Goal: Task Accomplishment & Management: Use online tool/utility

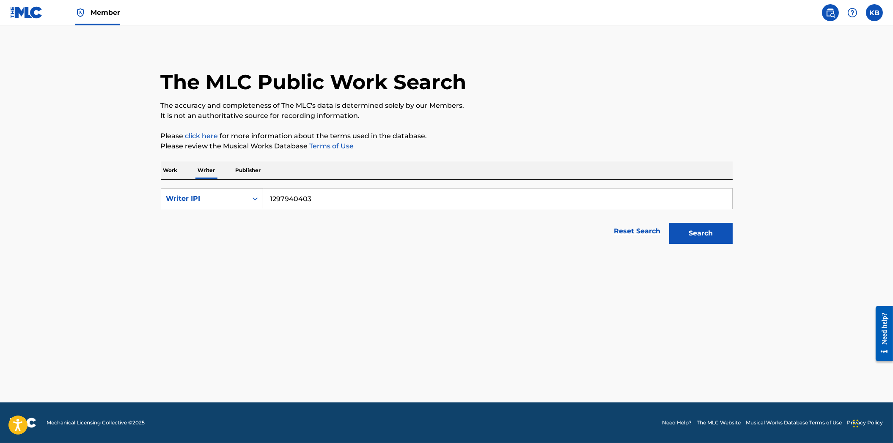
click at [208, 193] on div "Writer IPI" at bounding box center [204, 199] width 86 height 16
click at [203, 224] on div "Writer Name" at bounding box center [211, 219] width 101 height 21
click at [359, 187] on div "SearchWithCriteria06181a11-6221-481d-948b-4d6f2058c62f Writer Name Reset Search…" at bounding box center [447, 214] width 572 height 69
click at [348, 198] on input "Search Form" at bounding box center [497, 199] width 469 height 20
paste input "[PERSON_NAME]"
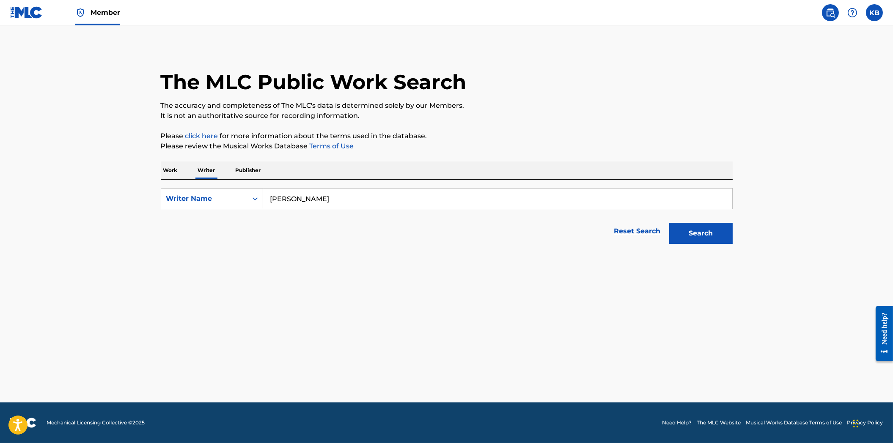
type input "[PERSON_NAME]"
click at [669, 223] on button "Search" at bounding box center [700, 233] width 63 height 21
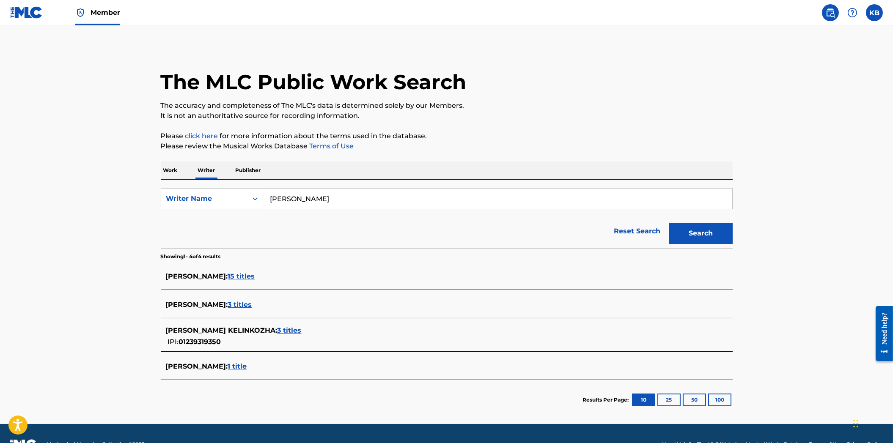
click at [255, 277] on span "15 titles" at bounding box center [241, 276] width 27 height 8
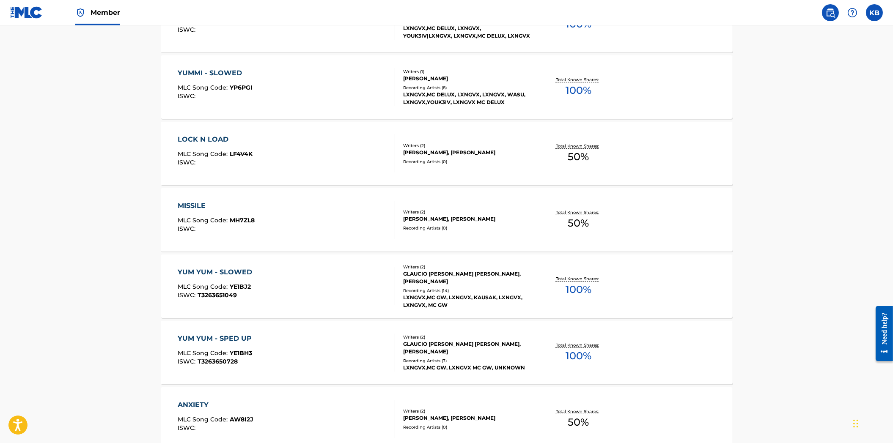
scroll to position [403, 0]
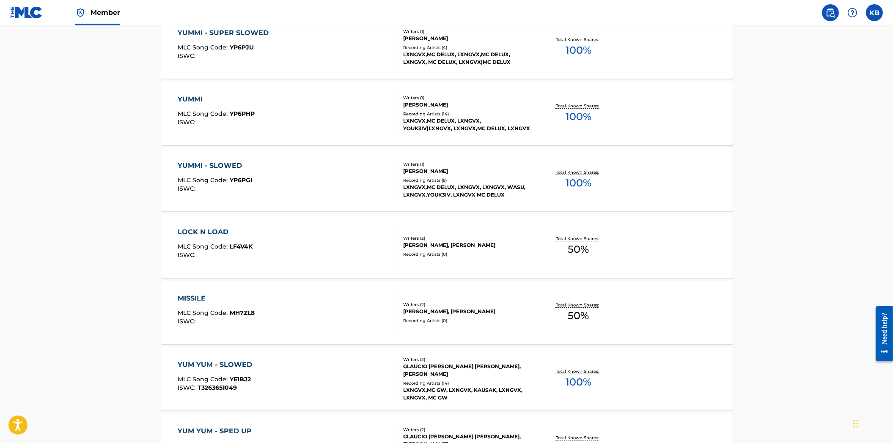
click at [345, 248] on div "LOCK N LOAD MLC Song Code : LF4V4K ISWC :" at bounding box center [286, 246] width 217 height 38
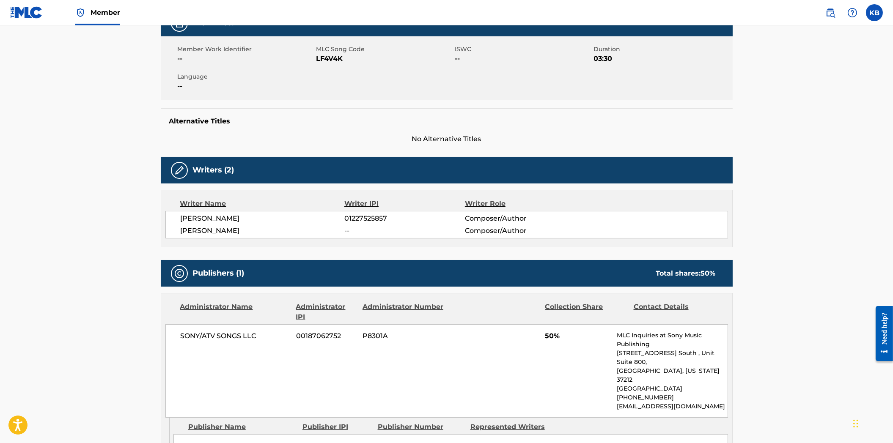
scroll to position [235, 0]
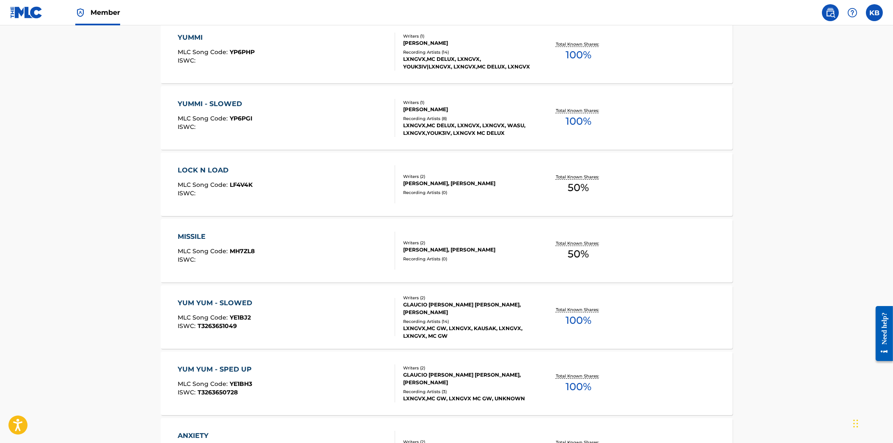
scroll to position [591, 0]
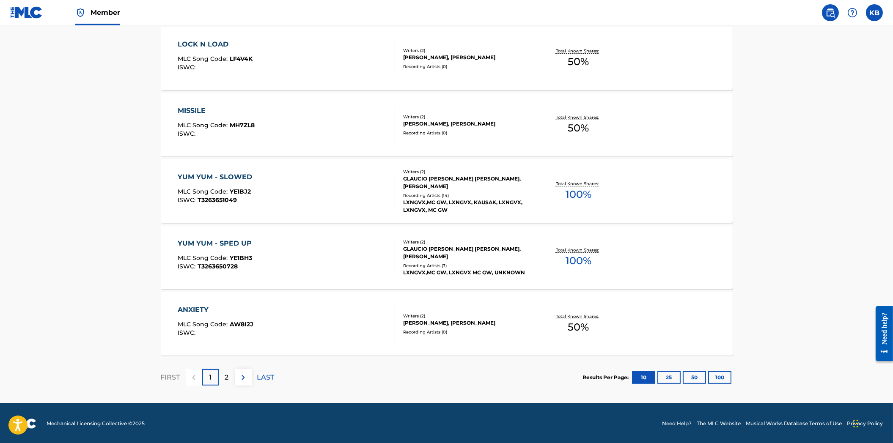
click at [284, 322] on div "ANXIETY MLC Song Code : AW8I2J ISWC :" at bounding box center [286, 324] width 217 height 38
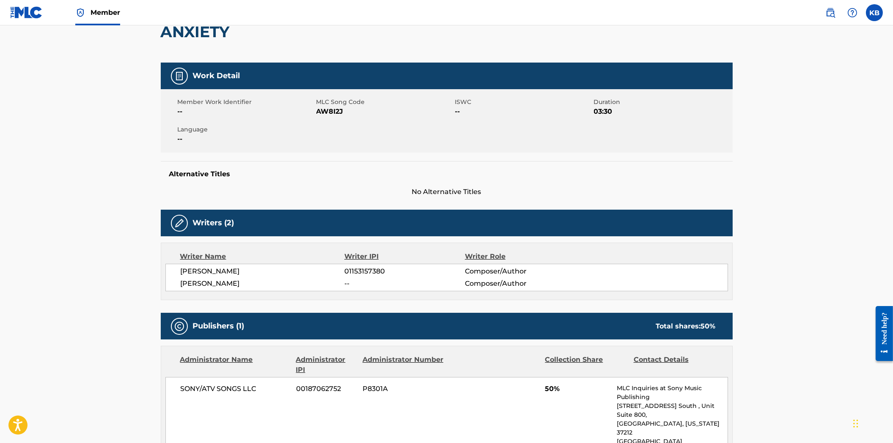
scroll to position [235, 0]
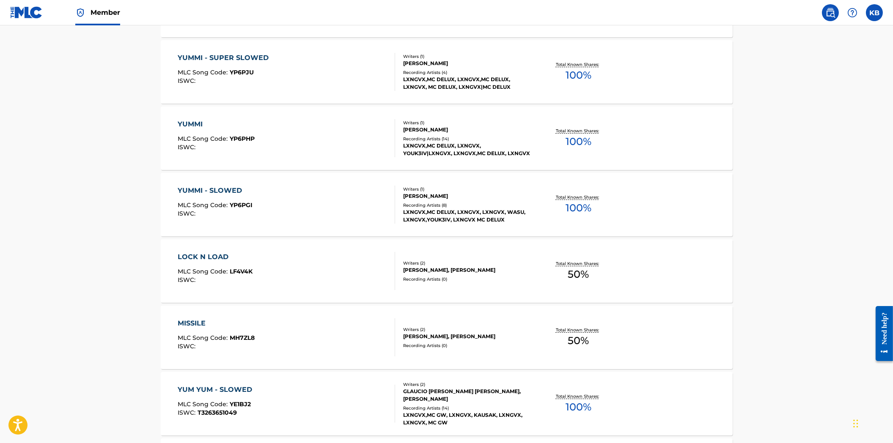
scroll to position [591, 0]
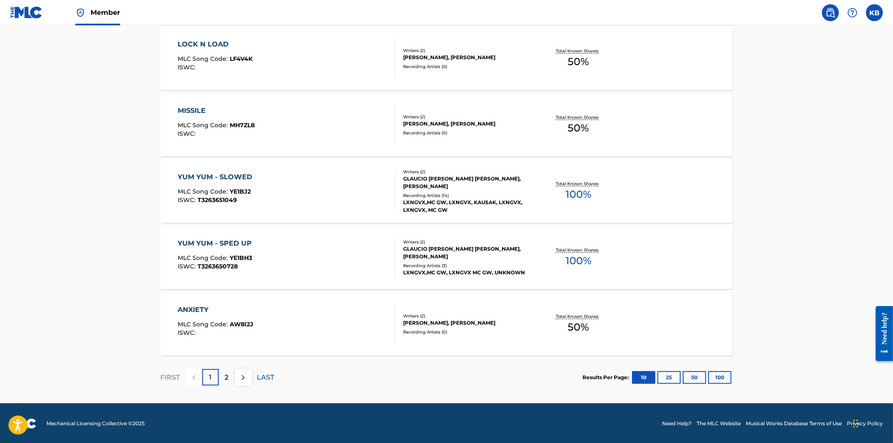
click at [222, 376] on div "2" at bounding box center [227, 377] width 16 height 16
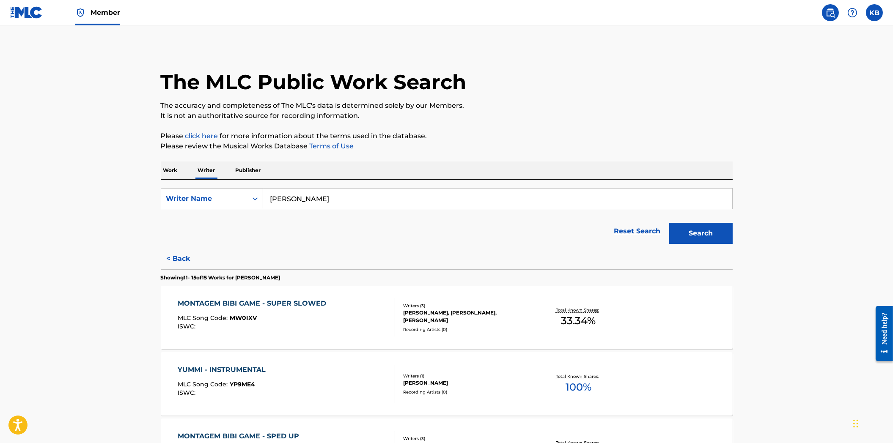
scroll to position [235, 0]
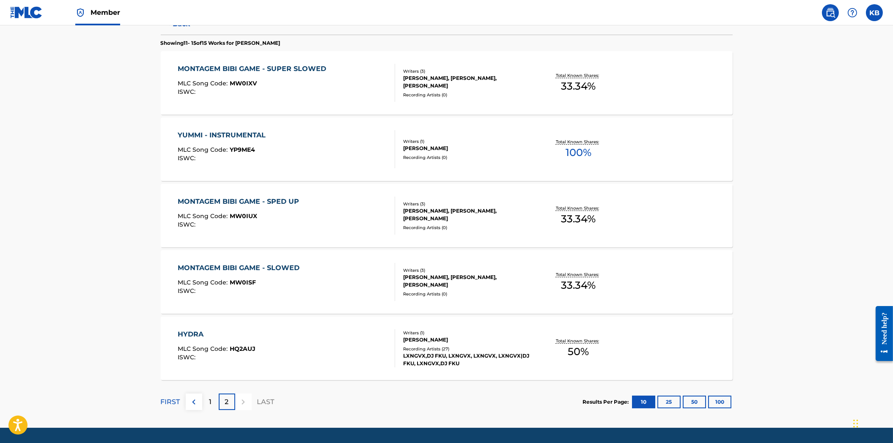
click at [318, 349] on div "HYDRA MLC Song Code : HQ2AUJ ISWC :" at bounding box center [286, 348] width 217 height 38
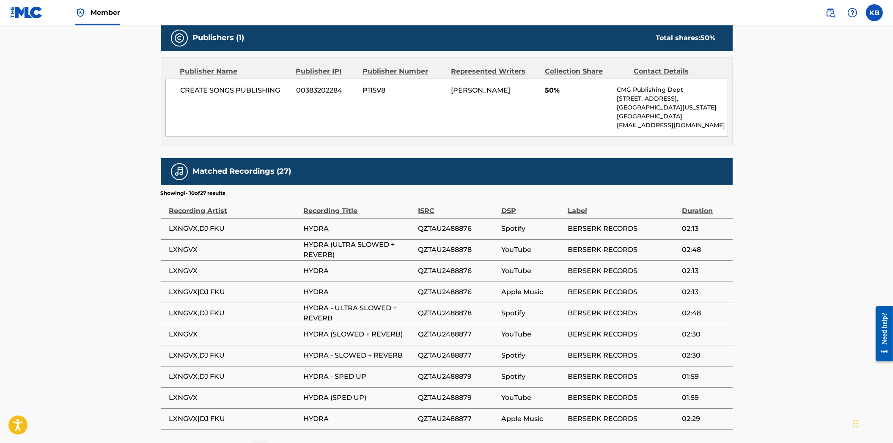
scroll to position [376, 0]
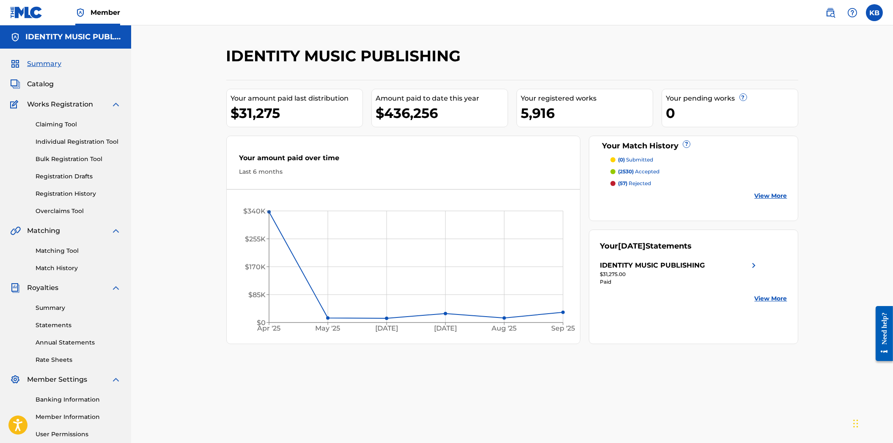
click at [639, 183] on p "(57) rejected" at bounding box center [634, 184] width 33 height 8
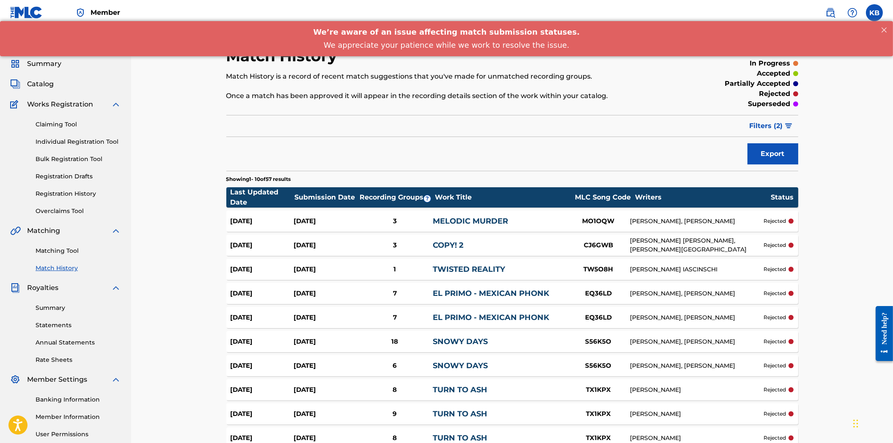
click at [824, 12] on link at bounding box center [830, 12] width 17 height 17
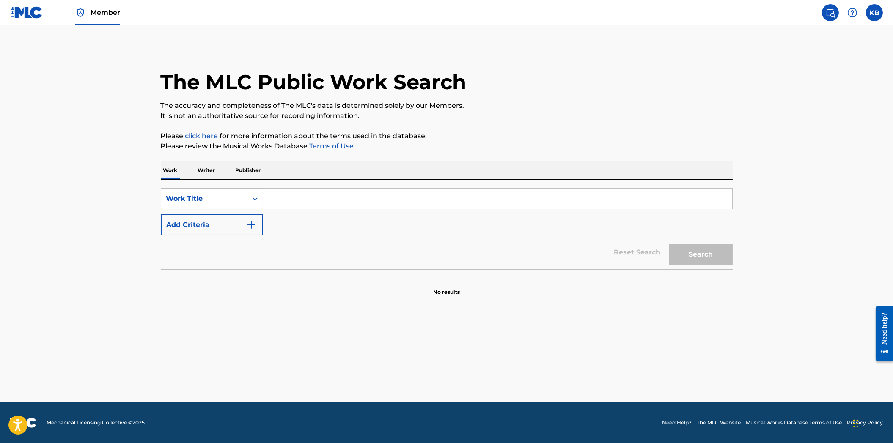
click at [337, 263] on div "Reset Search Search" at bounding box center [447, 253] width 572 height 34
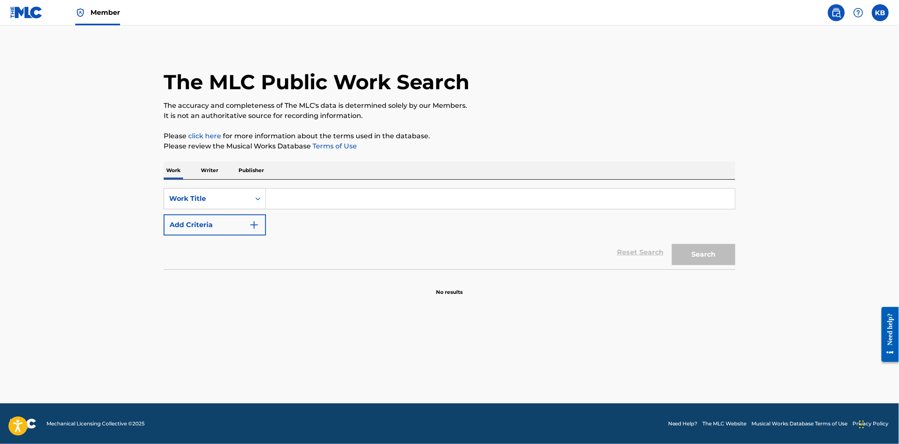
click at [81, 8] on img at bounding box center [80, 13] width 10 height 10
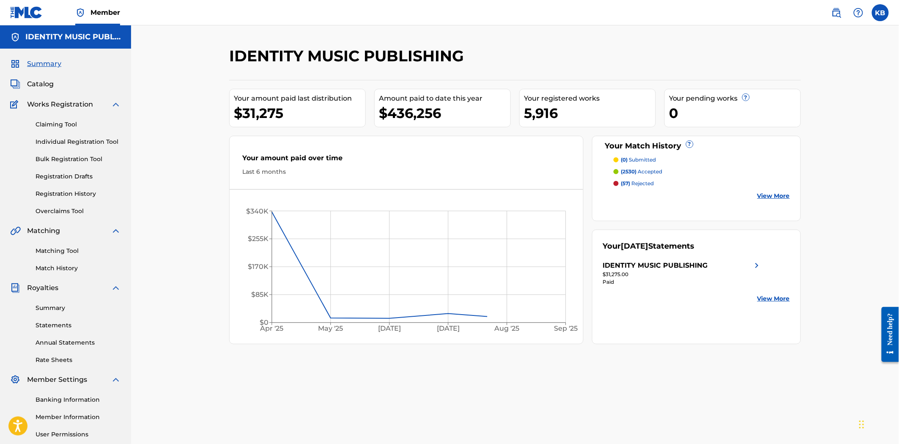
click at [48, 219] on div "Summary Catalog Works Registration Claiming Tool Individual Registration Tool B…" at bounding box center [65, 266] width 131 height 435
click at [53, 214] on link "Overclaims Tool" at bounding box center [78, 211] width 85 height 9
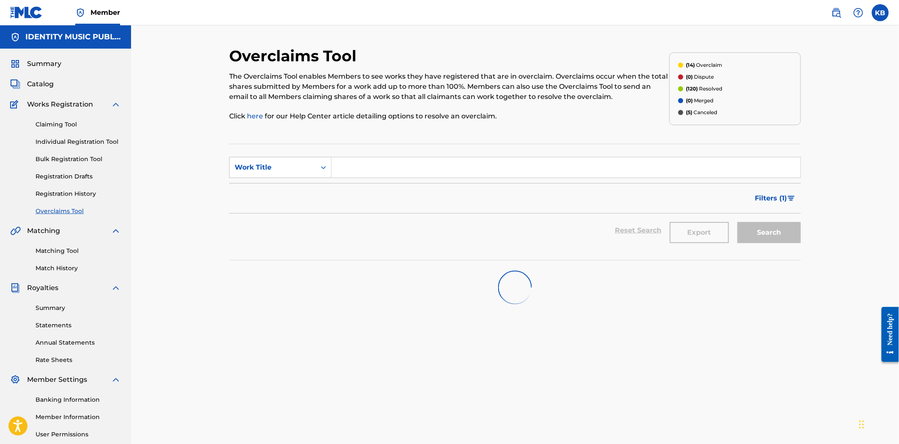
click at [382, 170] on input "Search Form" at bounding box center [566, 167] width 469 height 20
type input "a-what"
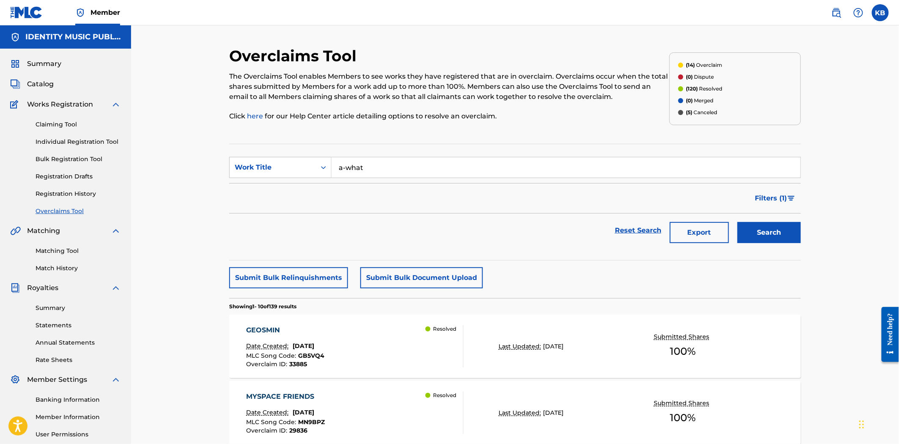
click at [738, 222] on button "Search" at bounding box center [769, 232] width 63 height 21
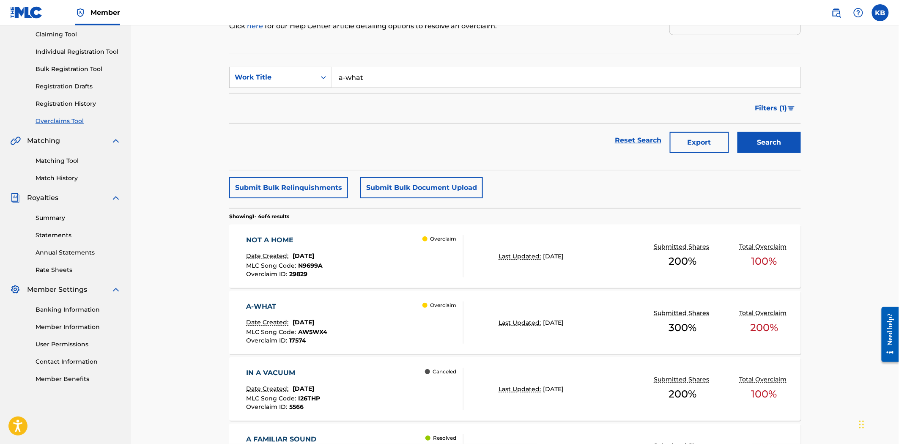
scroll to position [94, 0]
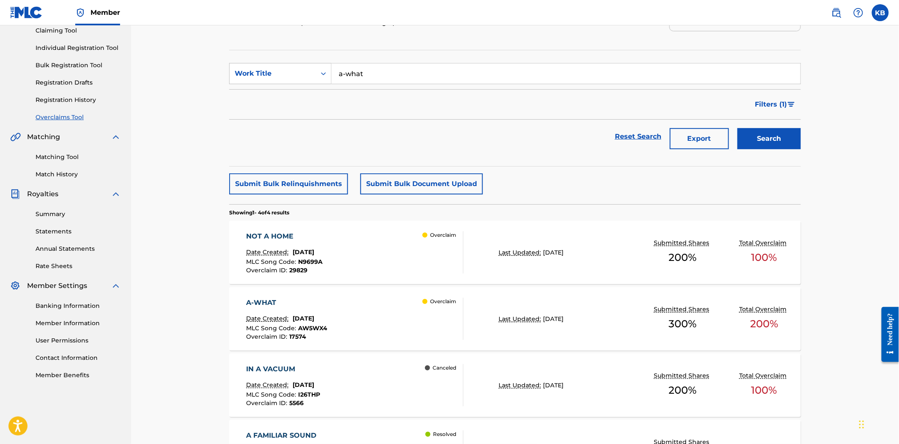
click at [391, 337] on div "A-WHAT Date Created: [DATE] MLC Song Code : AW5WX4 Overclaim ID : 17574 Overcla…" at bounding box center [355, 319] width 217 height 42
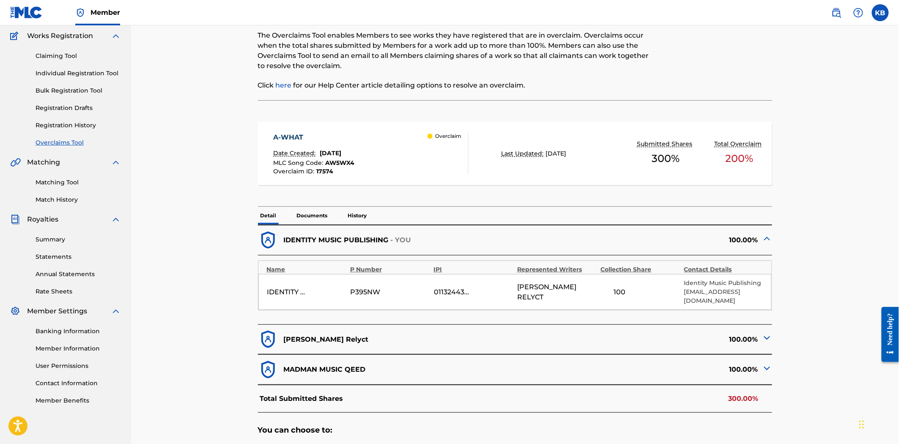
scroll to position [94, 0]
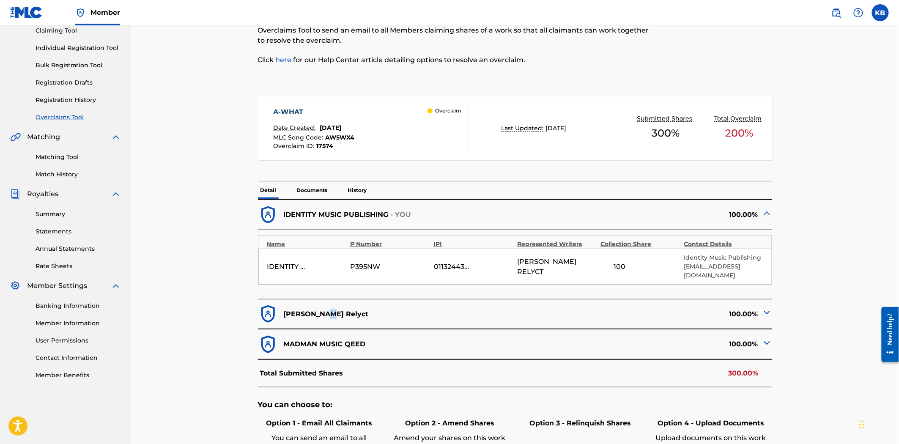
drag, startPoint x: 329, startPoint y: 304, endPoint x: 318, endPoint y: 306, distance: 10.7
click at [318, 306] on div "[PERSON_NAME] Relyct" at bounding box center [386, 314] width 257 height 21
drag, startPoint x: 512, startPoint y: 265, endPoint x: 545, endPoint y: 272, distance: 33.6
click at [545, 272] on div "IDENTITY MUSIC PUBLISHING P395NW 01132443300 [PERSON_NAME] 100 Identity Music P…" at bounding box center [515, 267] width 514 height 36
drag, startPoint x: 519, startPoint y: 266, endPoint x: 564, endPoint y: 268, distance: 45.3
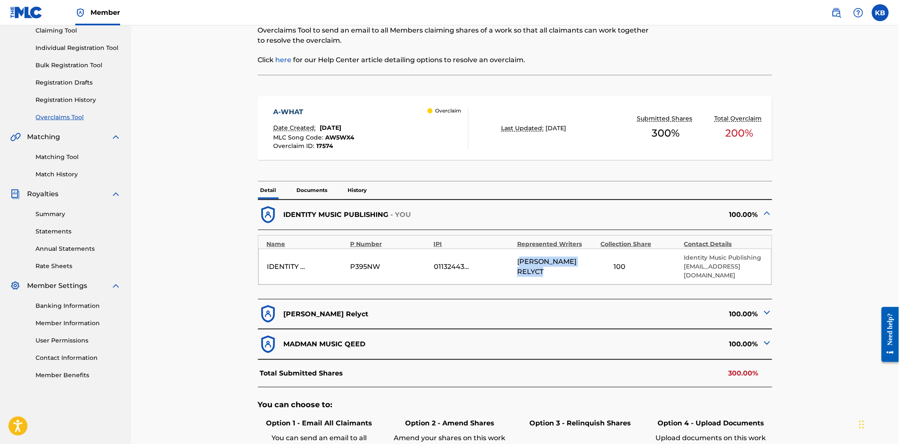
click at [564, 268] on div "[PERSON_NAME] RELYCT" at bounding box center [556, 267] width 79 height 20
click at [528, 271] on span "[PERSON_NAME] RELYCT" at bounding box center [556, 267] width 79 height 20
drag, startPoint x: 514, startPoint y: 265, endPoint x: 564, endPoint y: 269, distance: 50.0
click at [564, 269] on div "IDENTITY MUSIC PUBLISHING P395NW 01132443300 [PERSON_NAME] 100 Identity Music P…" at bounding box center [515, 267] width 514 height 36
copy div "[PERSON_NAME] RELYCT"
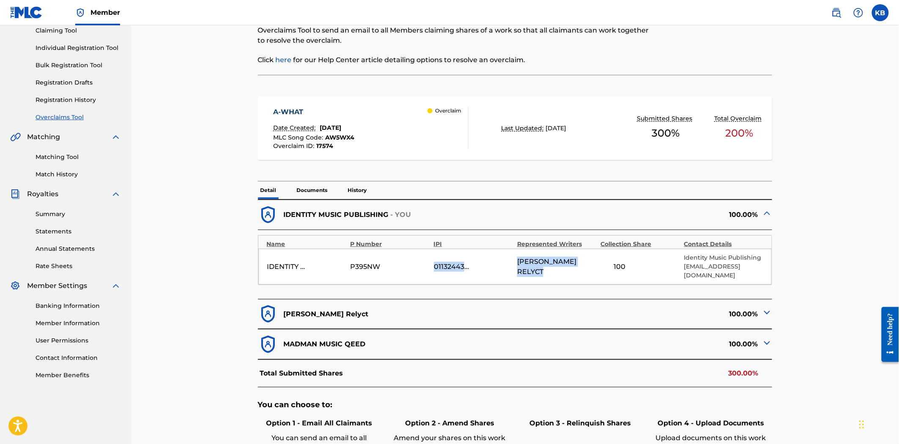
drag, startPoint x: 565, startPoint y: 268, endPoint x: 514, endPoint y: 269, distance: 50.8
click at [514, 269] on div "IDENTITY MUSIC PUBLISHING P395NW 01132443300 [PERSON_NAME] 100 Identity Music P…" at bounding box center [515, 267] width 514 height 36
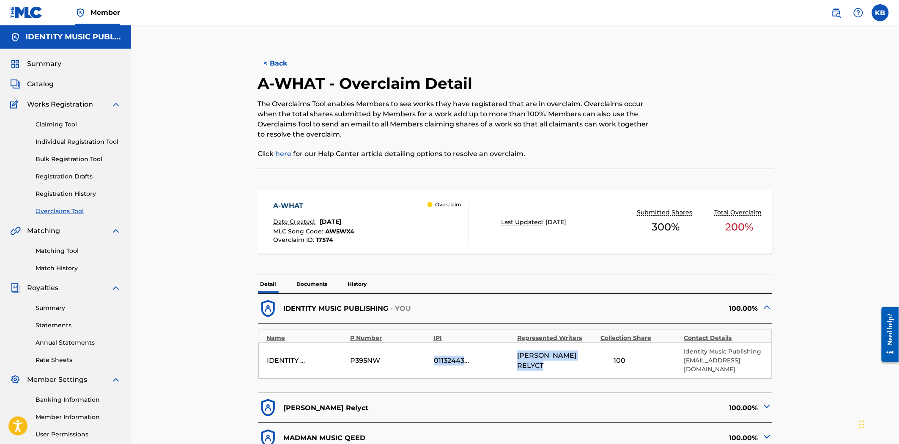
click at [290, 65] on button "< Back" at bounding box center [283, 63] width 51 height 21
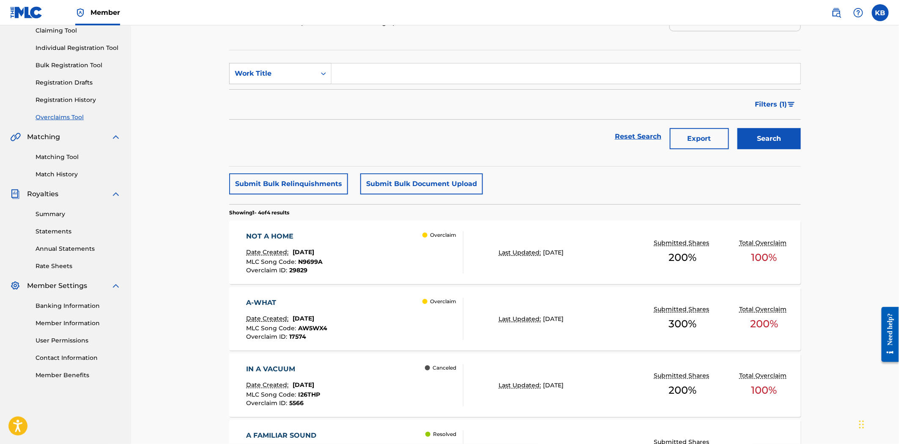
click at [370, 77] on input "Search Form" at bounding box center [566, 73] width 469 height 20
paste input "RAYS OF LIGHT"
type input "RAYS OF LIGHT"
click at [775, 137] on button "Search" at bounding box center [769, 138] width 63 height 21
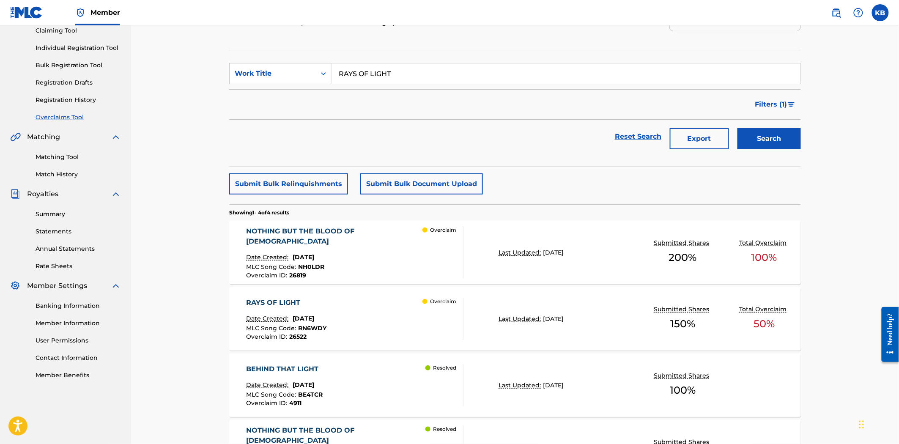
click at [376, 313] on div "RAYS OF LIGHT Date Created: [DATE] MLC Song Code : RN6WDY Overclaim ID : 26522 …" at bounding box center [355, 319] width 217 height 42
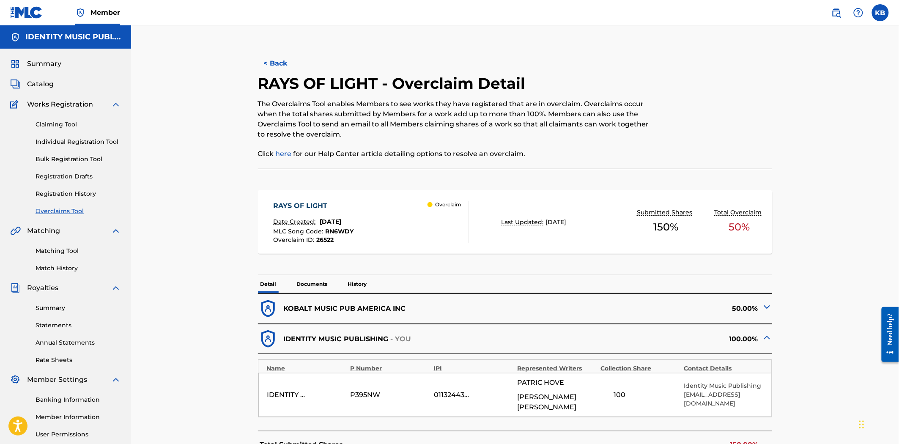
click at [321, 280] on p "Documents" at bounding box center [312, 284] width 36 height 18
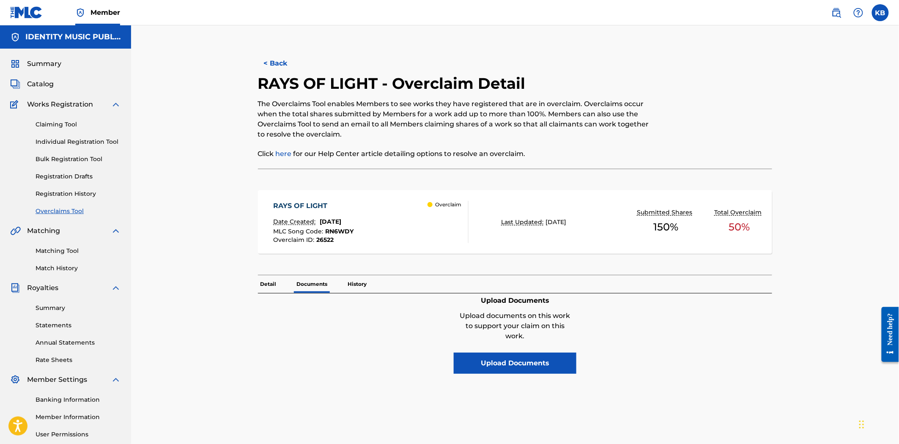
click at [260, 284] on p "Detail" at bounding box center [268, 284] width 21 height 18
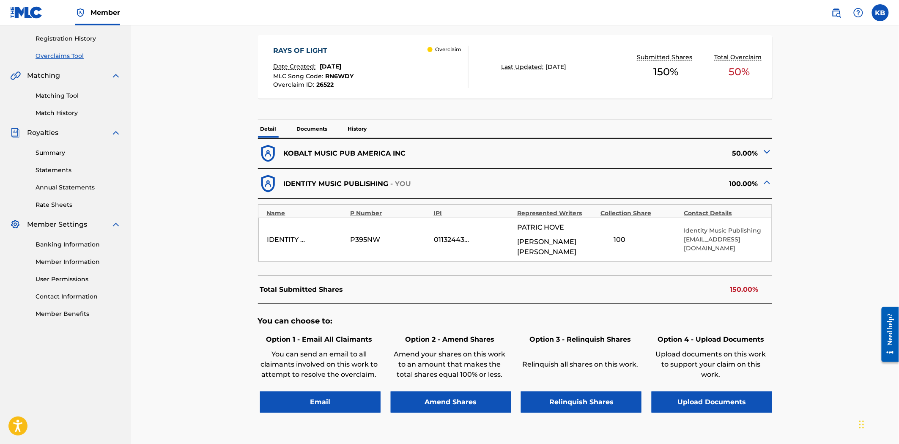
scroll to position [188, 0]
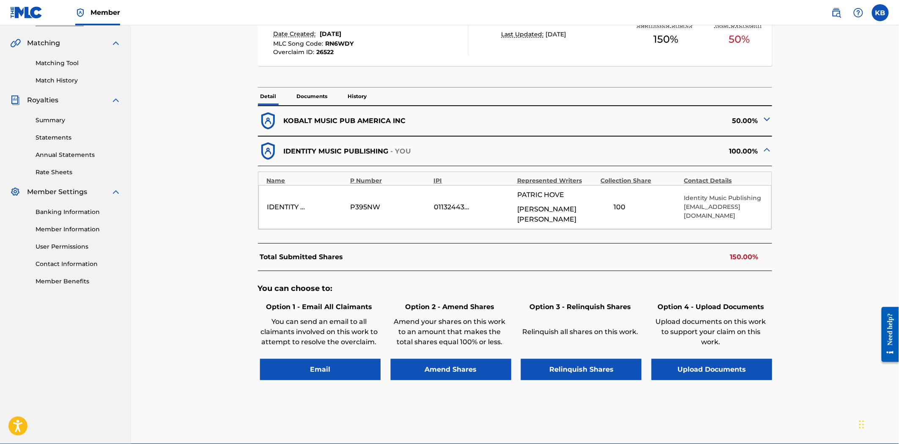
click at [769, 117] on img at bounding box center [767, 119] width 10 height 10
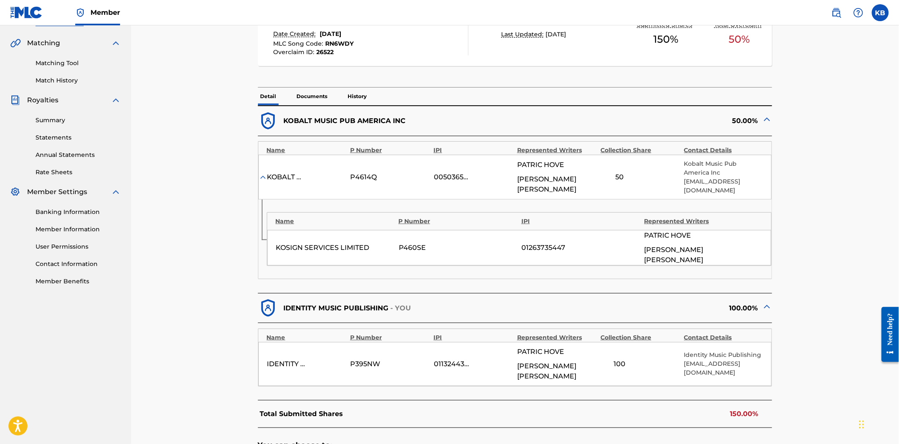
click at [650, 267] on div "Name P Number IPI Represented Writers KOSIGN SERVICES LIMITED P460SE 0126373544…" at bounding box center [515, 239] width 514 height 79
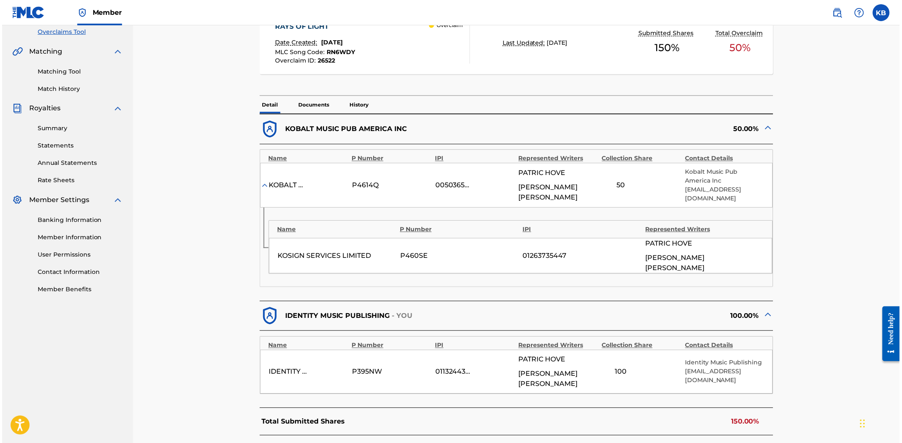
scroll to position [38, 0]
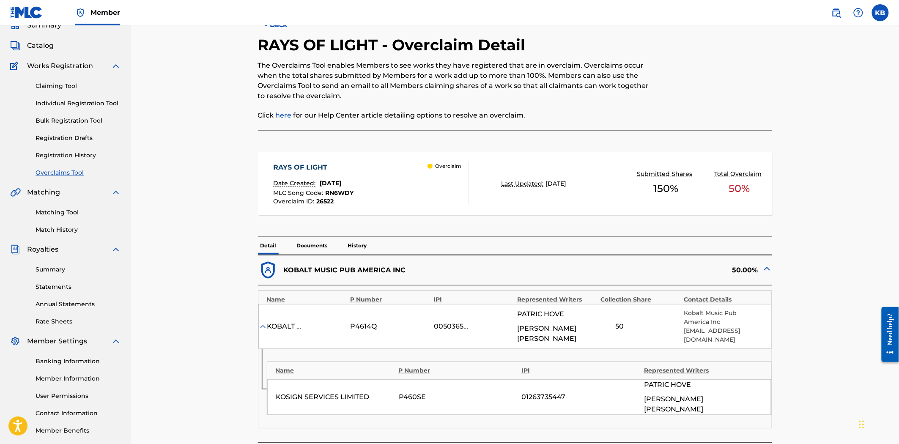
click at [318, 246] on p "Documents" at bounding box center [312, 246] width 36 height 18
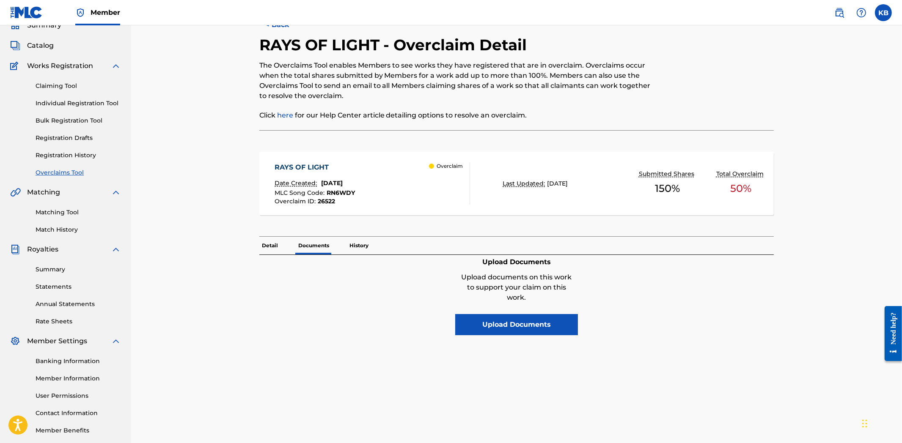
click at [524, 315] on button "Upload Documents" at bounding box center [516, 324] width 123 height 21
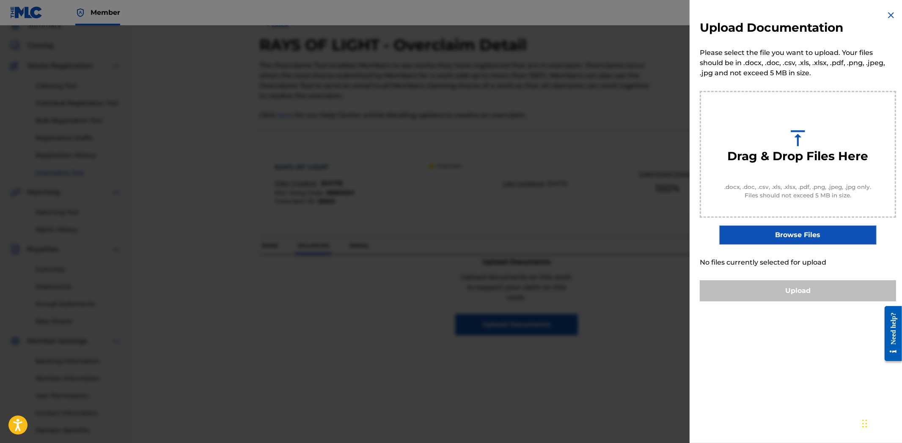
click at [827, 230] on label "Browse Files" at bounding box center [797, 234] width 157 height 19
click at [0, 0] on input "Browse Files" at bounding box center [0, 0] width 0 height 0
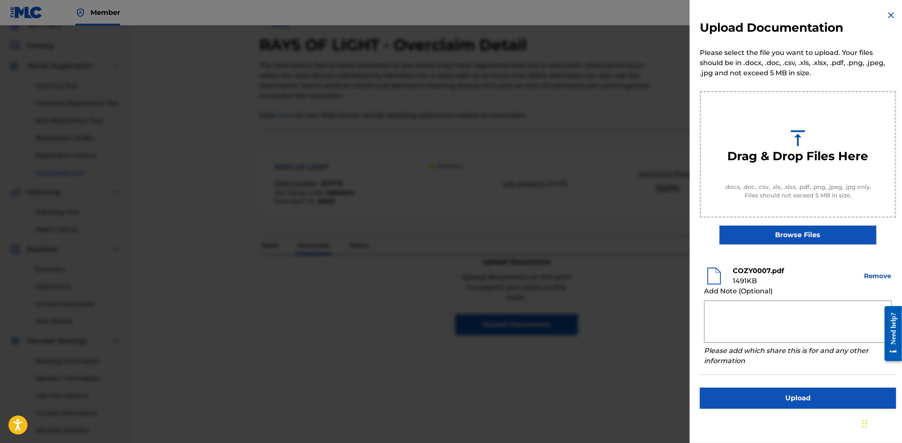
drag, startPoint x: 790, startPoint y: 404, endPoint x: 885, endPoint y: 260, distance: 172.9
click at [885, 260] on div "Upload Documentation Please select the file you want to upload. Your files shou…" at bounding box center [797, 209] width 217 height 419
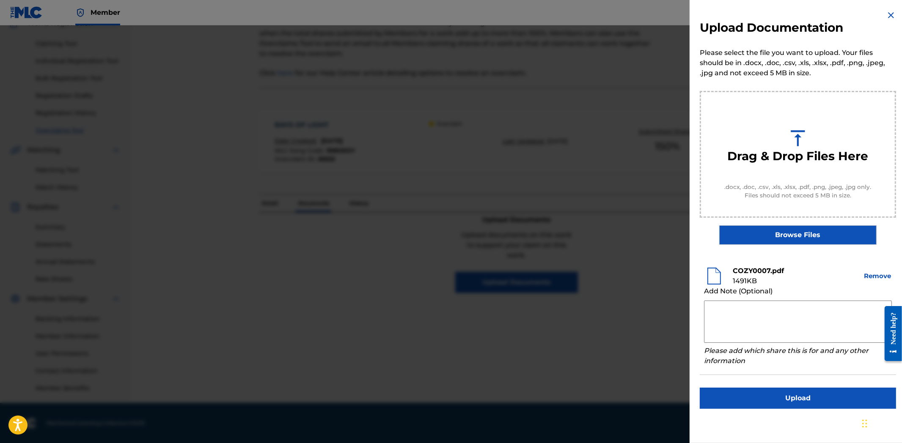
click at [805, 395] on button "Upload" at bounding box center [797, 398] width 196 height 21
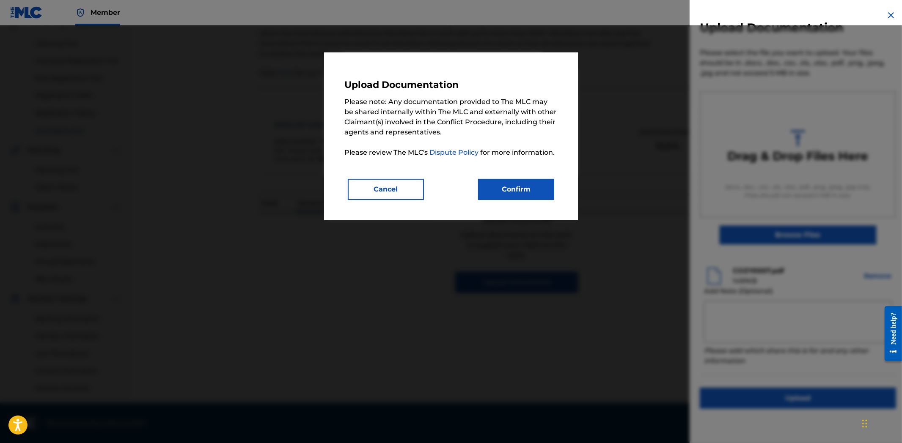
click at [547, 192] on button "Confirm" at bounding box center [516, 189] width 76 height 21
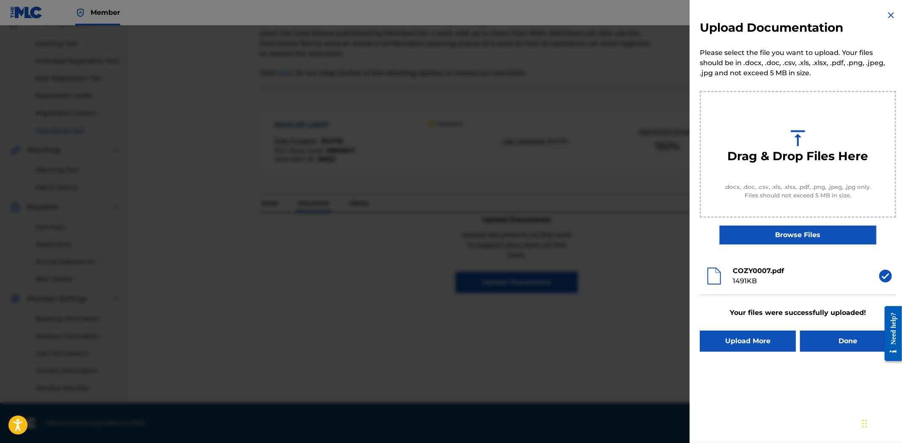
click at [760, 346] on button "Upload More" at bounding box center [747, 341] width 96 height 21
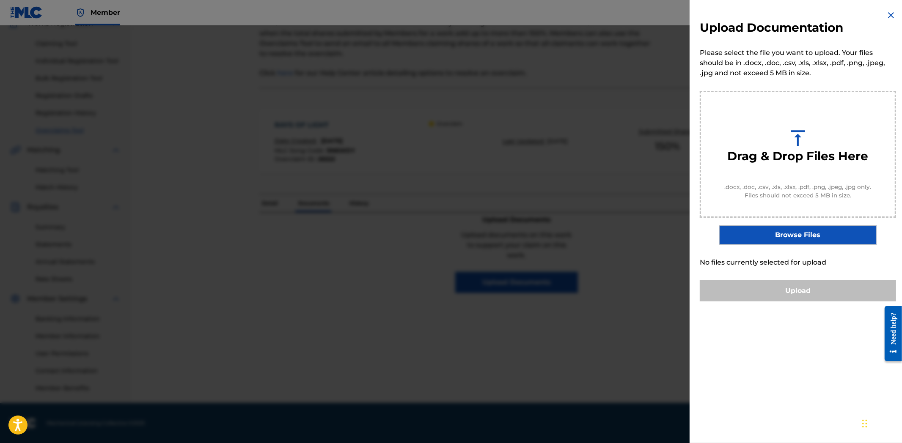
click at [771, 232] on label "Browse Files" at bounding box center [797, 234] width 157 height 19
click at [0, 0] on input "Browse Files" at bounding box center [0, 0] width 0 height 0
click at [763, 238] on label "Browse Files" at bounding box center [797, 234] width 157 height 19
click at [0, 0] on input "Browse Files" at bounding box center [0, 0] width 0 height 0
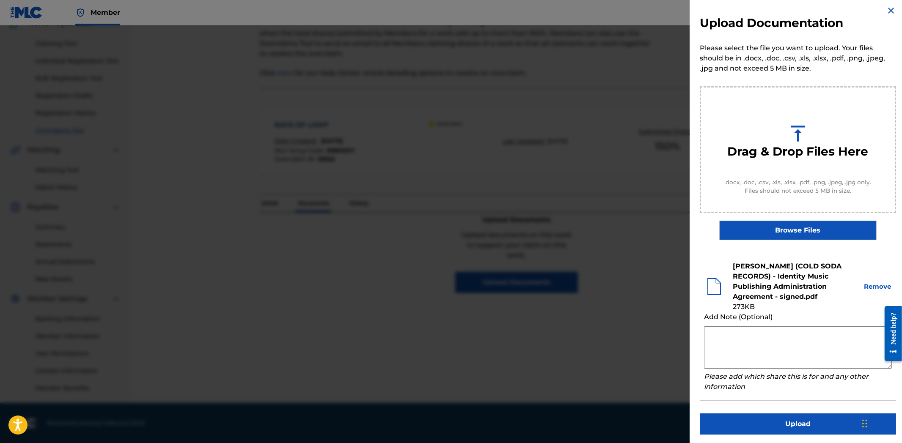
scroll to position [6, 0]
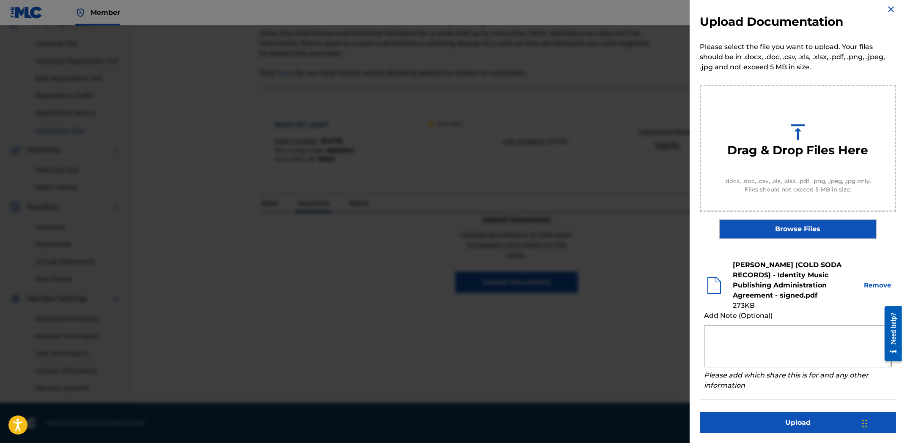
click at [805, 425] on button "Upload" at bounding box center [797, 422] width 196 height 21
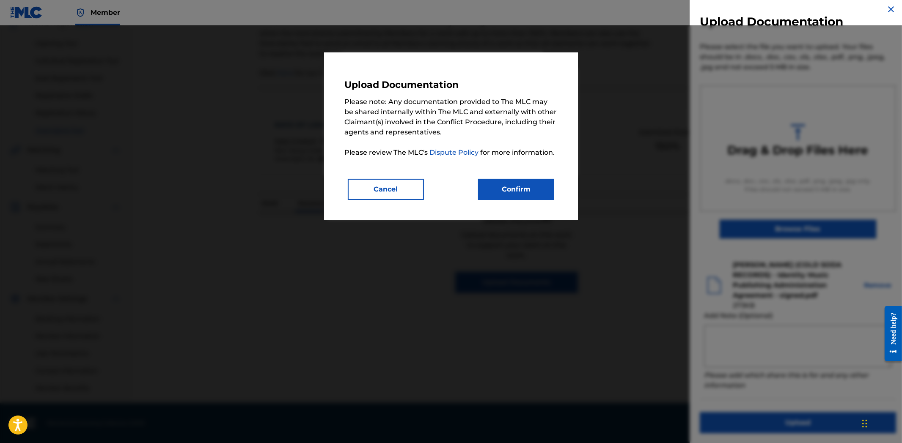
click at [519, 188] on button "Confirm" at bounding box center [516, 189] width 76 height 21
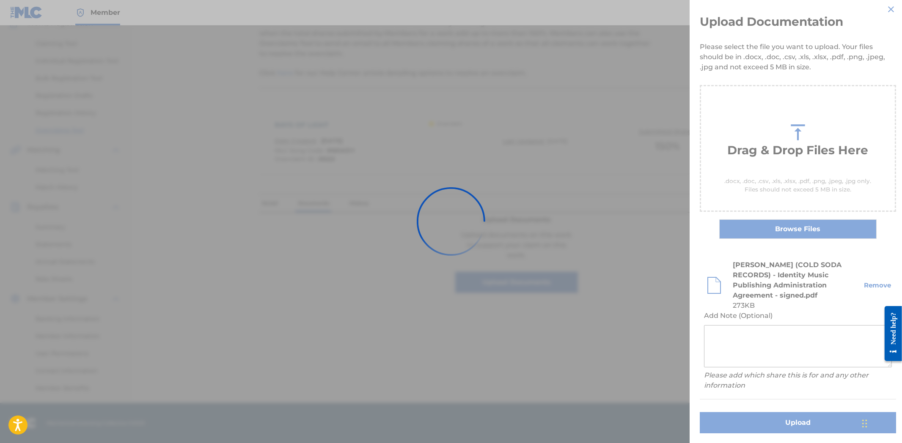
scroll to position [0, 0]
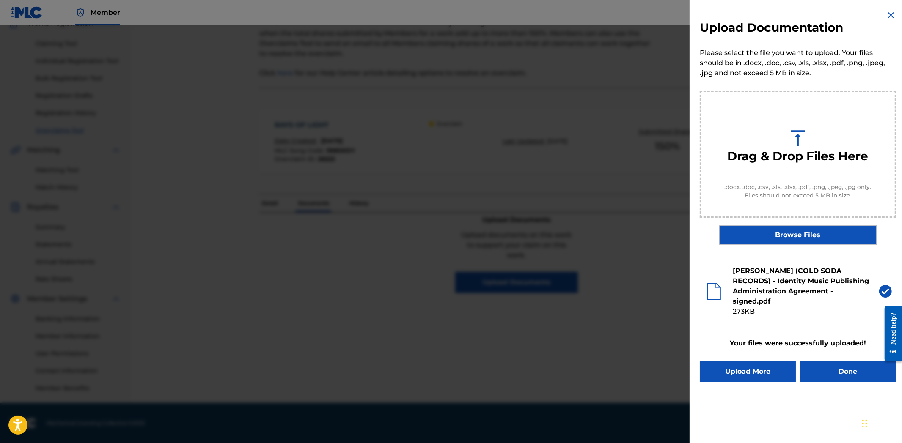
click at [872, 369] on button "Done" at bounding box center [848, 371] width 96 height 21
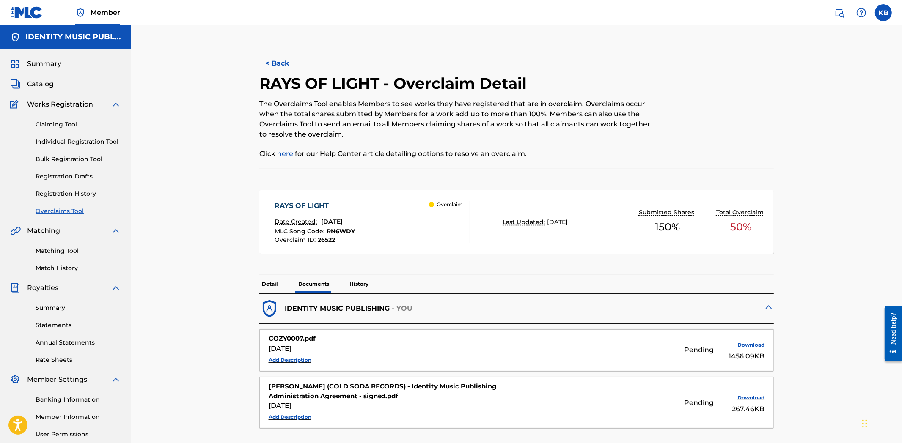
click at [275, 74] on h2 "RAYS OF LIGHT - Overclaim Detail" at bounding box center [395, 83] width 272 height 19
click at [275, 66] on button "< Back" at bounding box center [284, 63] width 51 height 21
click at [282, 74] on h2 "RAYS OF LIGHT - Overclaim Detail" at bounding box center [395, 83] width 272 height 19
click at [281, 66] on button "< Back" at bounding box center [284, 63] width 51 height 21
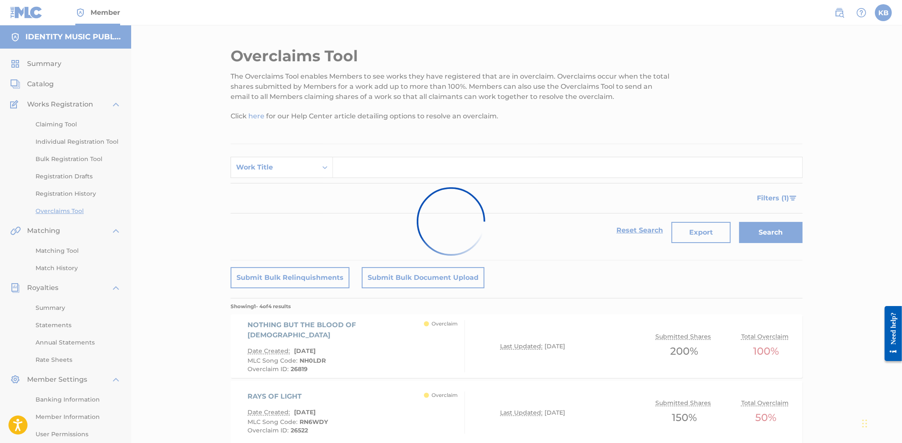
scroll to position [94, 0]
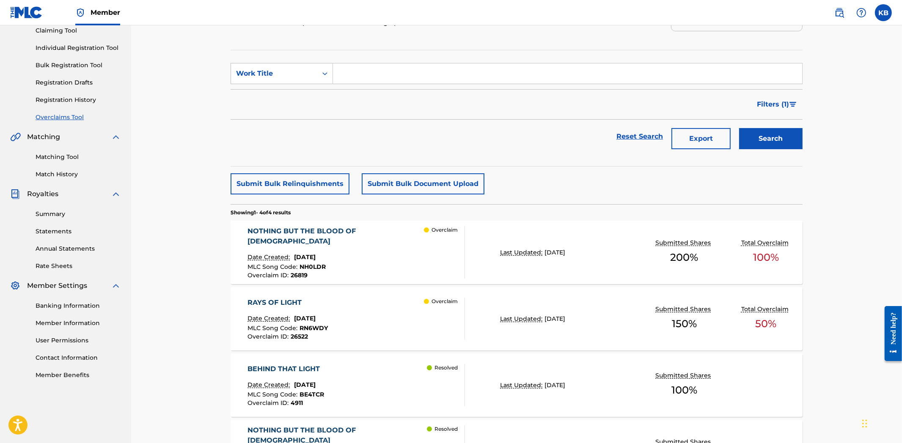
click at [365, 75] on input "Search Form" at bounding box center [567, 73] width 469 height 20
paste input "CAMPFIRE"
type input "CAMPFIRE"
click at [785, 132] on button "Search" at bounding box center [770, 138] width 63 height 21
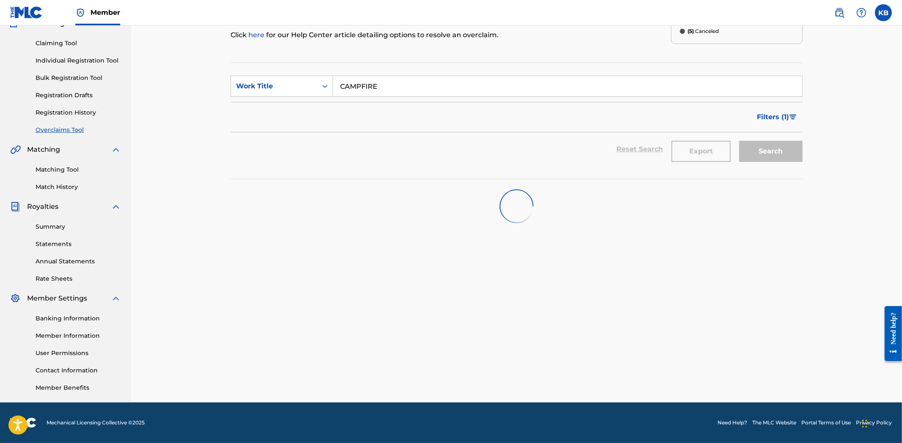
scroll to position [81, 0]
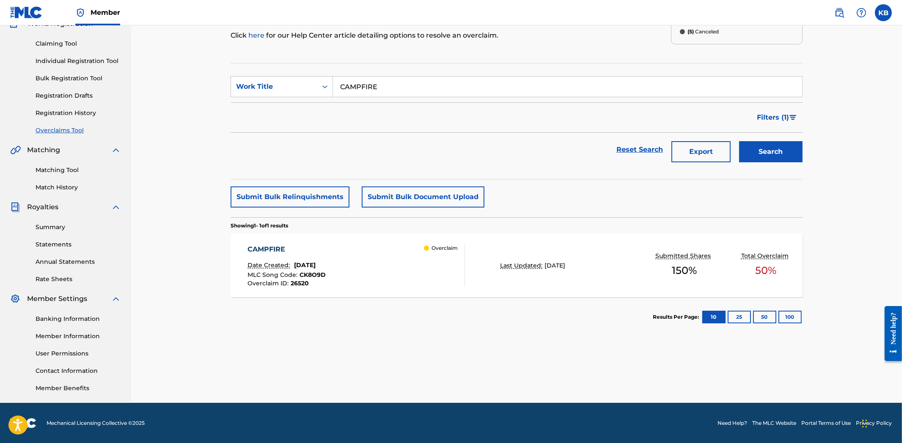
click at [395, 278] on div "CAMPFIRE Date Created: [DATE] MLC Song Code : CK8O9D Overclaim ID : 26520 Overc…" at bounding box center [356, 265] width 217 height 42
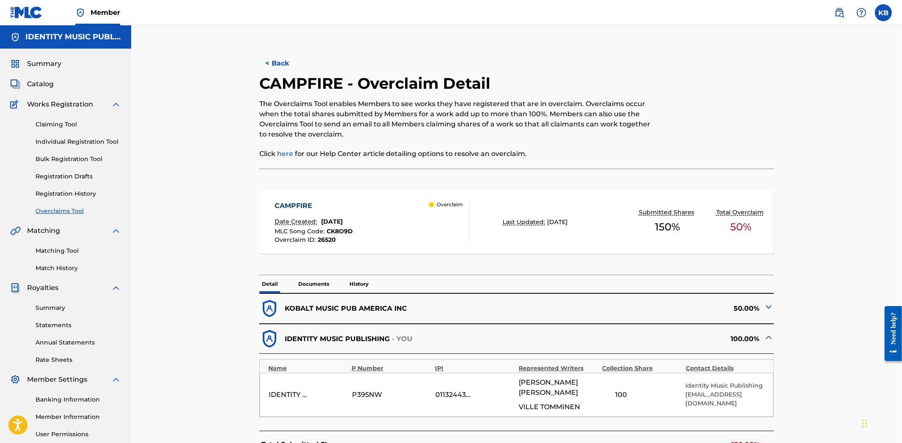
click at [313, 285] on p "Documents" at bounding box center [314, 284] width 36 height 18
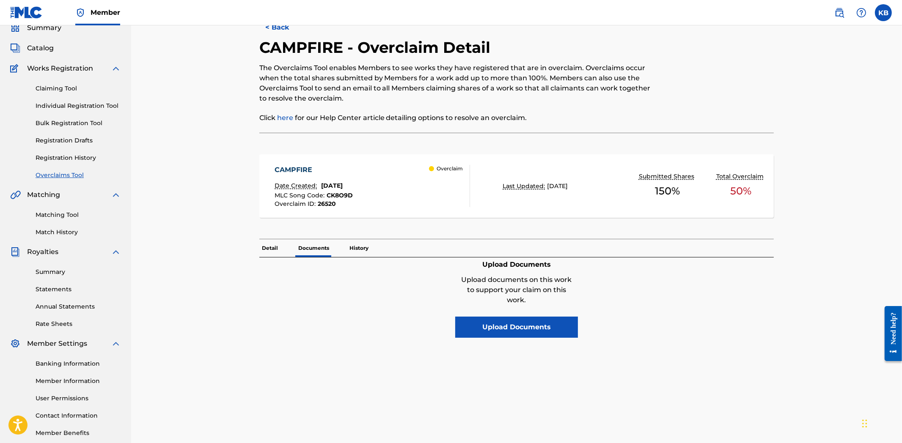
scroll to position [81, 0]
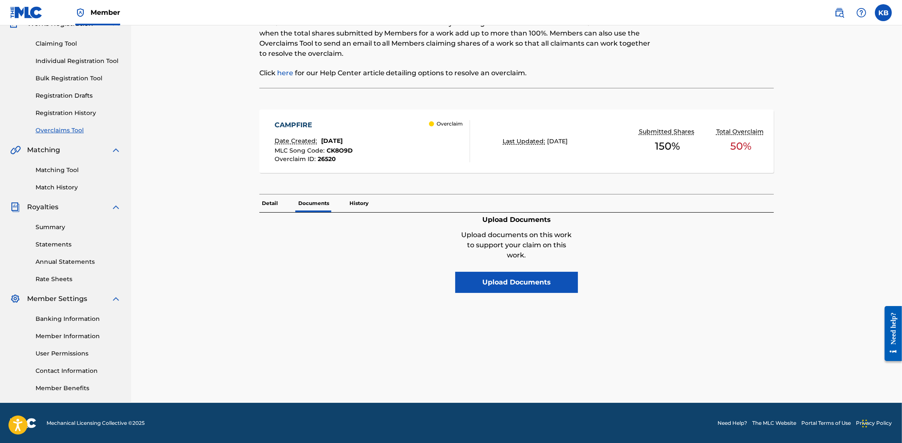
click at [489, 283] on button "Upload Documents" at bounding box center [516, 282] width 123 height 21
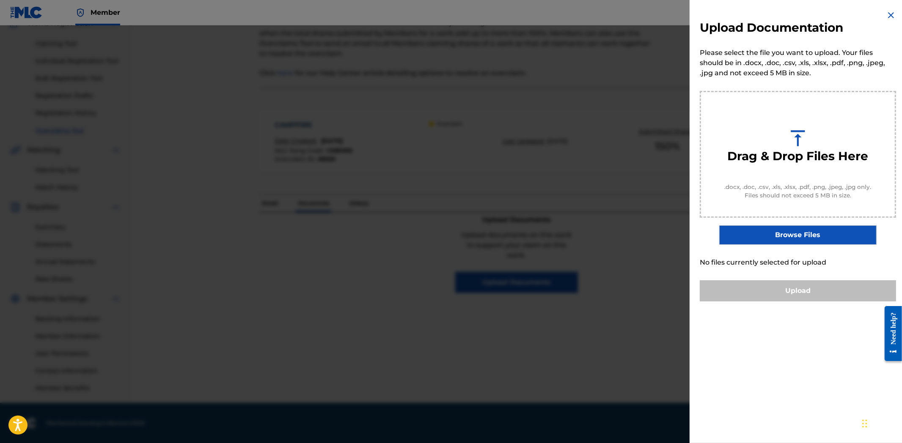
click at [783, 237] on label "Browse Files" at bounding box center [797, 234] width 157 height 19
click at [0, 0] on input "Browse Files" at bounding box center [0, 0] width 0 height 0
click at [799, 236] on label "Browse Files" at bounding box center [797, 234] width 157 height 19
click at [0, 0] on input "Browse Files" at bounding box center [0, 0] width 0 height 0
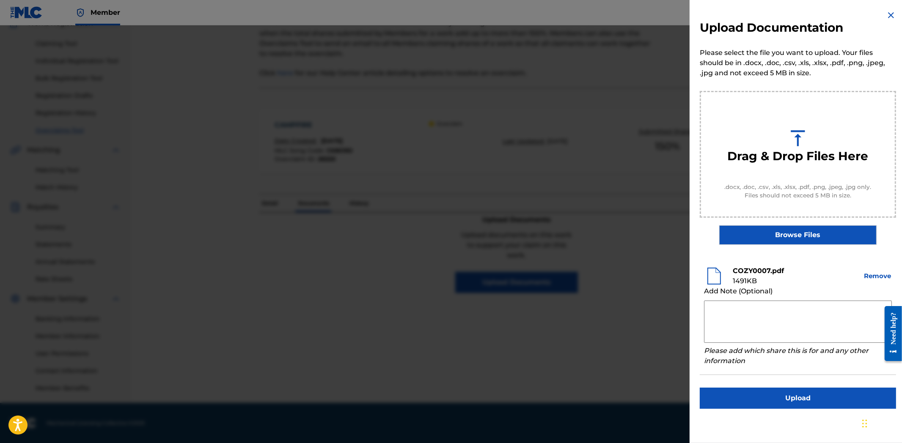
click at [827, 235] on label "Browse Files" at bounding box center [797, 234] width 157 height 19
click at [0, 0] on input "Browse Files" at bounding box center [0, 0] width 0 height 0
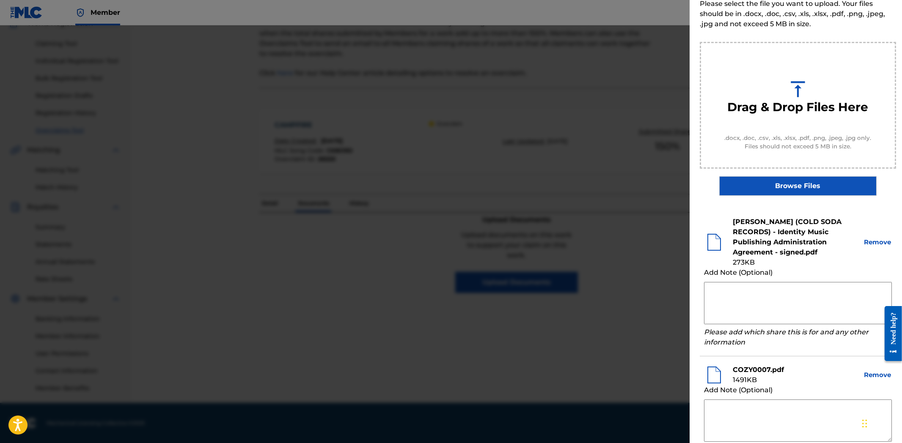
scroll to position [124, 0]
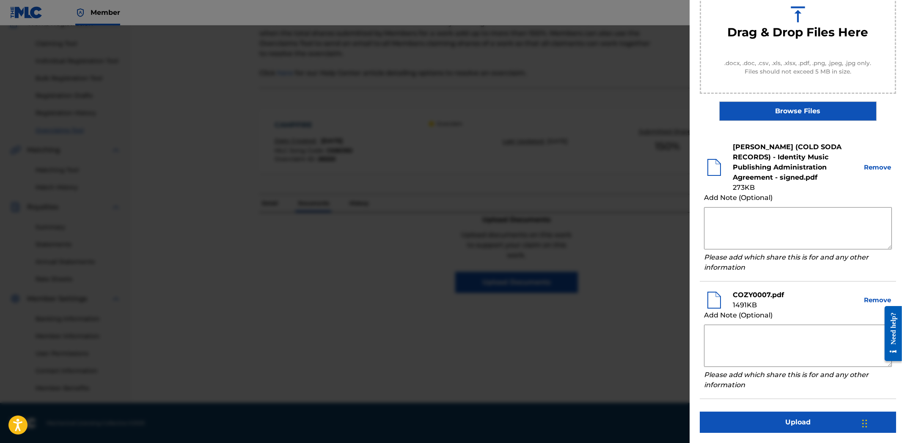
click at [783, 420] on button "Upload" at bounding box center [797, 422] width 196 height 21
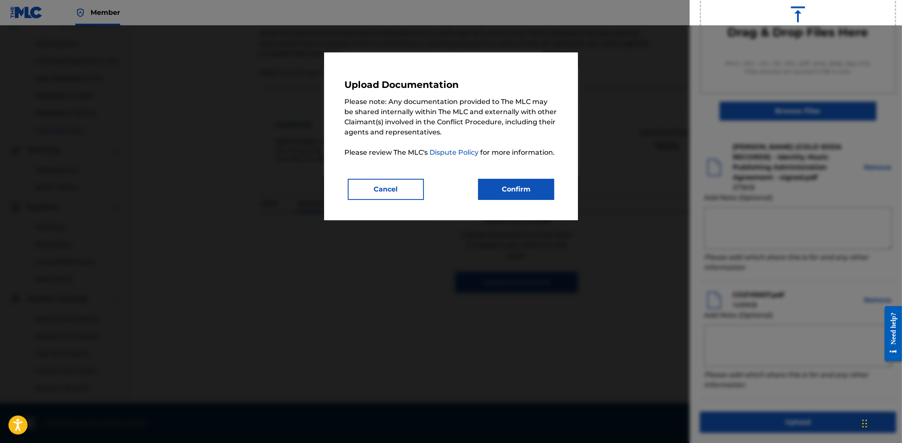
click at [529, 185] on button "Confirm" at bounding box center [516, 189] width 76 height 21
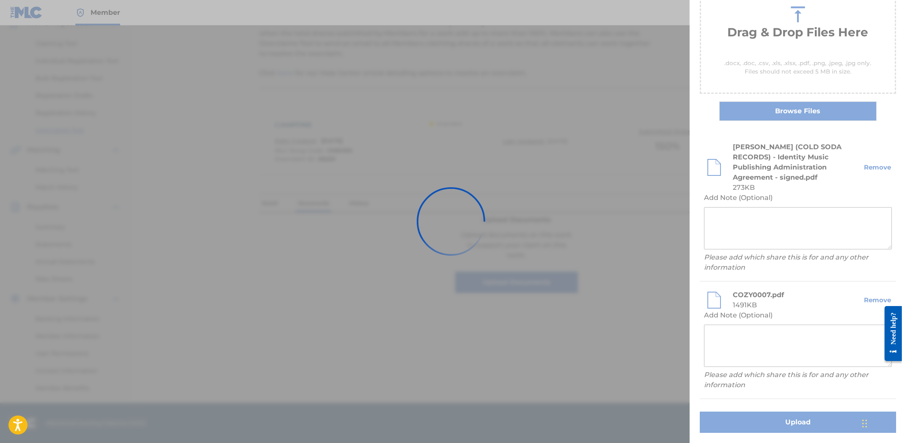
scroll to position [0, 0]
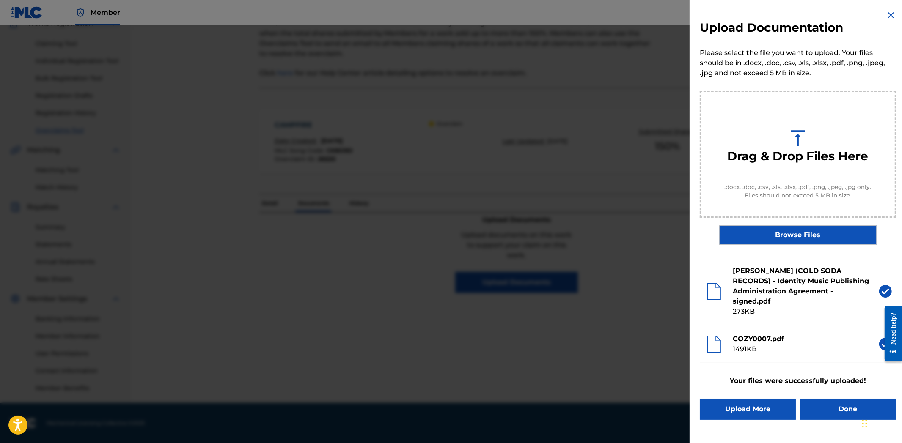
click at [846, 400] on button "Done" at bounding box center [848, 409] width 96 height 21
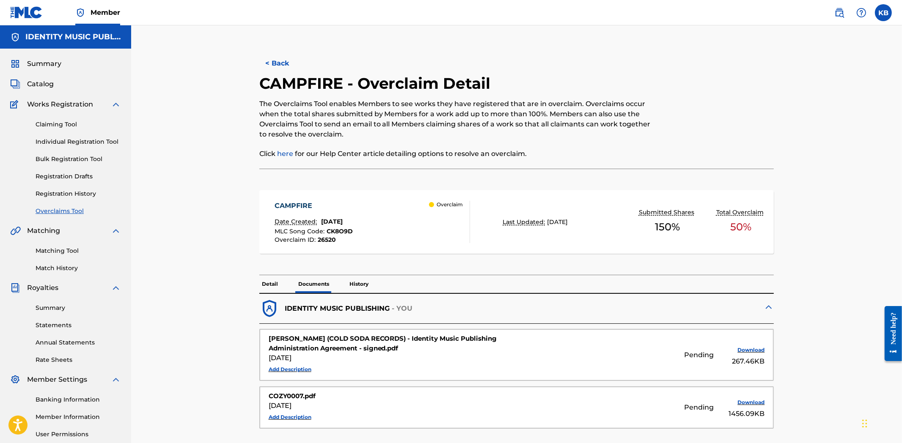
click at [288, 66] on button "< Back" at bounding box center [284, 63] width 51 height 21
click at [285, 73] on button "< Back" at bounding box center [284, 63] width 51 height 21
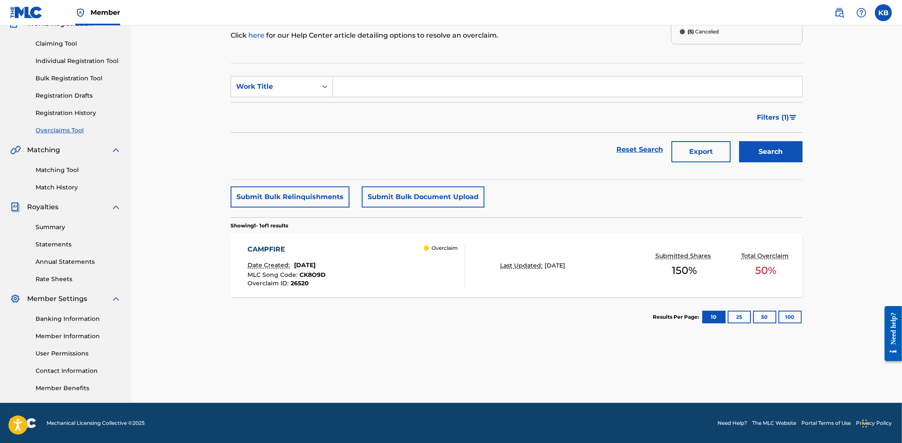
click at [610, 150] on div "Reset Search Export Search" at bounding box center [516, 150] width 572 height 34
click at [866, 212] on div "Overclaims Tool The Overclaims Tool enables Members to see works they have regi…" at bounding box center [516, 174] width 771 height 458
click at [376, 368] on div "Overclaims Tool The Overclaims Tool enables Members to see works they have regi…" at bounding box center [516, 184] width 572 height 437
click at [849, 63] on div "Overclaims Tool The Overclaims Tool enables Members to see works they have regi…" at bounding box center [516, 174] width 771 height 458
click at [860, 106] on div "Overclaims Tool The Overclaims Tool enables Members to see works they have regi…" at bounding box center [516, 174] width 771 height 458
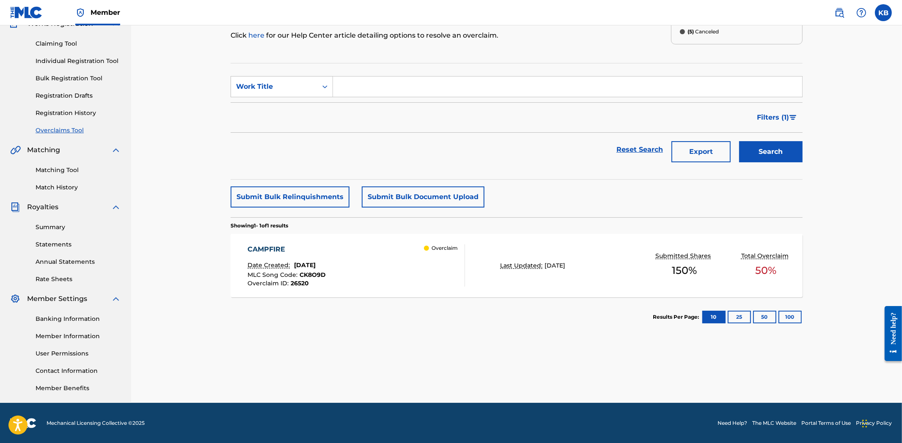
click at [825, 203] on div "Overclaims Tool The Overclaims Tool enables Members to see works they have regi…" at bounding box center [516, 174] width 771 height 458
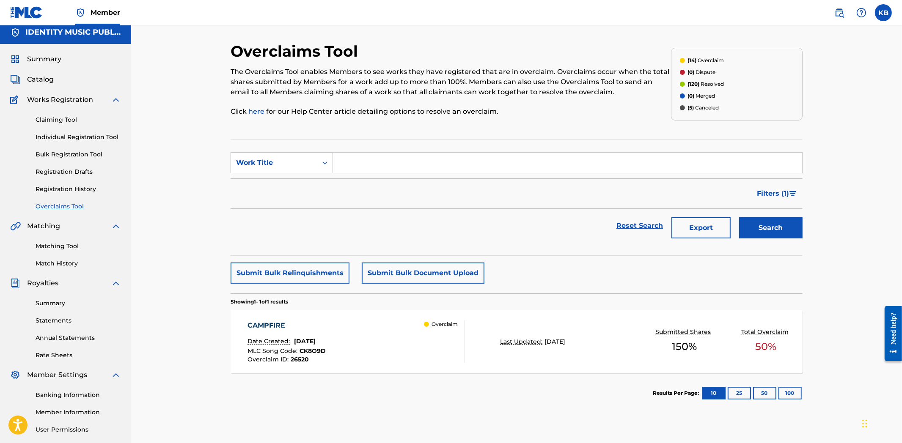
scroll to position [0, 0]
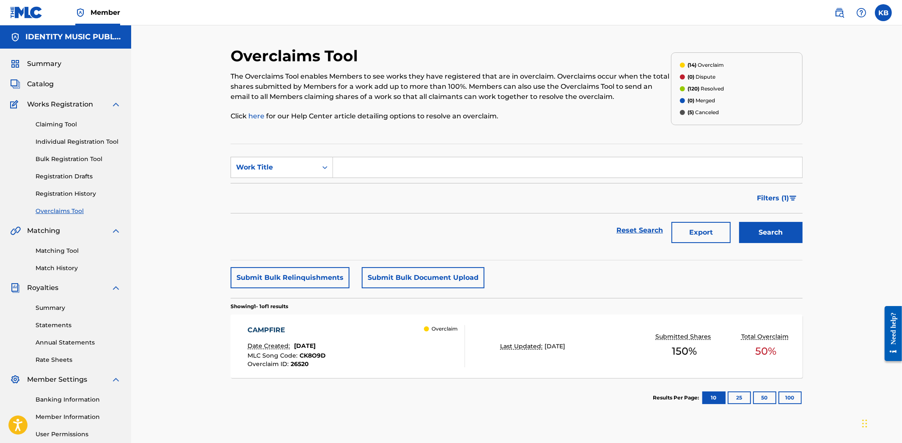
click at [368, 160] on input "Search Form" at bounding box center [567, 167] width 469 height 20
paste input "DAYDREAMER"
click at [799, 233] on button "Search" at bounding box center [770, 232] width 63 height 21
drag, startPoint x: 426, startPoint y: 168, endPoint x: 299, endPoint y: 193, distance: 129.2
click at [269, 181] on form "SearchWithCriteria498a78ed-b936-4a09-911a-d601dc163daf Work Title DAYDREAMER Fi…" at bounding box center [516, 202] width 572 height 91
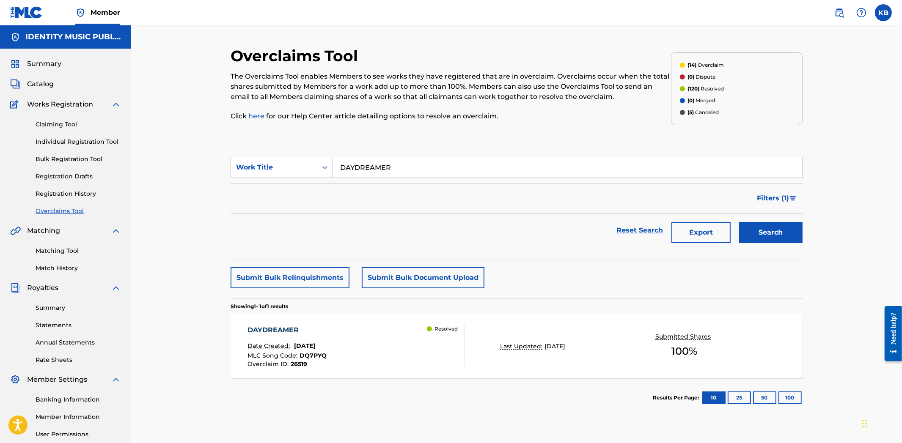
paste input "ABSENCE"
type input "ABSENCE"
click at [793, 237] on button "Search" at bounding box center [770, 232] width 63 height 21
click at [387, 354] on div "ABSENCE Date Created: [DATE] MLC Song Code : AW56RJ Overclaim ID : 16468 Overcl…" at bounding box center [356, 346] width 217 height 42
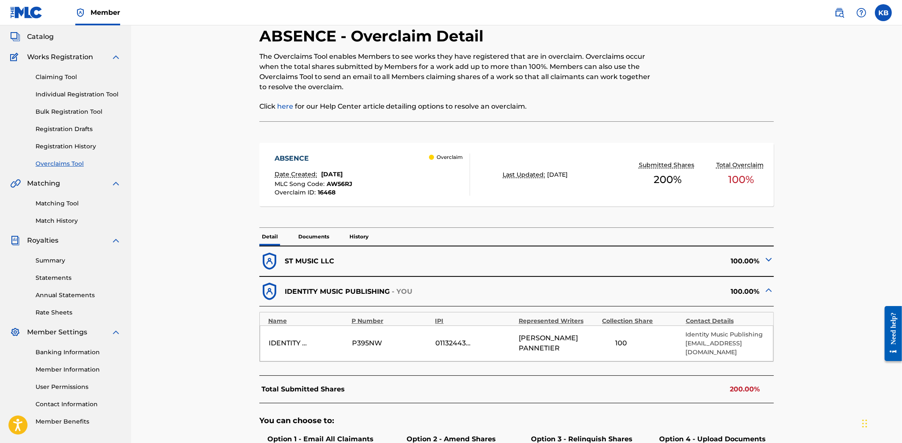
scroll to position [47, 0]
click at [301, 238] on p "Documents" at bounding box center [314, 237] width 36 height 18
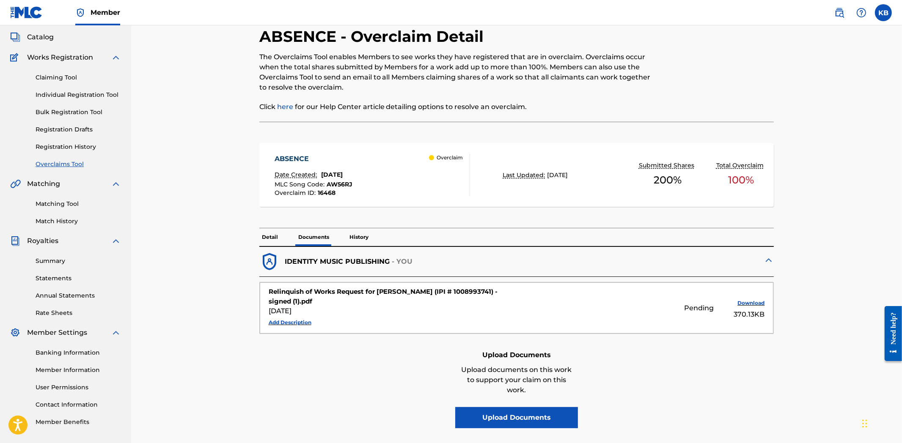
click at [368, 247] on div "IDENTITY MUSIC PUBLISHING - YOU" at bounding box center [516, 262] width 515 height 30
click at [810, 275] on div "< Back ABSENCE - Overclaim Detail The Overclaims Tool enables Members to see wo…" at bounding box center [516, 235] width 592 height 471
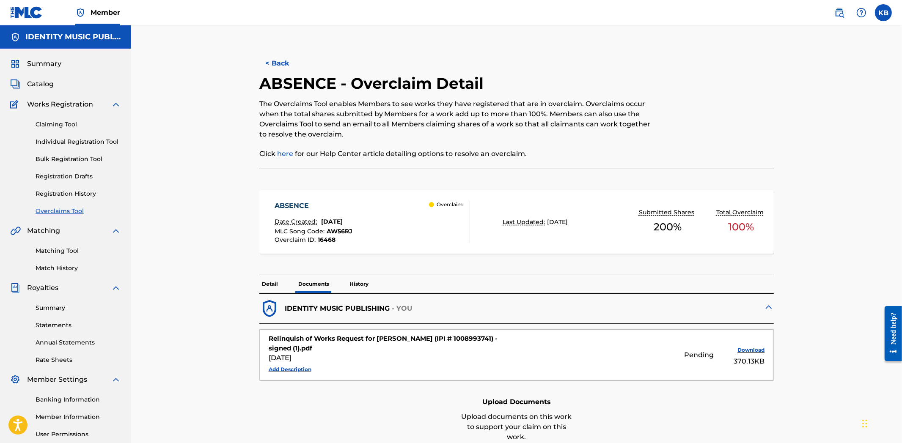
click at [272, 61] on button "< Back" at bounding box center [284, 63] width 51 height 21
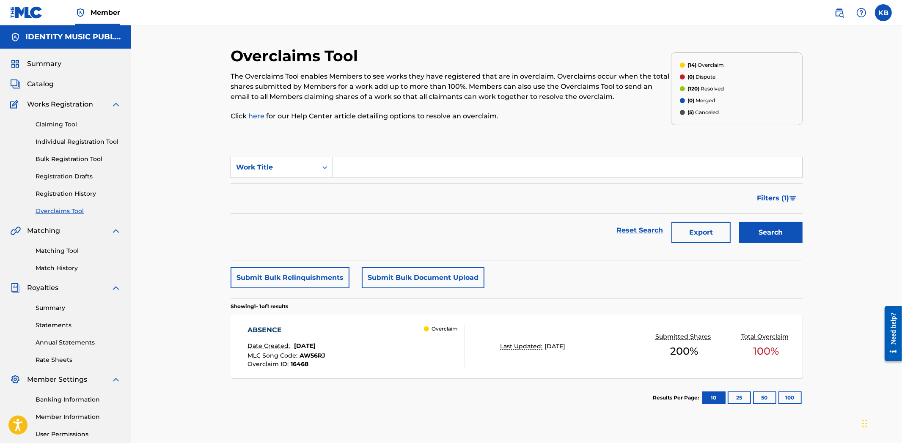
click at [385, 169] on input "Search Form" at bounding box center [567, 167] width 469 height 20
paste input "NOTHING BUT THE BLOOD OF [DEMOGRAPHIC_DATA]"
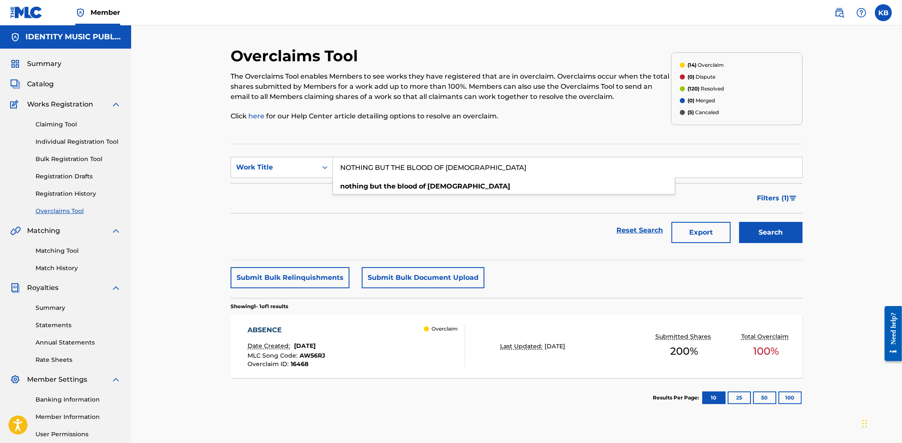
type input "NOTHING BUT THE BLOOD OF [DEMOGRAPHIC_DATA]"
click at [776, 236] on button "Search" at bounding box center [770, 232] width 63 height 21
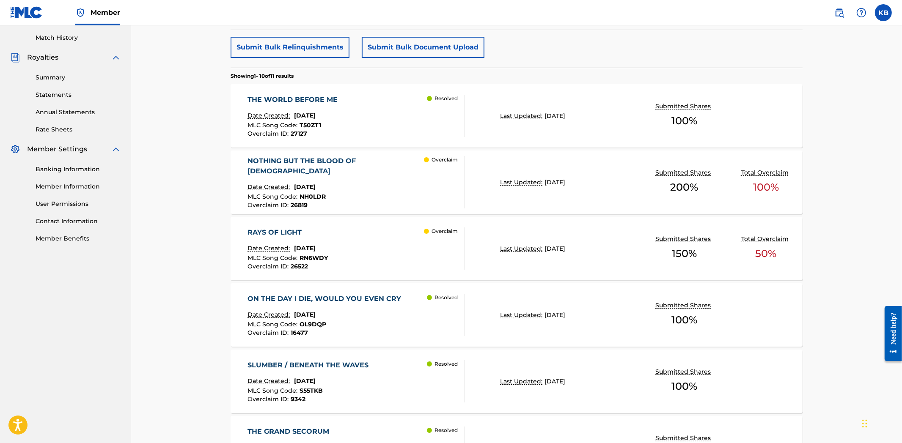
scroll to position [188, 0]
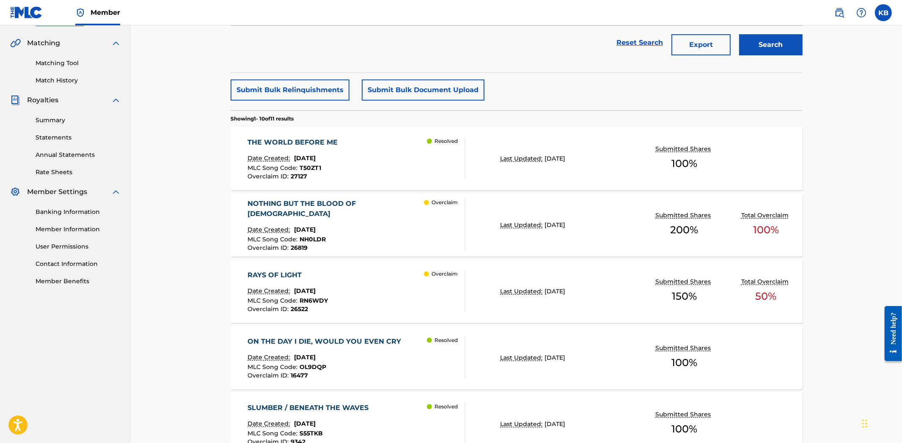
click at [401, 231] on div "NOTHING BUT THE BLOOD OF [DEMOGRAPHIC_DATA] Date Created: [DATE] MLC Song Code …" at bounding box center [356, 225] width 217 height 52
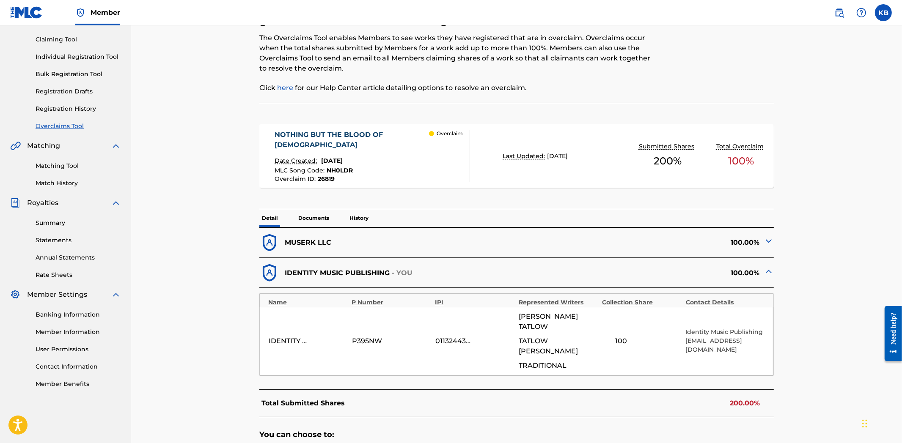
scroll to position [94, 0]
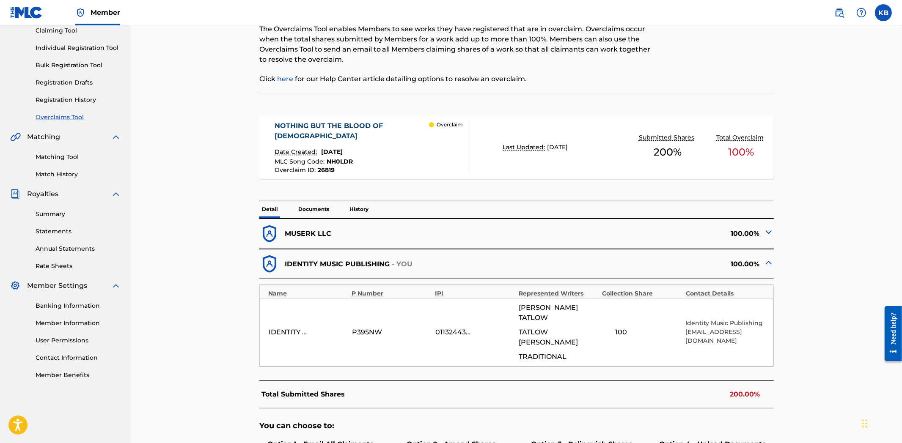
click at [767, 233] on img at bounding box center [768, 232] width 10 height 10
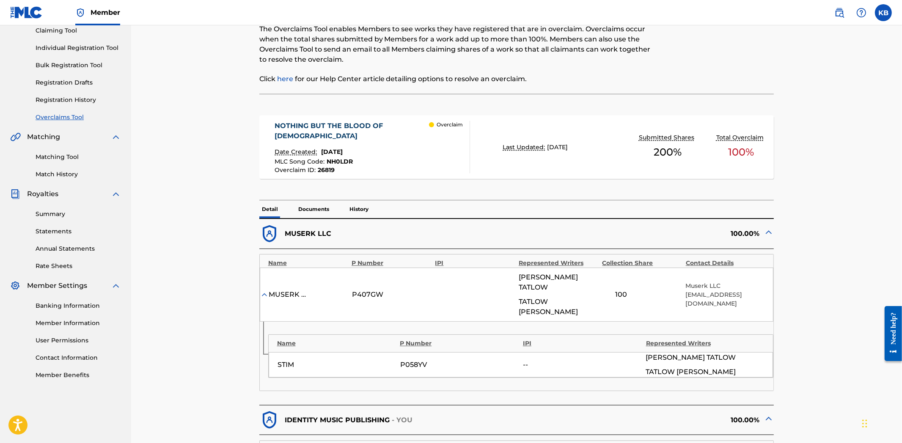
click at [309, 208] on p "Documents" at bounding box center [314, 209] width 36 height 18
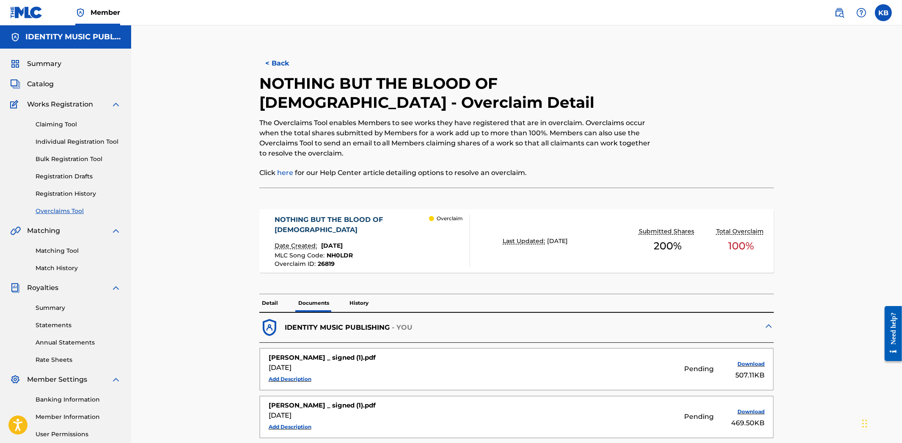
click at [270, 65] on button "< Back" at bounding box center [284, 63] width 51 height 21
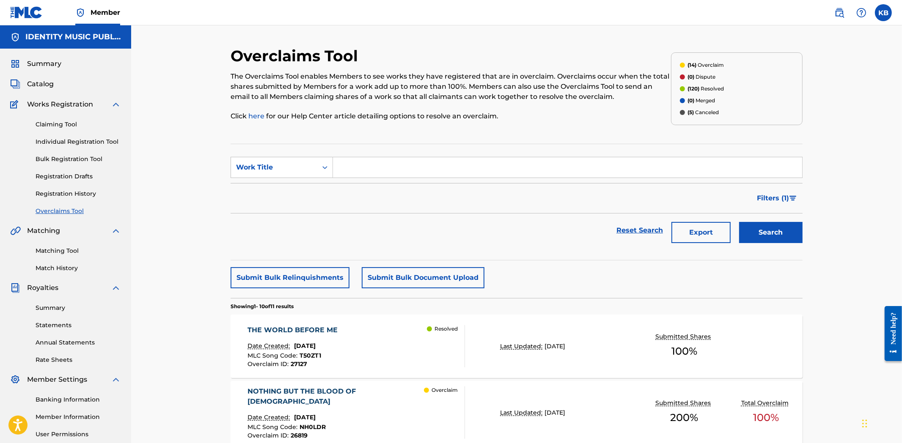
click at [414, 167] on input "Search Form" at bounding box center [567, 167] width 469 height 20
paste input "HOMETOWN"
type input "HOMETOWN"
click at [801, 238] on button "Search" at bounding box center [770, 232] width 63 height 21
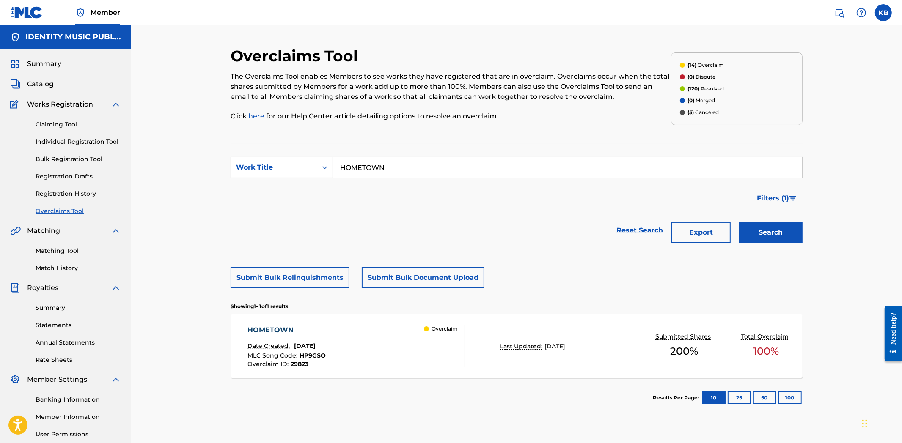
click at [400, 354] on div "HOMETOWN Date Created: [DATE] MLC Song Code : HP9GSO Overclaim ID : 29823 Overc…" at bounding box center [356, 346] width 217 height 42
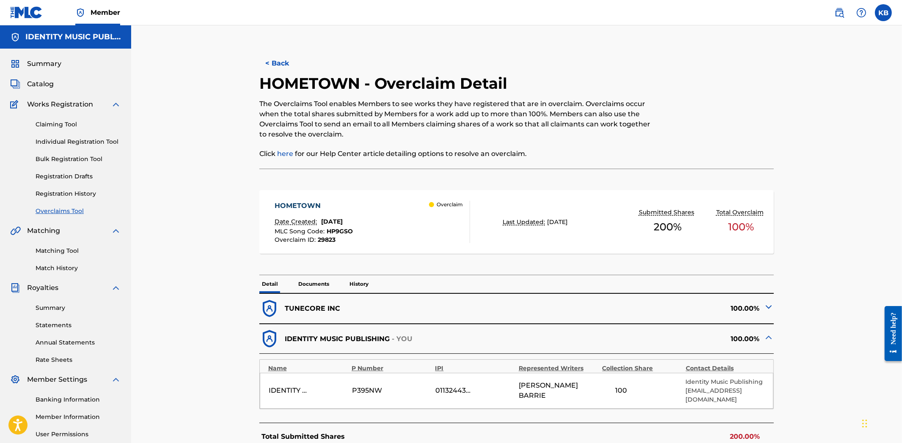
click at [308, 285] on p "Documents" at bounding box center [314, 284] width 36 height 18
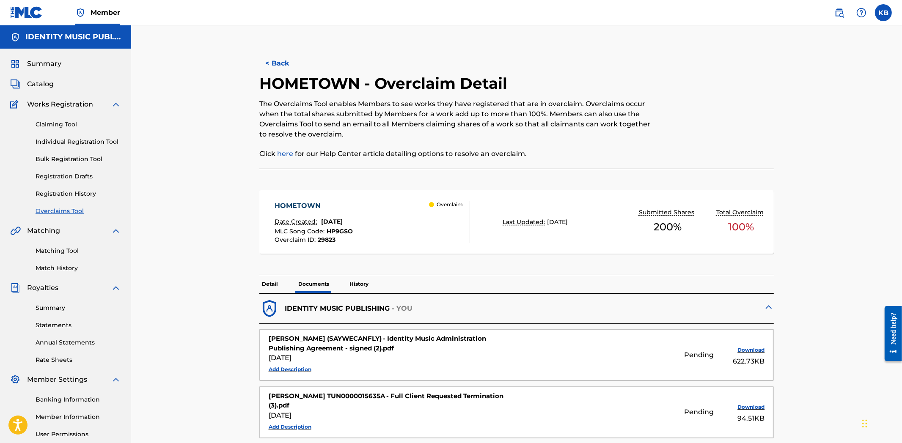
click at [269, 285] on p "Detail" at bounding box center [269, 284] width 21 height 18
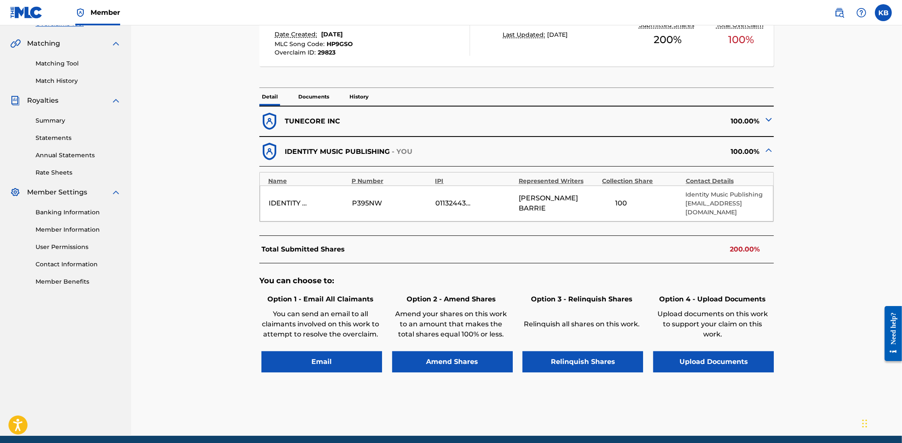
scroll to position [188, 0]
copy span "[PERSON_NAME]"
drag, startPoint x: 540, startPoint y: 204, endPoint x: 581, endPoint y: 208, distance: 42.0
click at [581, 208] on div "[PERSON_NAME]" at bounding box center [557, 203] width 79 height 20
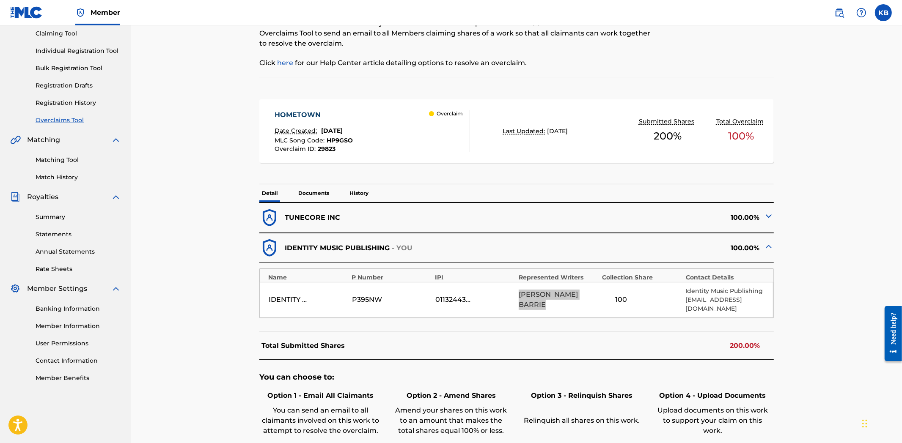
scroll to position [0, 0]
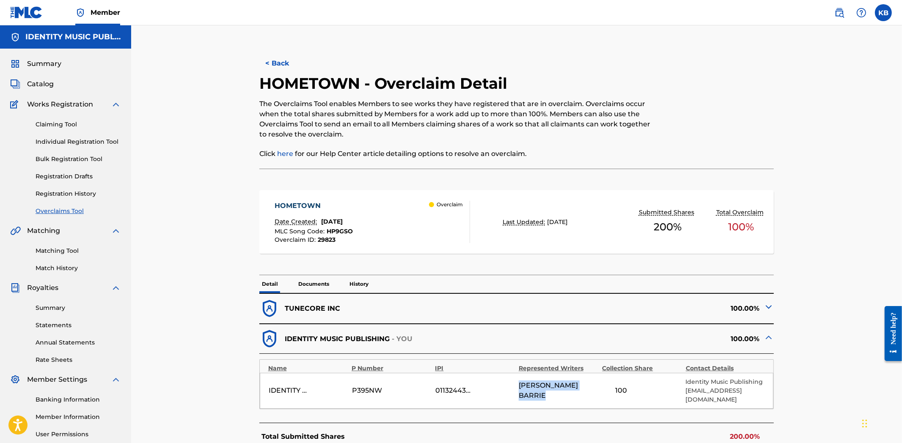
click at [263, 60] on button "< Back" at bounding box center [284, 63] width 51 height 21
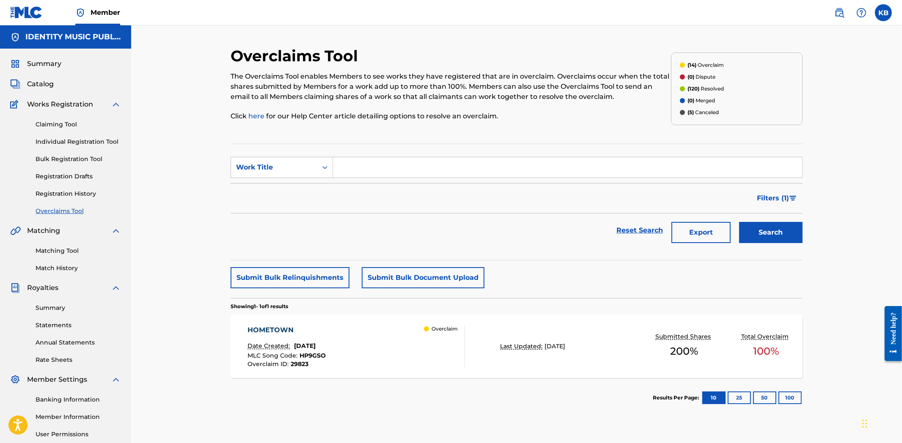
click at [387, 168] on input "Search Form" at bounding box center [567, 167] width 469 height 20
paste input "ANTISOCIAL"
type input "ANTISOCIAL"
click at [774, 233] on button "Search" at bounding box center [770, 232] width 63 height 21
click at [380, 349] on div "[MEDICAL_DATA] Date Created: [DATE] MLC Song Code : AY61FF Overclaim ID : 29825…" at bounding box center [356, 346] width 217 height 42
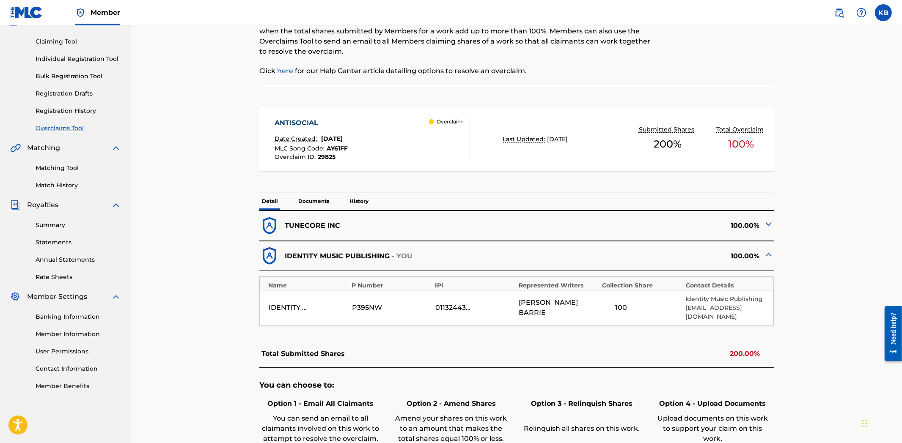
scroll to position [94, 0]
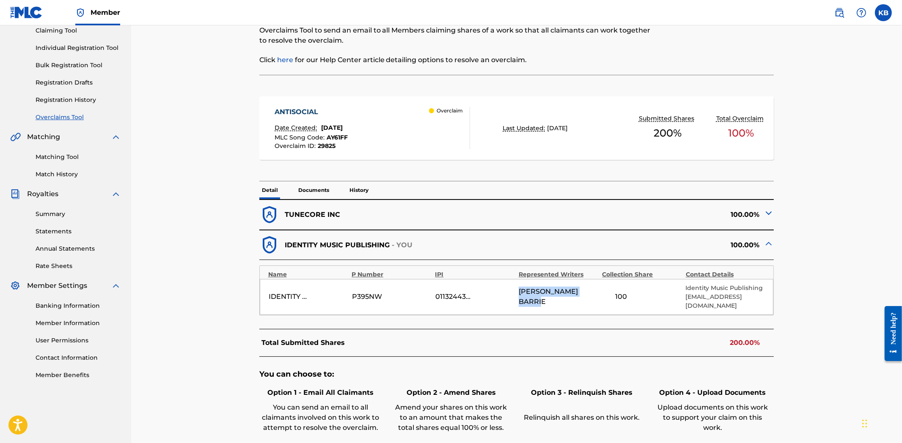
drag, startPoint x: 518, startPoint y: 297, endPoint x: 575, endPoint y: 305, distance: 58.0
click at [575, 305] on div "IDENTITY MUSIC PUBLISHING P395NW 01132443300 [PERSON_NAME] 100 Identity Music P…" at bounding box center [517, 297] width 514 height 36
click at [594, 356] on div "Total Submitted Shares 200.00%" at bounding box center [516, 343] width 515 height 28
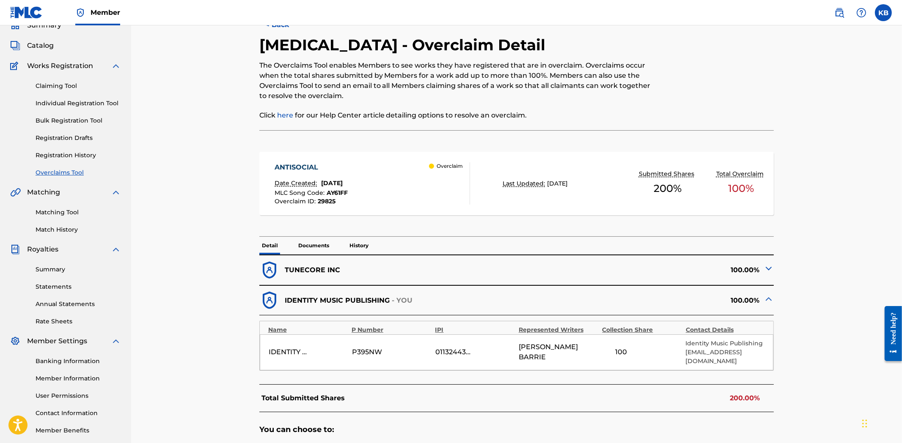
scroll to position [0, 0]
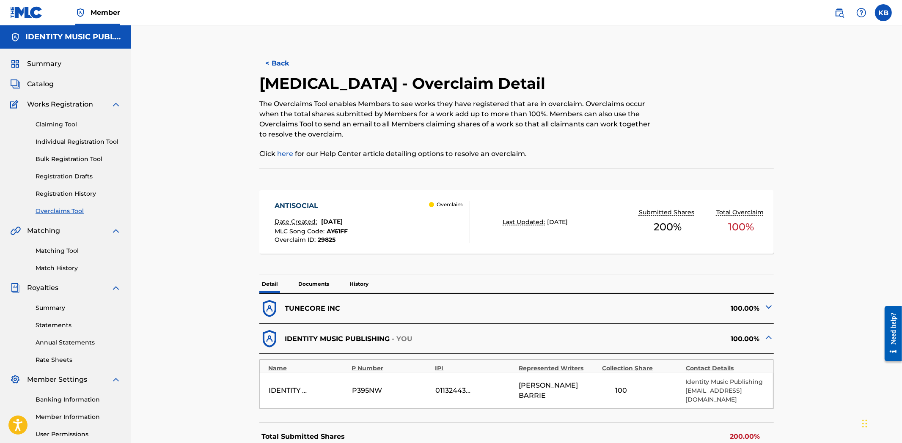
click at [271, 69] on button "< Back" at bounding box center [284, 63] width 51 height 21
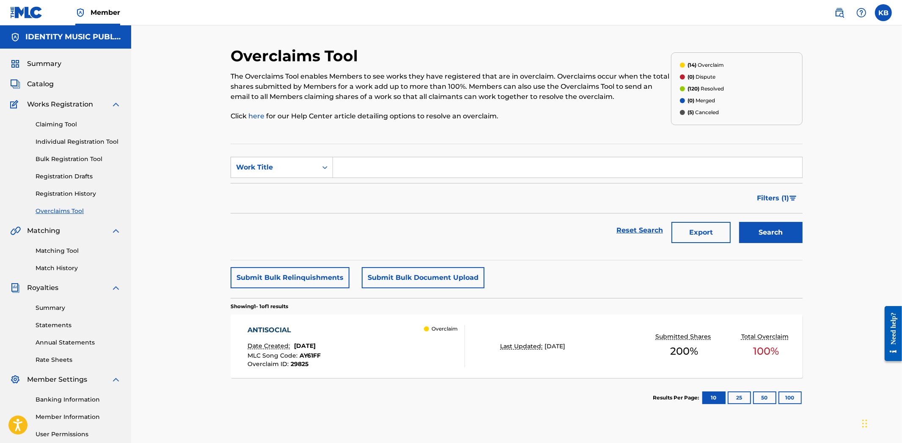
click at [376, 166] on input "Search Form" at bounding box center [567, 167] width 469 height 20
paste input "MIDWEST"
type input "MIDWEST"
click at [775, 238] on button "Search" at bounding box center [770, 232] width 63 height 21
click at [430, 347] on div "Overclaim" at bounding box center [444, 346] width 41 height 42
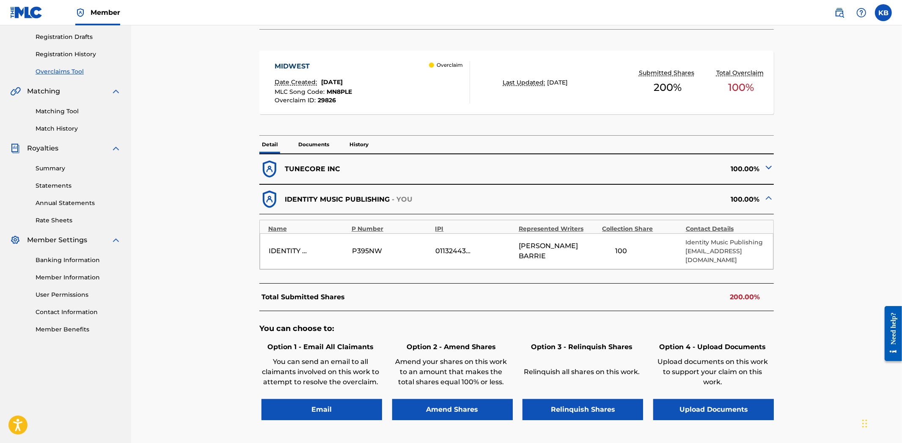
scroll to position [94, 0]
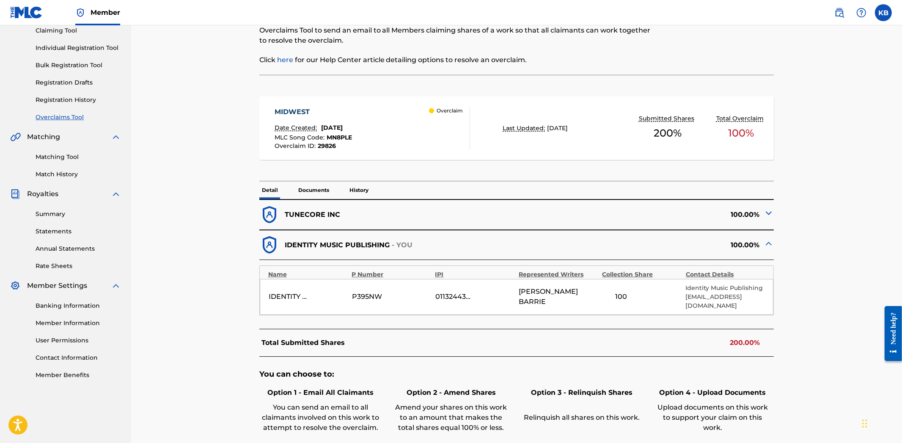
drag, startPoint x: 514, startPoint y: 294, endPoint x: 576, endPoint y: 307, distance: 62.7
click at [576, 307] on div "IDENTITY MUSIC PUBLISHING P395NW 01132443300 [PERSON_NAME] 100 Identity Music P…" at bounding box center [517, 297] width 514 height 36
drag, startPoint x: 581, startPoint y: 296, endPoint x: 509, endPoint y: 295, distance: 72.7
click at [509, 295] on div "IDENTITY MUSIC PUBLISHING P395NW 01132443300 [PERSON_NAME] 100 Identity Music P…" at bounding box center [517, 297] width 514 height 36
copy div "[PERSON_NAME]"
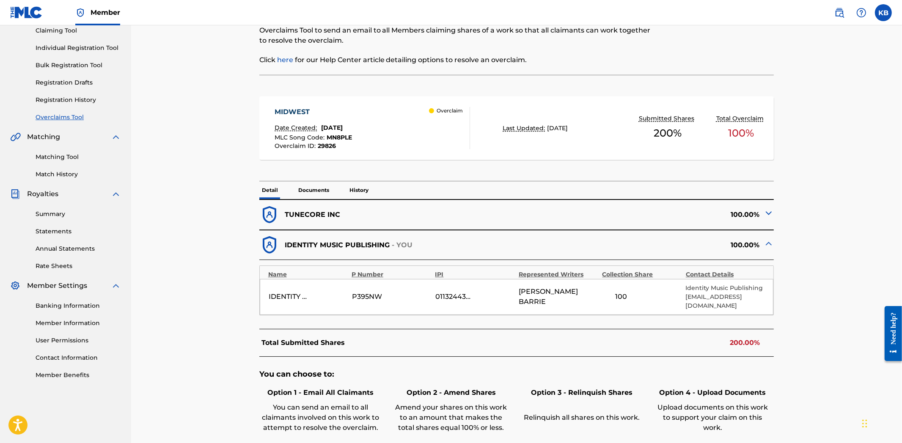
click at [312, 183] on p "Documents" at bounding box center [314, 190] width 36 height 18
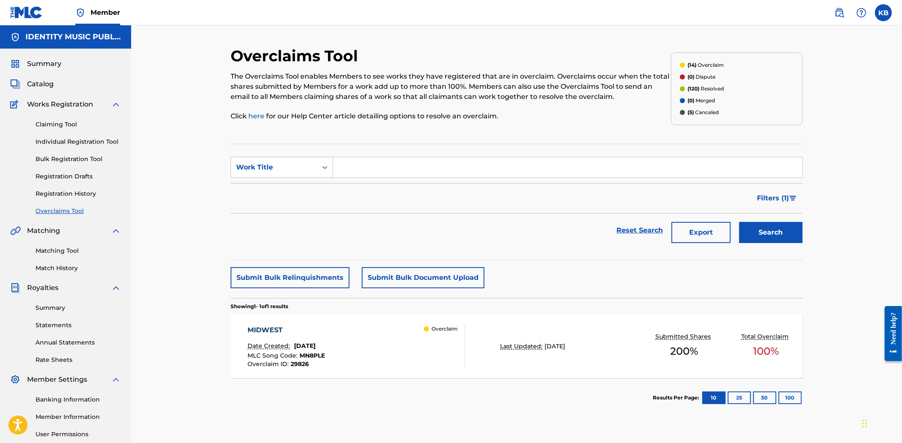
click at [402, 164] on input "Search Form" at bounding box center [567, 167] width 469 height 20
paste input "NOT A HOME"
type input "NOT A HOME"
click at [779, 229] on button "Search" at bounding box center [770, 232] width 63 height 21
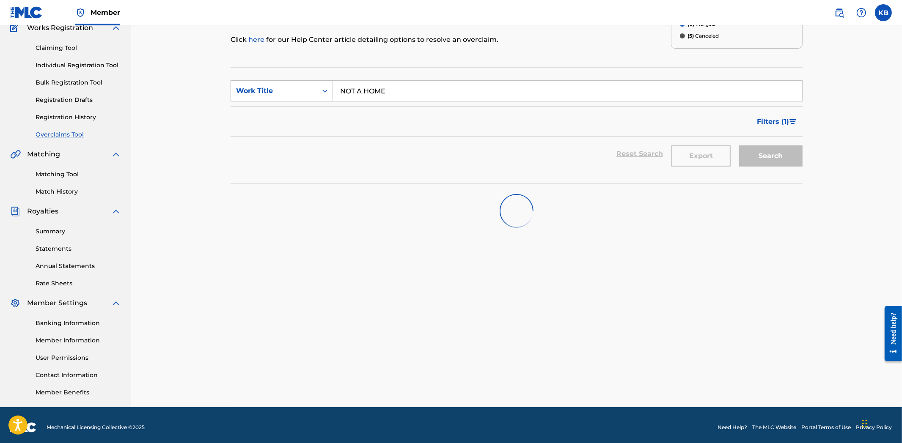
scroll to position [81, 0]
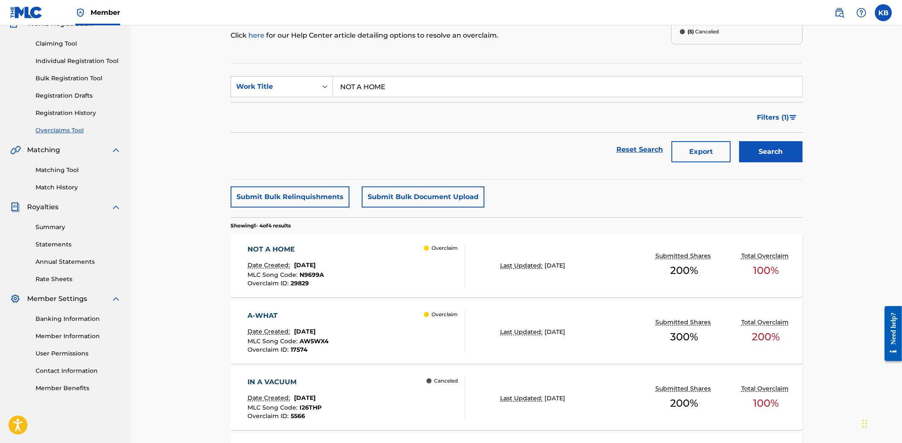
click at [382, 268] on div "NOT A HOME Date Created: [DATE] MLC Song Code : N9699A Overclaim ID : 29829 Ove…" at bounding box center [356, 265] width 217 height 42
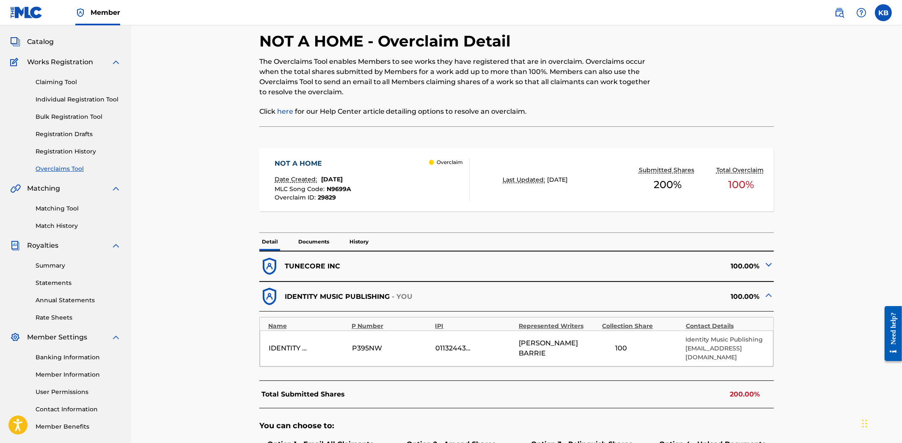
scroll to position [188, 0]
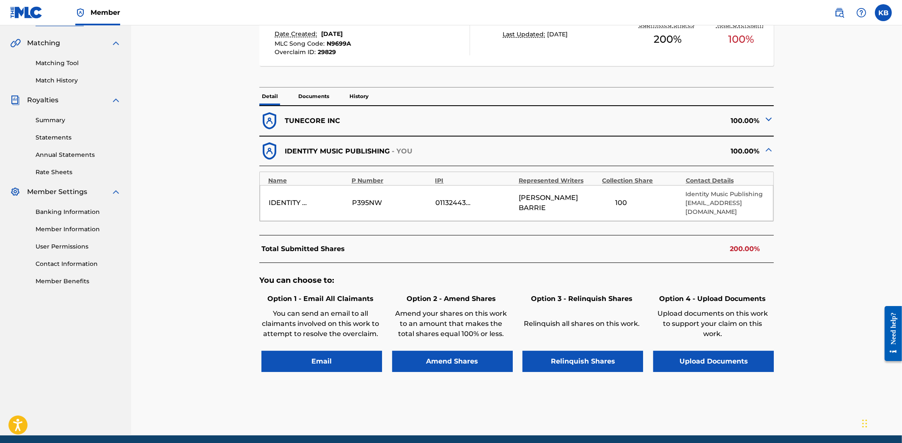
drag, startPoint x: 507, startPoint y: 208, endPoint x: 579, endPoint y: 213, distance: 72.0
click at [579, 213] on div "IDENTITY MUSIC PUBLISHING P395NW 01132443300 [PERSON_NAME] 100 Identity Music P…" at bounding box center [517, 203] width 514 height 36
copy span "[PERSON_NAME]"
drag, startPoint x: 579, startPoint y: 202, endPoint x: 518, endPoint y: 206, distance: 61.5
click at [518, 206] on div "[PERSON_NAME]" at bounding box center [557, 203] width 79 height 20
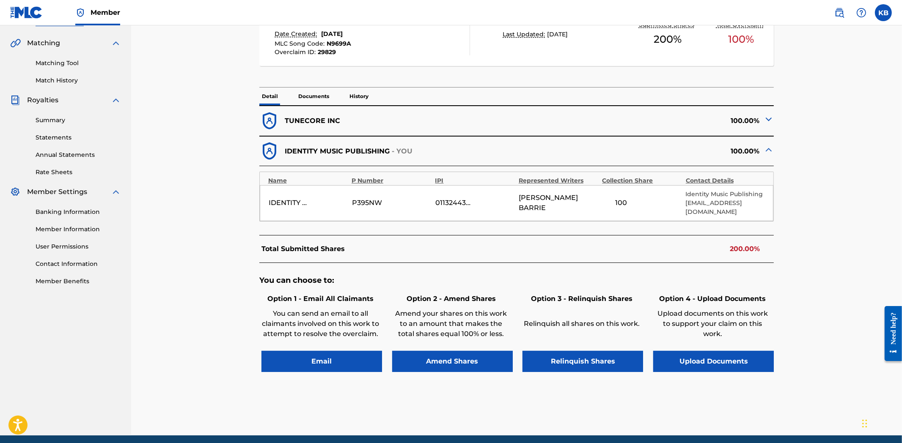
click at [450, 236] on div "Total Submitted Shares 200.00%" at bounding box center [516, 249] width 515 height 28
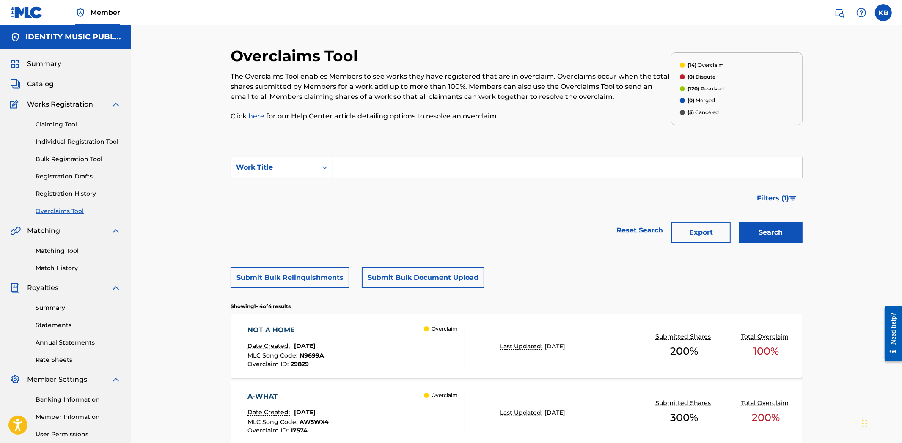
click at [400, 167] on input "Search Form" at bounding box center [567, 167] width 469 height 20
paste input "IF I DIED FOR YOU"
type input "IF I DIED FOR YOU"
click at [781, 238] on button "Search" at bounding box center [770, 232] width 63 height 21
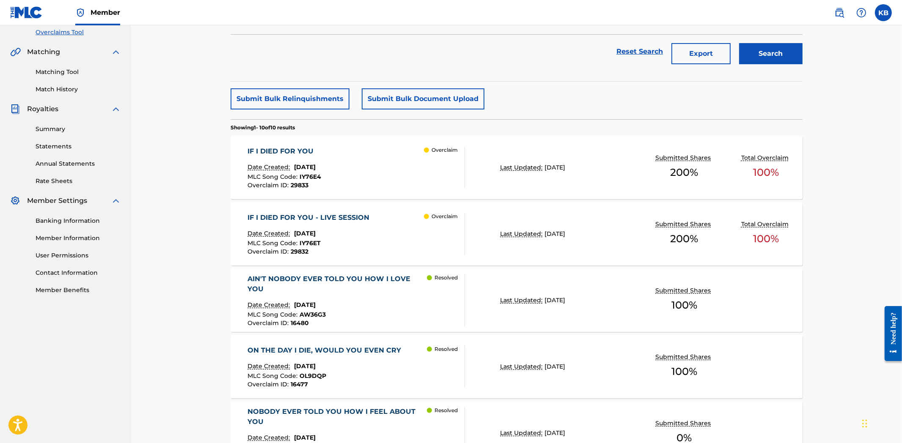
scroll to position [188, 0]
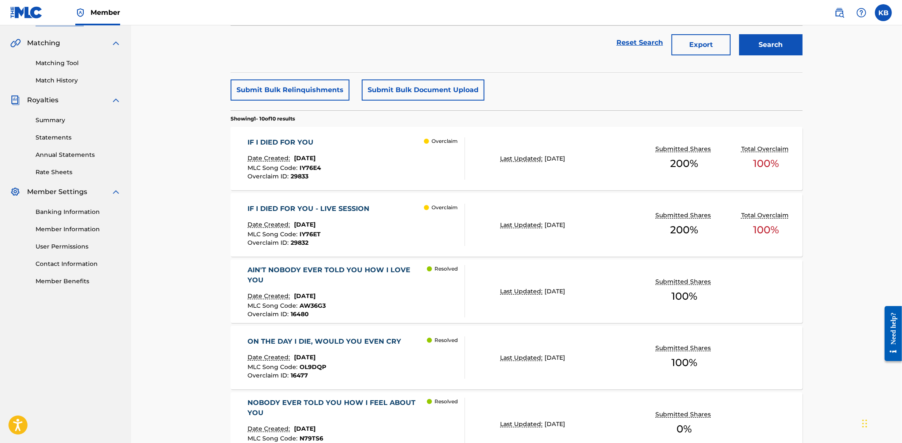
click at [364, 162] on div "IF I DIED FOR YOU Date Created: [DATE] MLC Song Code : IY76E4 Overclaim ID : 29…" at bounding box center [356, 158] width 217 height 42
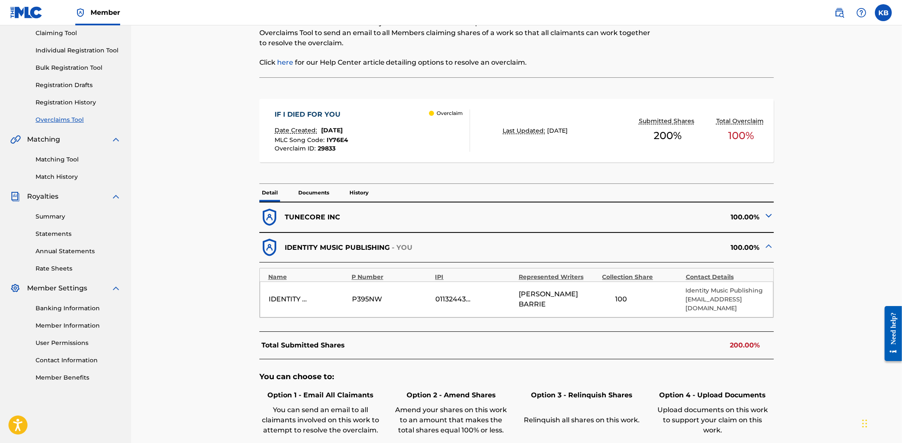
scroll to position [94, 0]
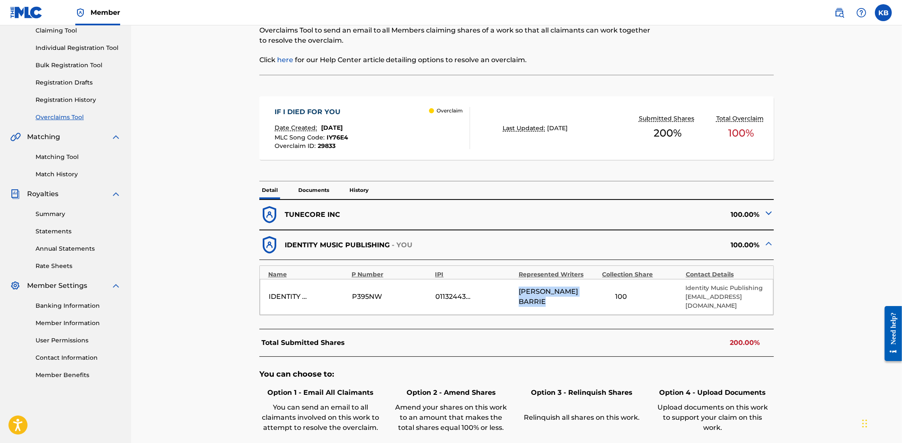
copy span "[PERSON_NAME]"
drag, startPoint x: 517, startPoint y: 293, endPoint x: 593, endPoint y: 303, distance: 76.4
click at [593, 303] on div "IDENTITY MUSIC PUBLISHING P395NW 01132443300 [PERSON_NAME] 100 Identity Music P…" at bounding box center [517, 297] width 514 height 36
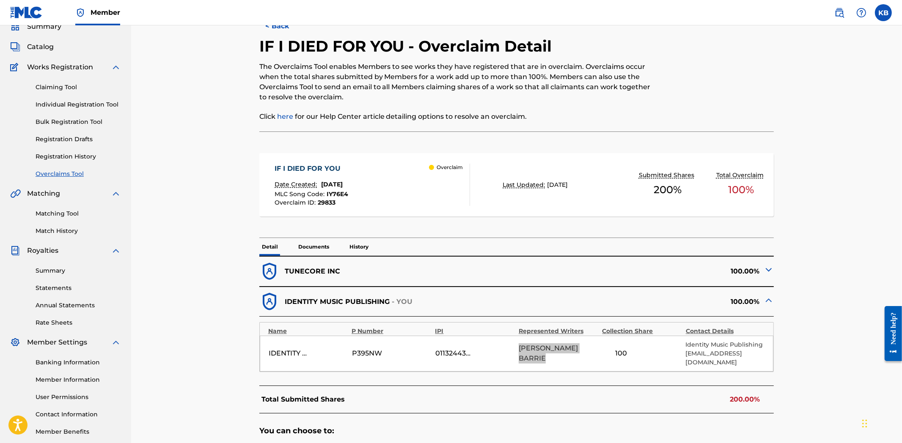
scroll to position [0, 0]
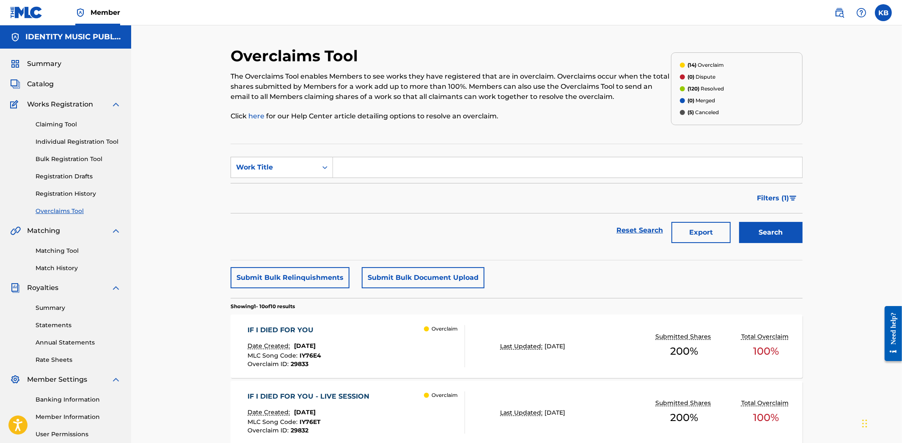
click at [369, 159] on input "Search Form" at bounding box center [567, 167] width 469 height 20
paste input "DRIVEWAY"
type input "DRIVEWAY"
click at [776, 242] on button "Search" at bounding box center [770, 232] width 63 height 21
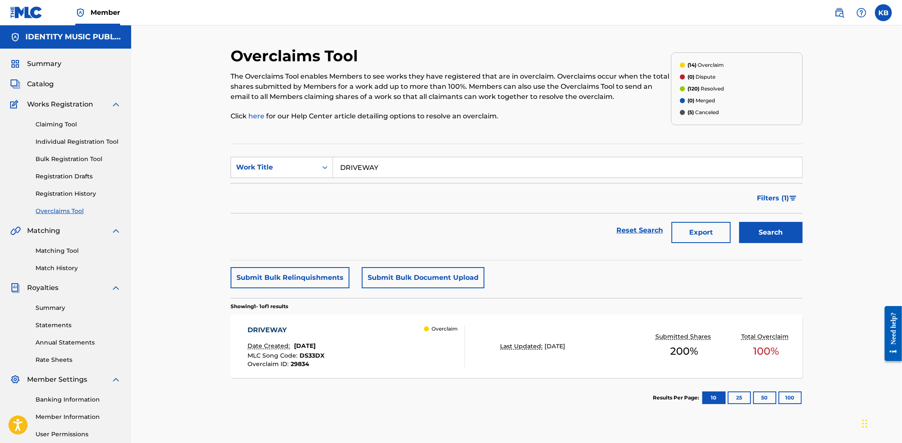
click at [402, 348] on div "DRIVEWAY Date Created: [DATE] MLC Song Code : DS33DX Overclaim ID : 29834 Overc…" at bounding box center [356, 346] width 217 height 42
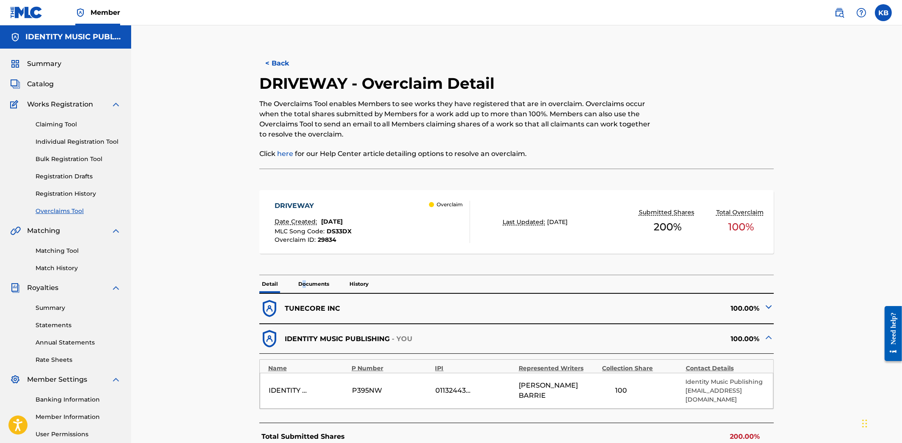
click at [302, 277] on p "Documents" at bounding box center [314, 284] width 36 height 18
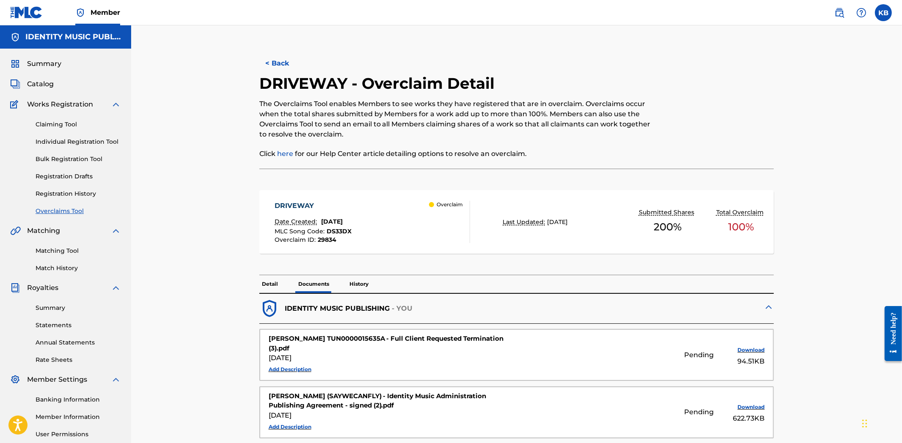
click at [272, 286] on p "Detail" at bounding box center [269, 284] width 21 height 18
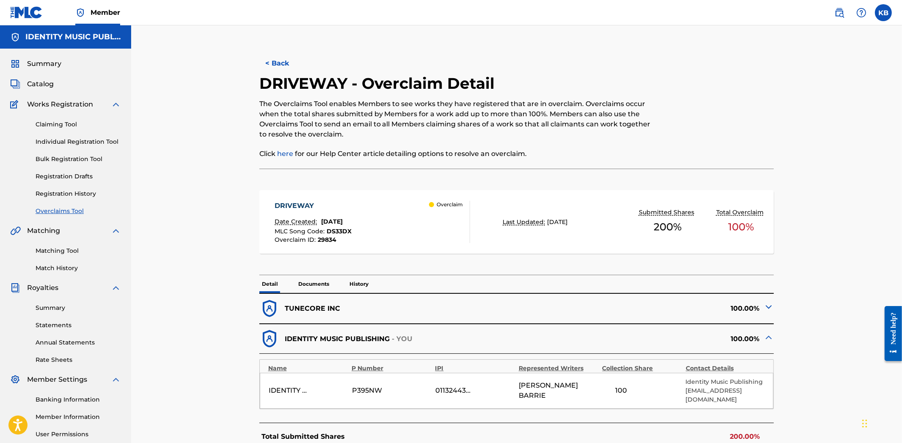
click at [268, 61] on button "< Back" at bounding box center [284, 63] width 51 height 21
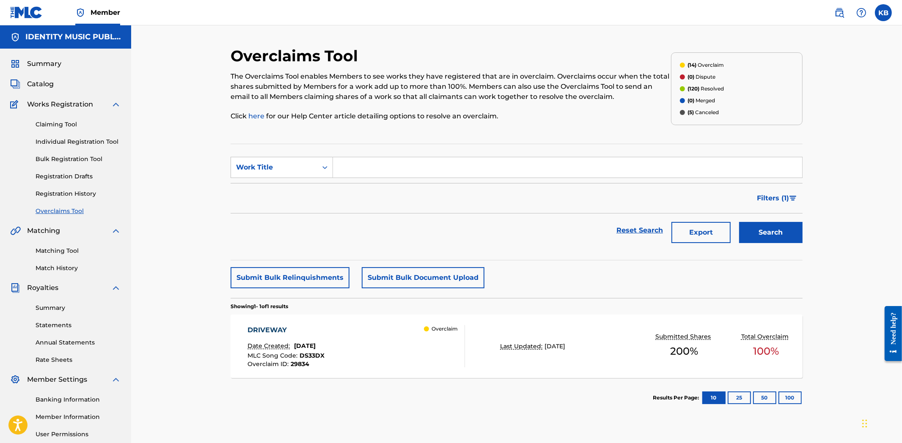
click at [382, 173] on input "Search Form" at bounding box center [567, 167] width 469 height 20
paste input "ABSENCE"
type input "ABSENCE"
click at [781, 239] on button "Search" at bounding box center [770, 232] width 63 height 21
click at [399, 338] on div "ABSENCE Date Created: [DATE] MLC Song Code : AW56RJ Overclaim ID : 16468 Overcl…" at bounding box center [356, 346] width 217 height 42
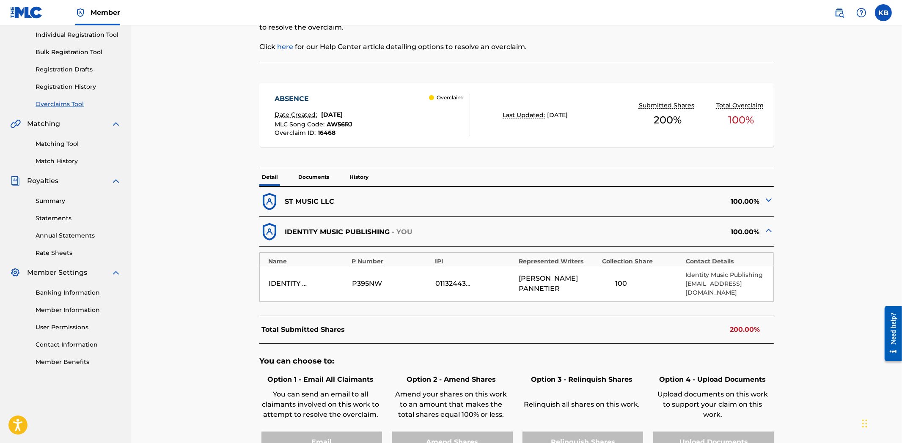
scroll to position [141, 0]
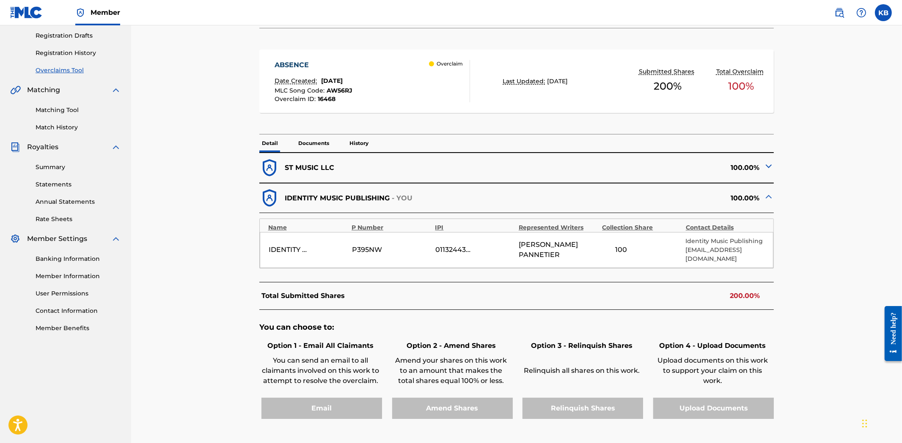
click at [318, 141] on p "Documents" at bounding box center [314, 143] width 36 height 18
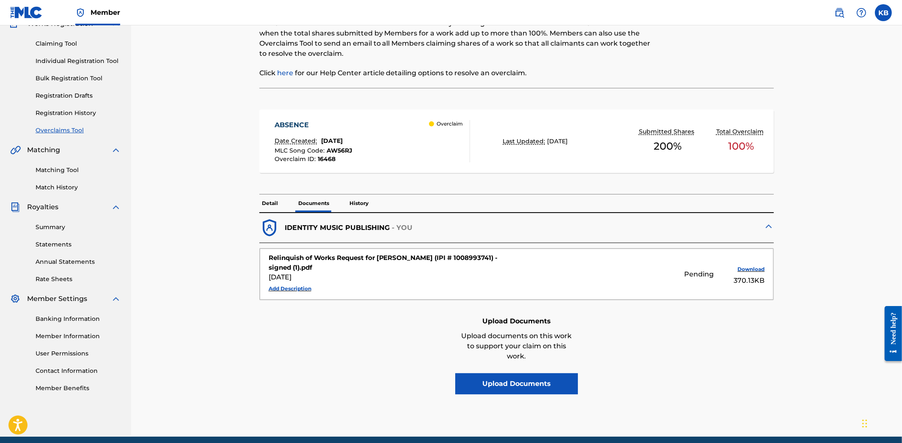
scroll to position [115, 0]
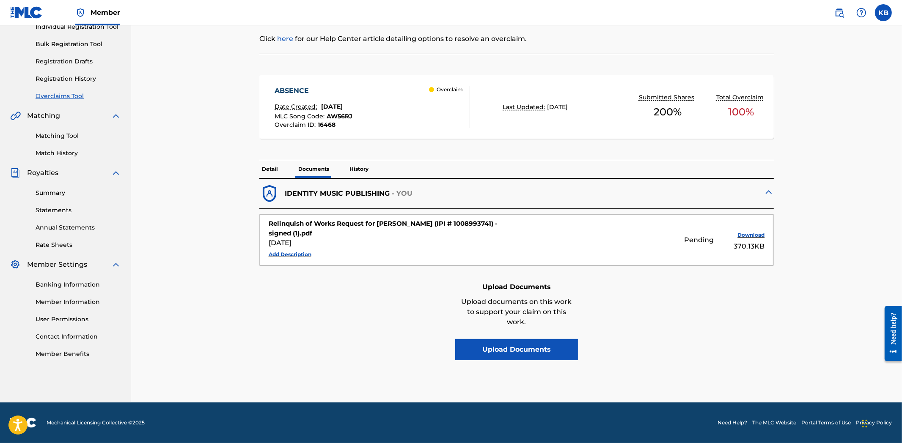
click at [272, 168] on p "Detail" at bounding box center [269, 169] width 21 height 18
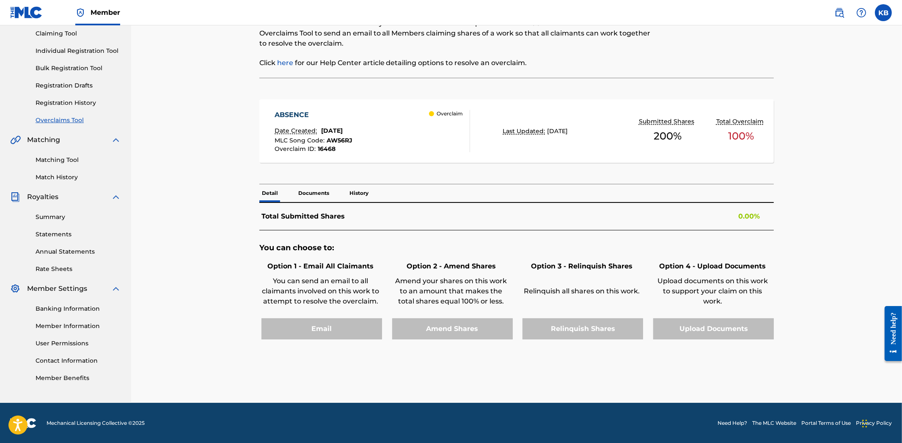
scroll to position [141, 0]
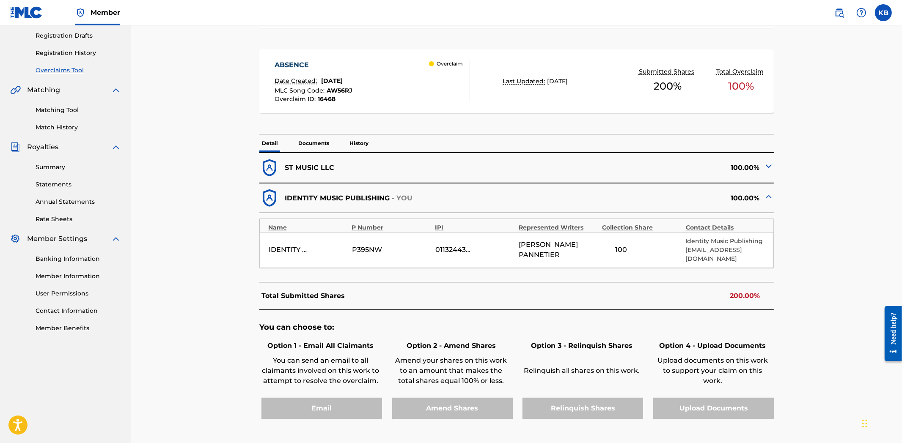
drag, startPoint x: 512, startPoint y: 248, endPoint x: 557, endPoint y: 251, distance: 44.9
click at [575, 258] on div "IDENTITY MUSIC PUBLISHING P395NW 01132443300 [PERSON_NAME] 100 Identity Music P…" at bounding box center [517, 250] width 514 height 36
drag, startPoint x: 521, startPoint y: 248, endPoint x: 598, endPoint y: 258, distance: 78.0
click at [598, 258] on div "IDENTITY MUSIC PUBLISHING P395NW 01132443300 [PERSON_NAME] 100 Identity Music P…" at bounding box center [517, 250] width 514 height 36
copy span "[PERSON_NAME]"
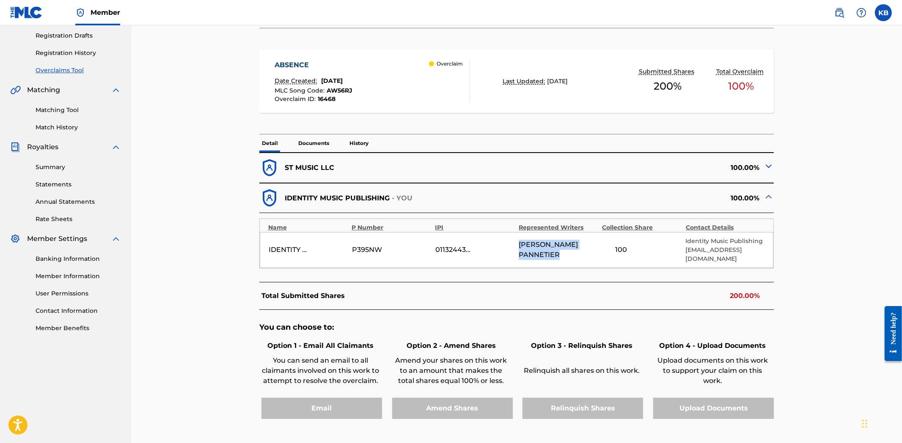
drag, startPoint x: 519, startPoint y: 248, endPoint x: 595, endPoint y: 254, distance: 76.0
click at [595, 254] on div "IDENTITY MUSIC PUBLISHING P395NW 01132443300 [PERSON_NAME] 100 Identity Music P…" at bounding box center [517, 250] width 514 height 36
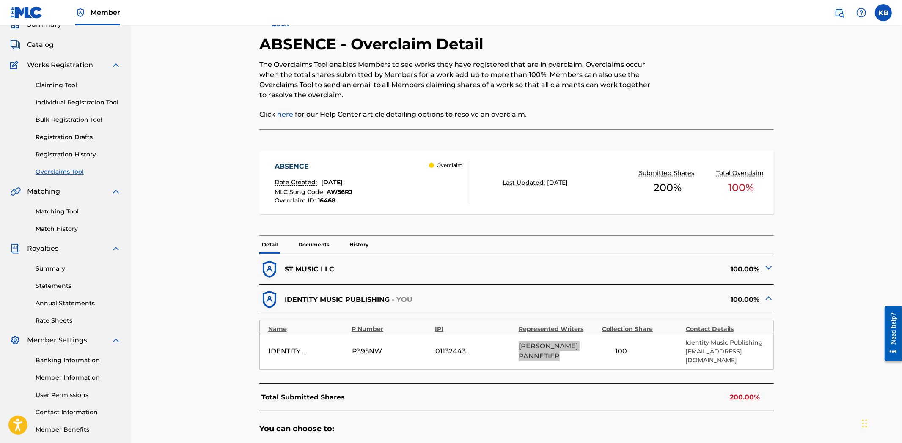
scroll to position [0, 0]
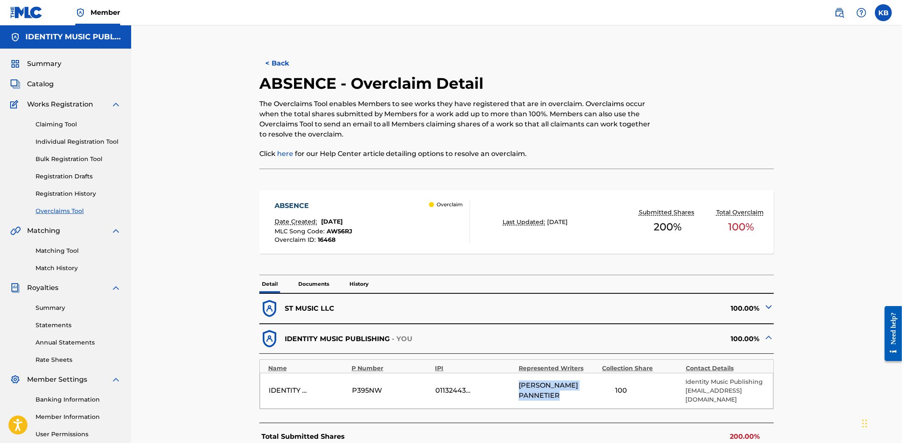
click at [274, 60] on button "< Back" at bounding box center [284, 63] width 51 height 21
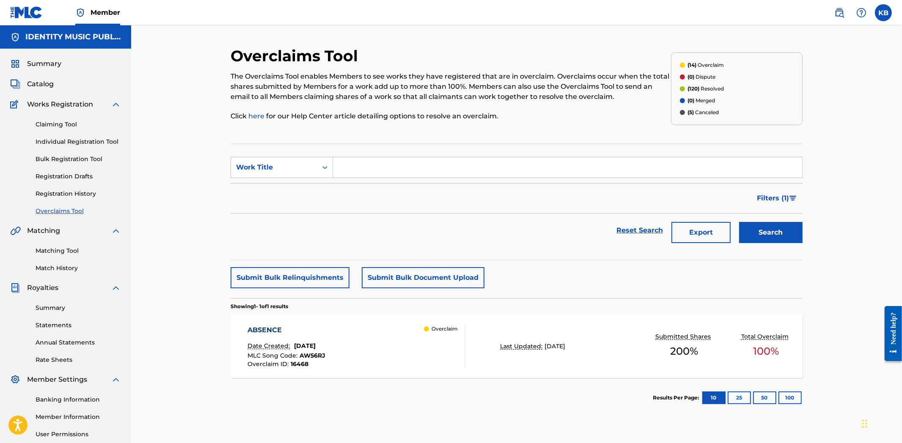
click at [395, 165] on input "Search Form" at bounding box center [567, 167] width 469 height 20
paste input "ABYSS"
type input "ABYSS"
click at [782, 226] on button "Search" at bounding box center [770, 232] width 63 height 21
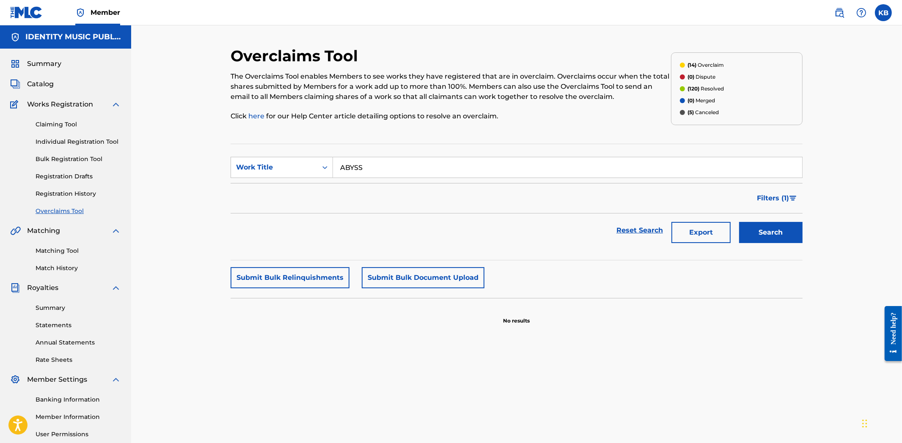
click at [543, 350] on div "Overclaims Tool The Overclaims Tool enables Members to see works they have regi…" at bounding box center [516, 265] width 572 height 437
click at [787, 235] on button "Search" at bounding box center [770, 232] width 63 height 21
drag, startPoint x: 381, startPoint y: 171, endPoint x: 259, endPoint y: 176, distance: 122.7
click at [261, 175] on div "SearchWithCriteria498a78ed-b936-4a09-911a-d601dc163daf Work Title ABYSS" at bounding box center [516, 167] width 572 height 21
click at [797, 237] on button "Search" at bounding box center [770, 232] width 63 height 21
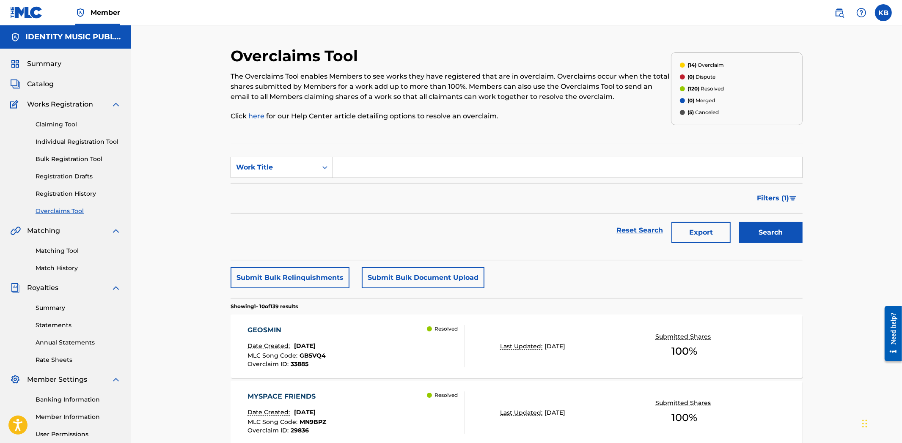
click at [784, 200] on span "Filters ( 1 )" at bounding box center [773, 198] width 32 height 10
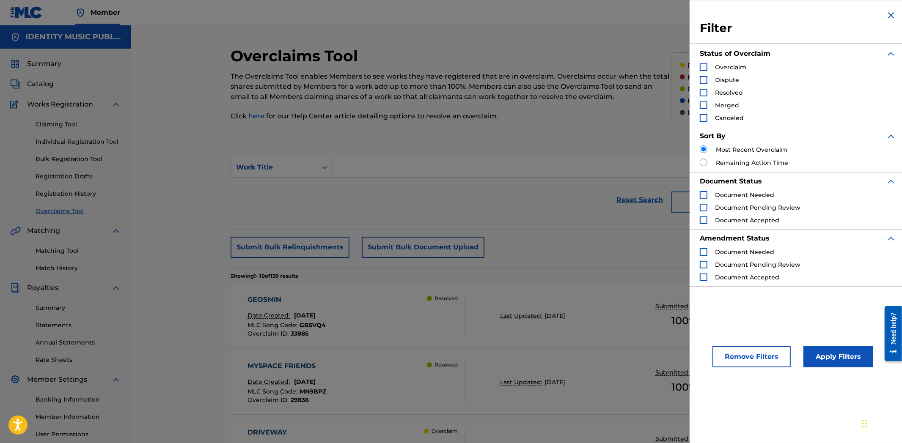
click at [701, 68] on div "Search Form" at bounding box center [703, 67] width 8 height 8
click at [822, 348] on button "Apply Filters" at bounding box center [838, 356] width 70 height 21
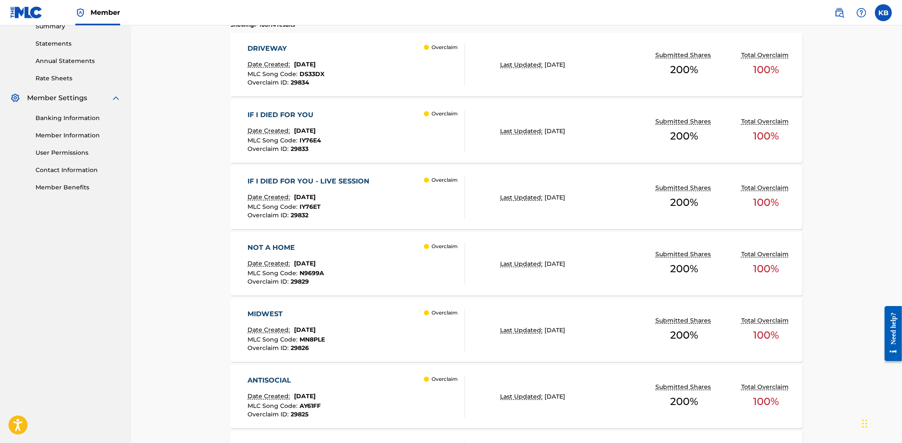
scroll to position [564, 0]
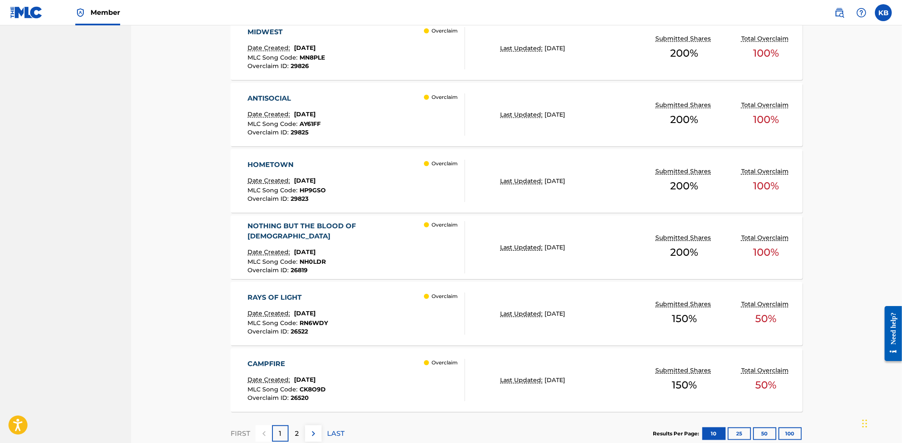
click at [791, 435] on button "100" at bounding box center [789, 434] width 23 height 13
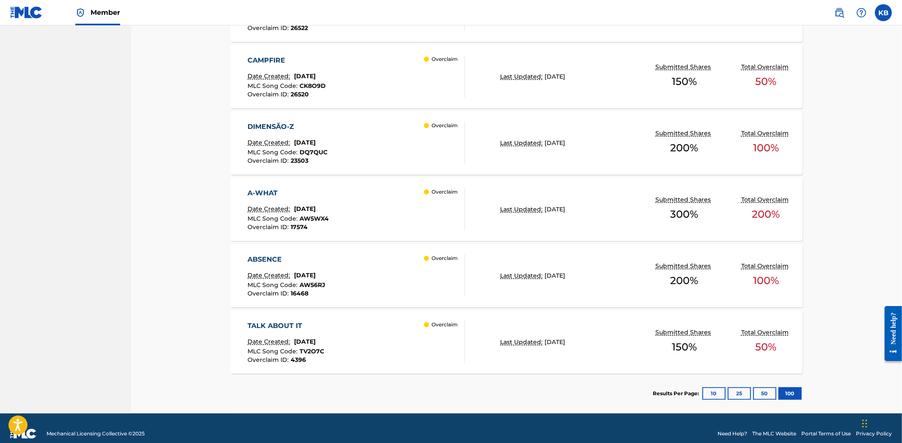
scroll to position [878, 0]
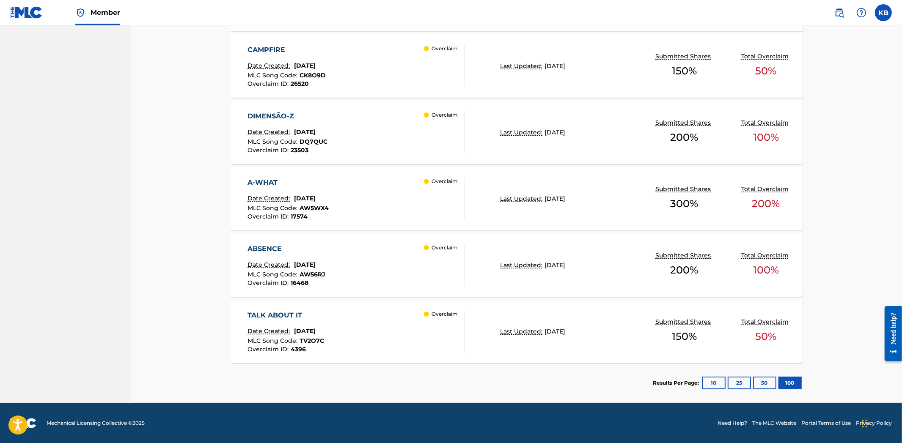
click at [381, 337] on div "TALK ABOUT IT Date Created: [DATE] MLC Song Code : TV2O7C Overclaim ID : 4396 O…" at bounding box center [356, 331] width 217 height 42
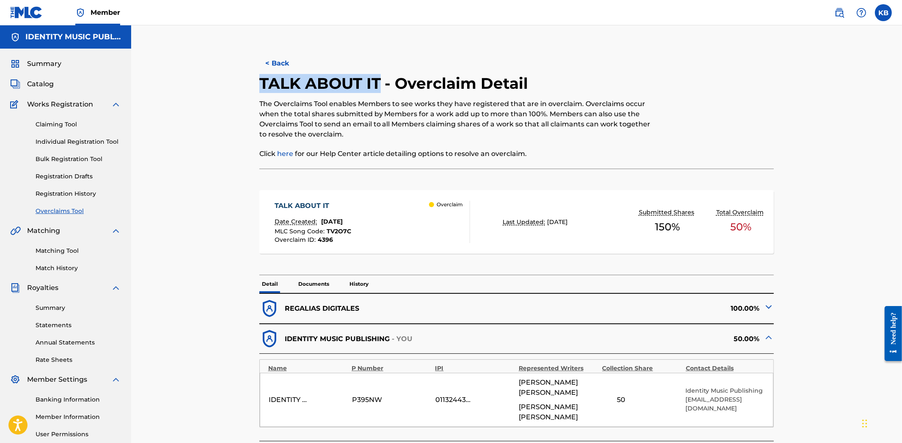
copy h2 "TALK ABOUT IT"
drag, startPoint x: 256, startPoint y: 80, endPoint x: 381, endPoint y: 85, distance: 124.4
click at [381, 85] on div "< Back TALK ABOUT IT - Overclaim Detail The Overclaims Tool enables Members to …" at bounding box center [516, 344] width 572 height 595
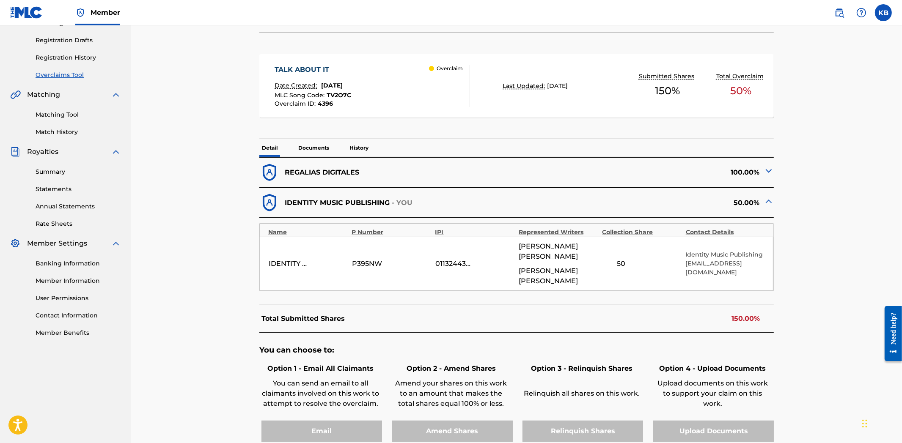
scroll to position [141, 0]
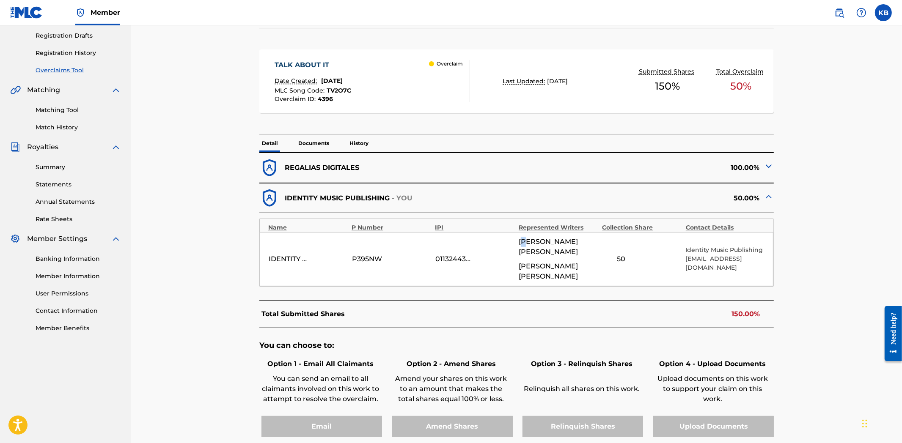
drag, startPoint x: 522, startPoint y: 240, endPoint x: 529, endPoint y: 243, distance: 7.9
click at [529, 243] on span "[PERSON_NAME] [PERSON_NAME]" at bounding box center [557, 247] width 79 height 20
click at [549, 252] on span "[PERSON_NAME] [PERSON_NAME]" at bounding box center [557, 247] width 79 height 20
click at [304, 146] on p "Documents" at bounding box center [314, 143] width 36 height 18
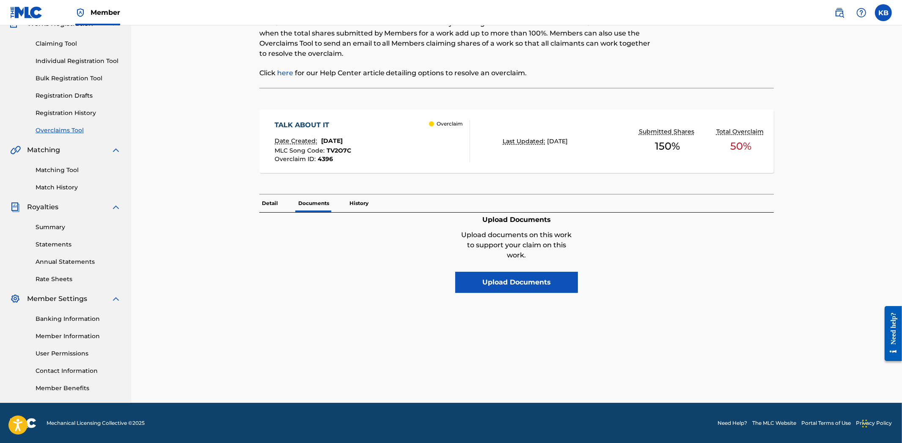
click at [270, 205] on p "Detail" at bounding box center [269, 204] width 21 height 18
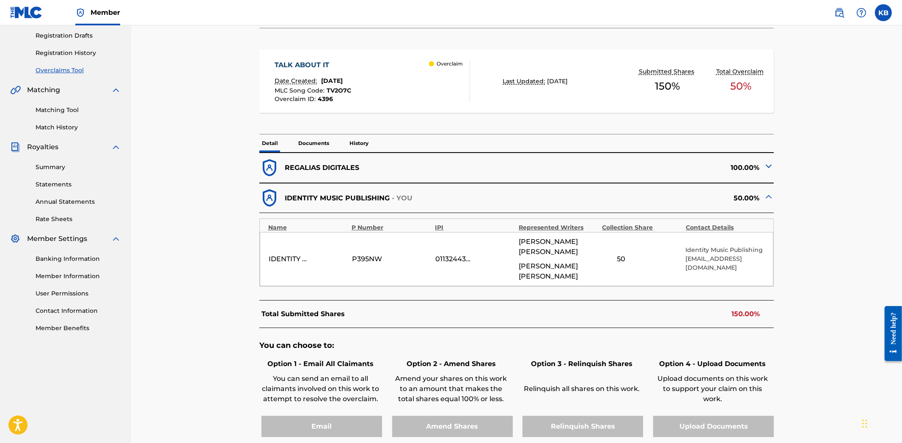
click at [354, 193] on p "IDENTITY MUSIC PUBLISHING" at bounding box center [337, 198] width 105 height 10
click at [364, 147] on p "History" at bounding box center [359, 143] width 24 height 18
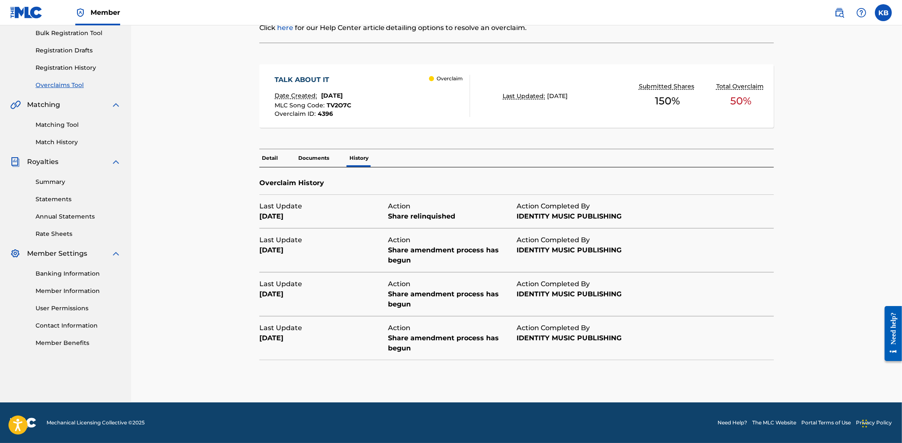
click at [364, 147] on div "TALK ABOUT IT Date Created: [DATE] MLC Song Code : TV2O7C Overclaim ID : 4396 O…" at bounding box center [516, 101] width 515 height 98
click at [272, 157] on p "Detail" at bounding box center [269, 158] width 21 height 18
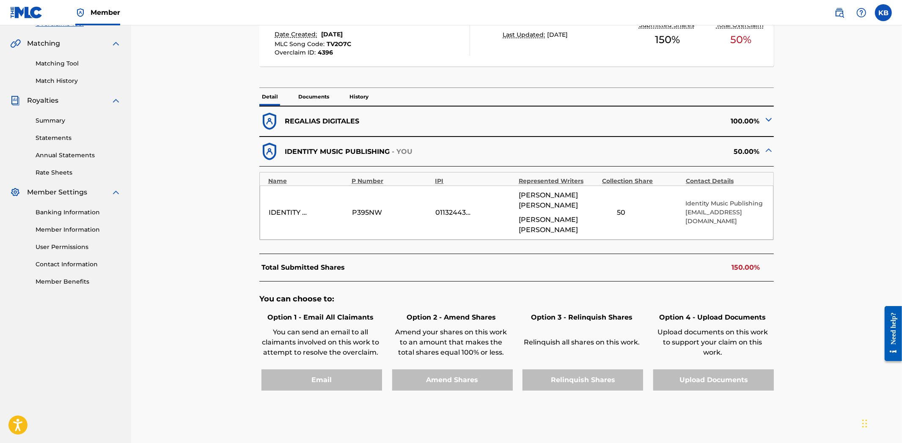
scroll to position [188, 0]
copy span "[PERSON_NAME]"
drag, startPoint x: 564, startPoint y: 193, endPoint x: 585, endPoint y: 199, distance: 22.0
click at [585, 199] on span "[PERSON_NAME] [PERSON_NAME]" at bounding box center [557, 200] width 79 height 20
drag, startPoint x: 516, startPoint y: 193, endPoint x: 564, endPoint y: 197, distance: 48.4
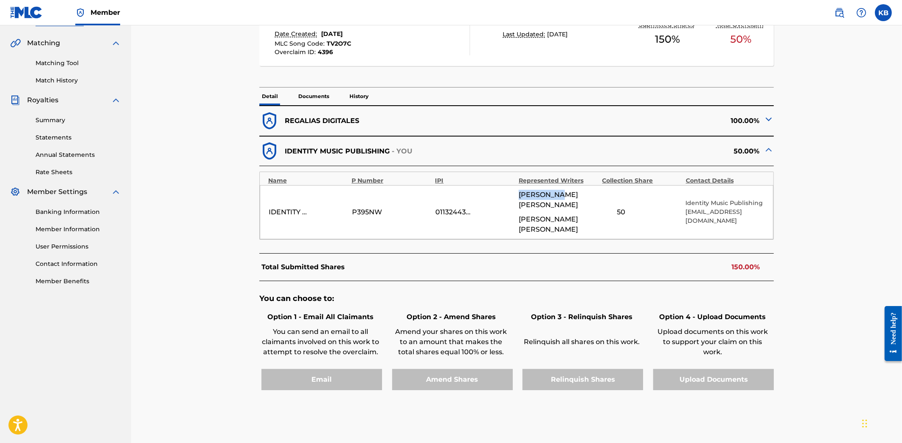
click at [564, 197] on div "IDENTITY MUSIC PUBLISHING P395NW 01132443300 [PERSON_NAME] [PERSON_NAME] [PERSO…" at bounding box center [517, 212] width 514 height 54
copy span "[PERSON_NAME]"
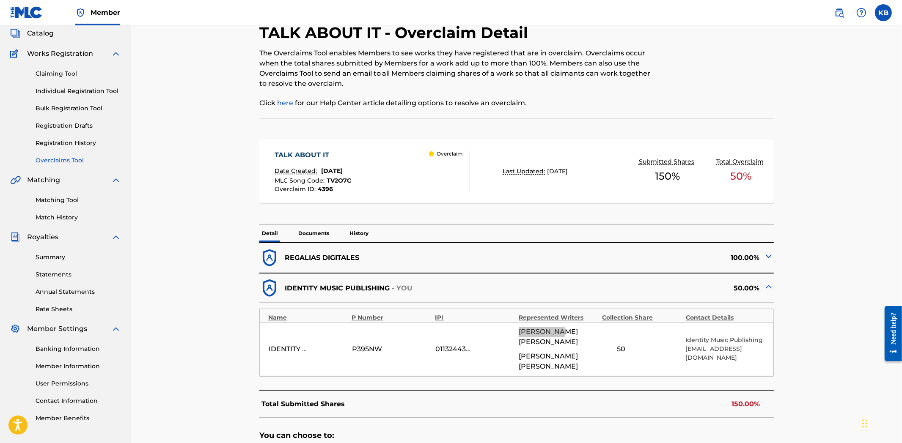
scroll to position [0, 0]
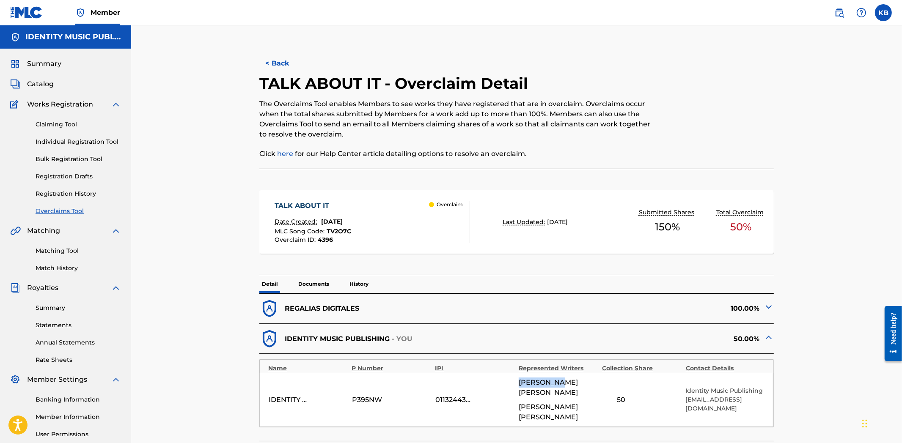
click at [272, 56] on button "< Back" at bounding box center [284, 63] width 51 height 21
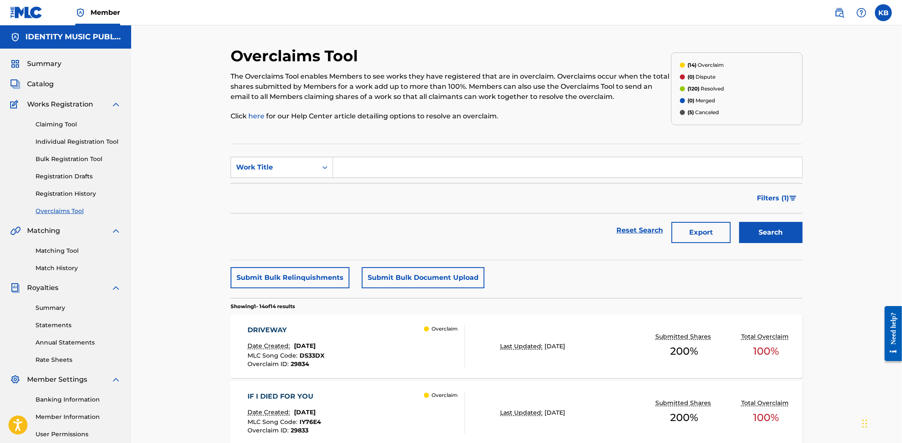
click at [782, 200] on span "Filters ( 1 )" at bounding box center [773, 198] width 32 height 10
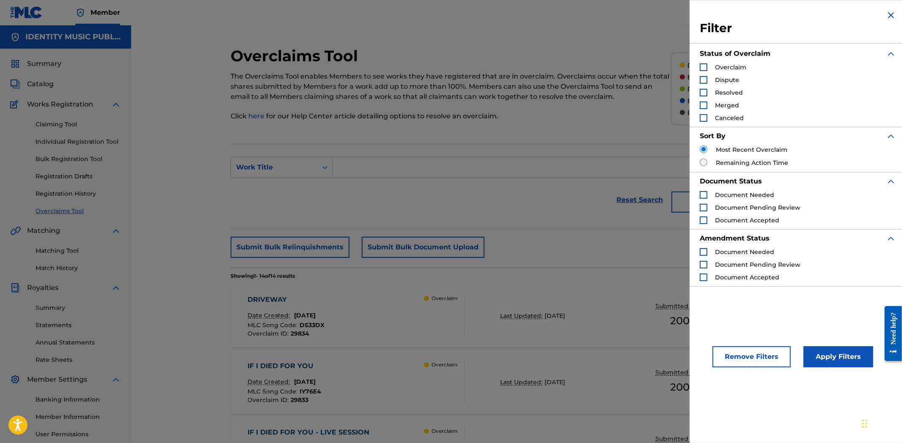
click at [701, 92] on div "Search Form" at bounding box center [703, 93] width 8 height 8
click at [828, 360] on button "Apply Filters" at bounding box center [838, 356] width 70 height 21
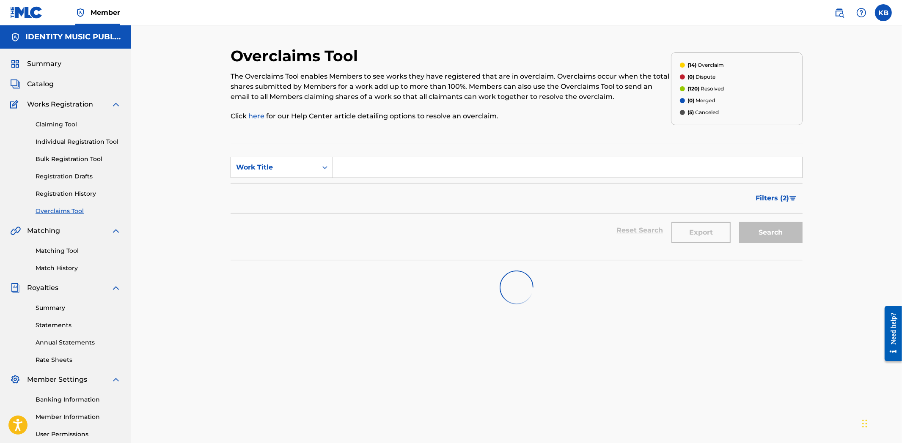
click at [795, 191] on button "Filters ( 2 )" at bounding box center [776, 198] width 52 height 21
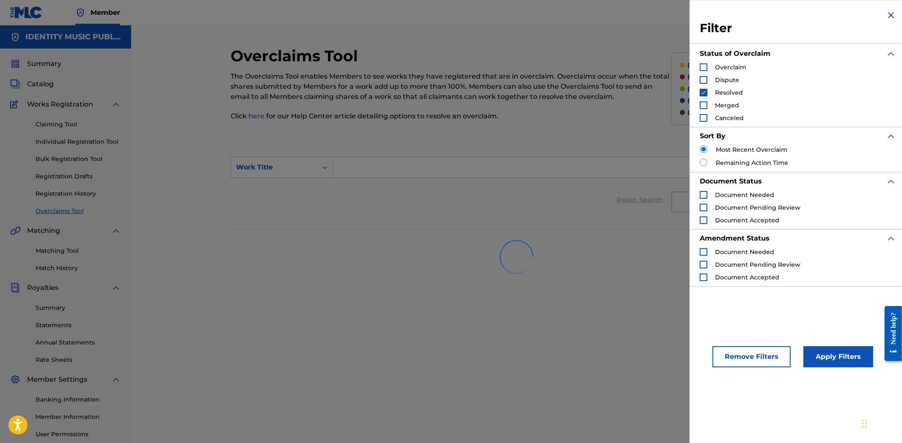
click at [604, 212] on div "Reset Search Export Search" at bounding box center [516, 200] width 572 height 34
click at [850, 361] on button "Apply Filters" at bounding box center [838, 356] width 70 height 21
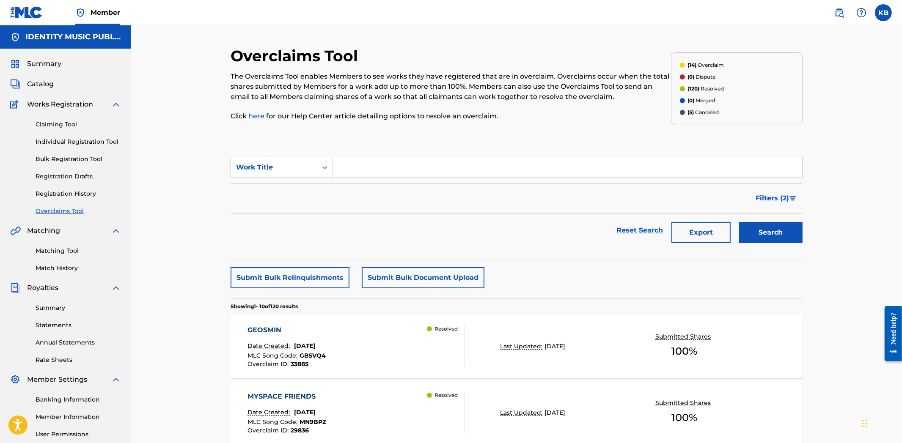
click at [293, 332] on div "GEOSMIN" at bounding box center [287, 330] width 78 height 10
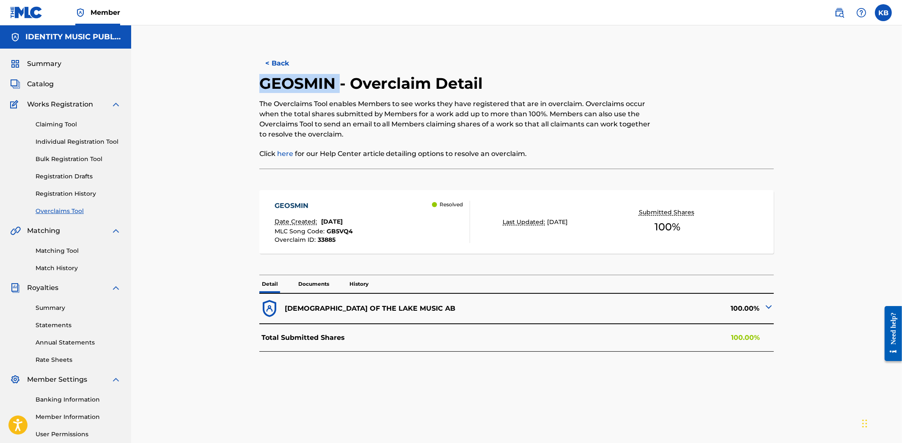
drag, startPoint x: 256, startPoint y: 81, endPoint x: 339, endPoint y: 82, distance: 82.5
click at [339, 82] on div "< Back GEOSMIN - Overclaim Detail The Overclaims Tool enables Members to see wo…" at bounding box center [516, 265] width 572 height 437
copy h2 "GEOSMIN"
click at [314, 282] on p "Documents" at bounding box center [314, 284] width 36 height 18
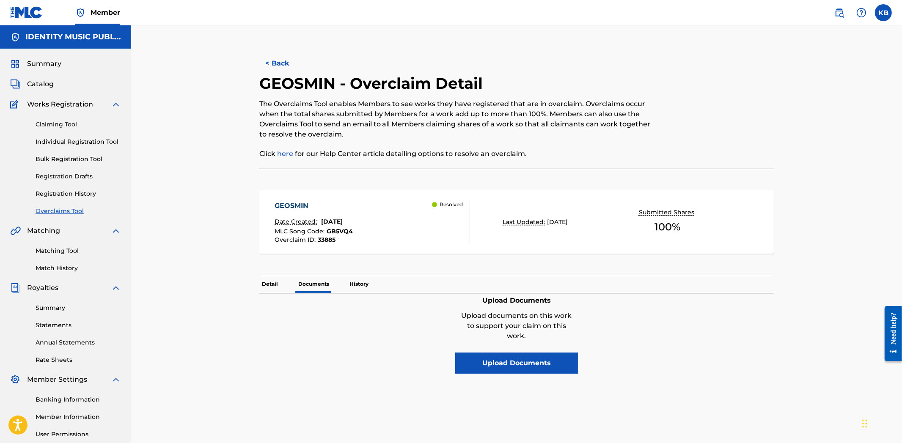
click at [284, 283] on div "Detail Documents History" at bounding box center [516, 284] width 515 height 18
click at [367, 282] on p "History" at bounding box center [359, 284] width 24 height 18
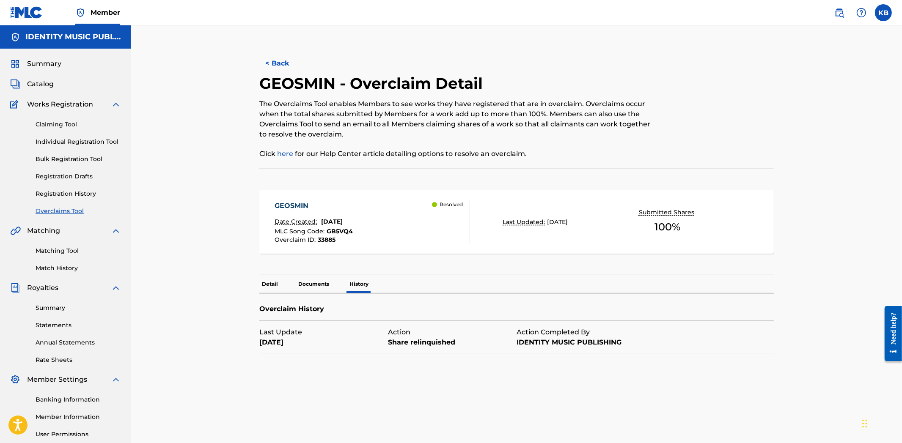
click at [316, 285] on p "Documents" at bounding box center [314, 284] width 36 height 18
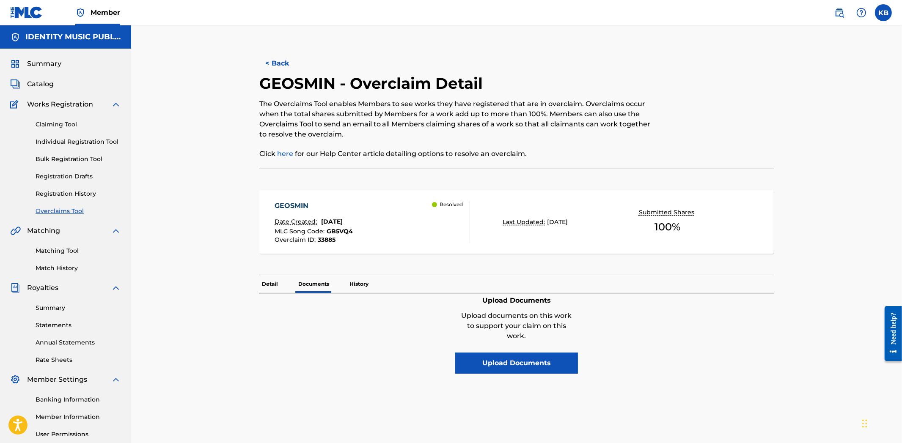
click at [269, 285] on p "Detail" at bounding box center [269, 284] width 21 height 18
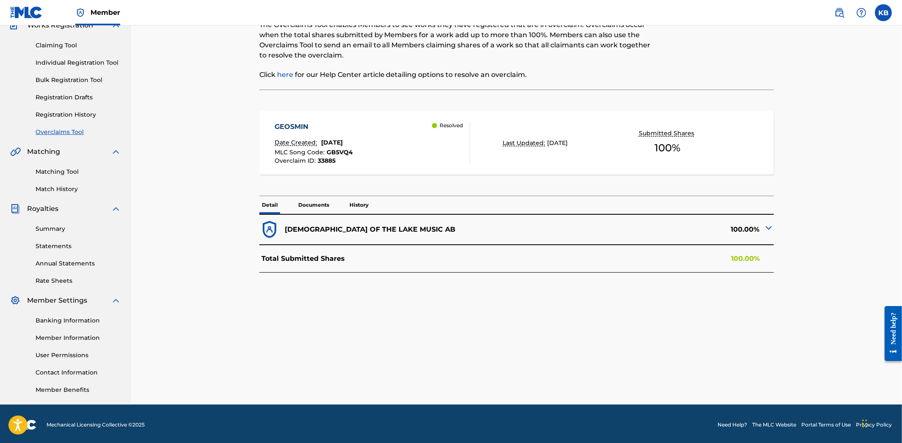
scroll to position [81, 0]
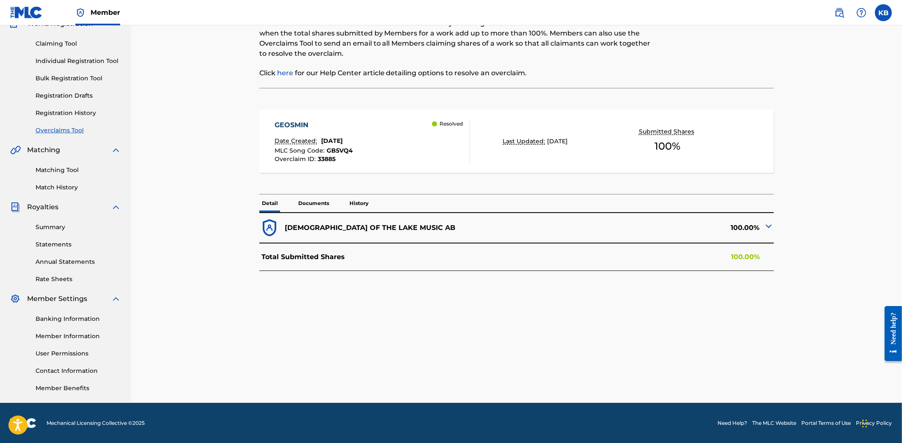
click at [768, 226] on img at bounding box center [768, 226] width 10 height 10
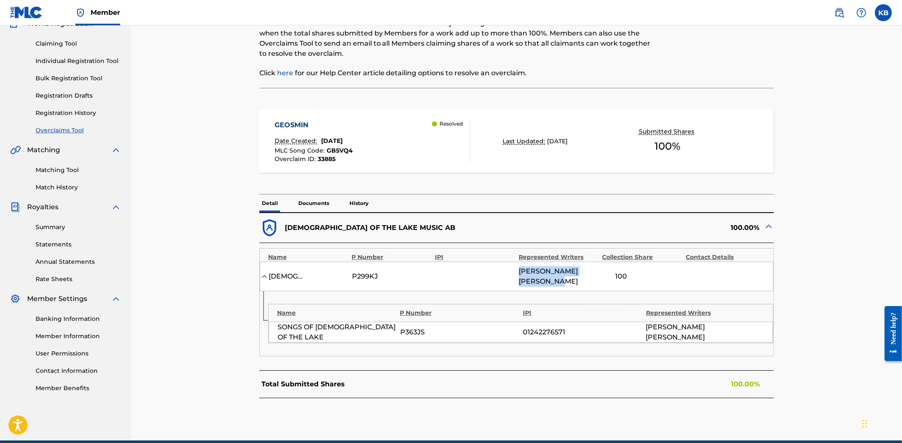
drag, startPoint x: 516, startPoint y: 268, endPoint x: 563, endPoint y: 282, distance: 49.5
click at [563, 282] on div "[DEMOGRAPHIC_DATA] OF THE LAKE MUSIC AB P299KJ [PERSON_NAME] 100" at bounding box center [517, 277] width 514 height 30
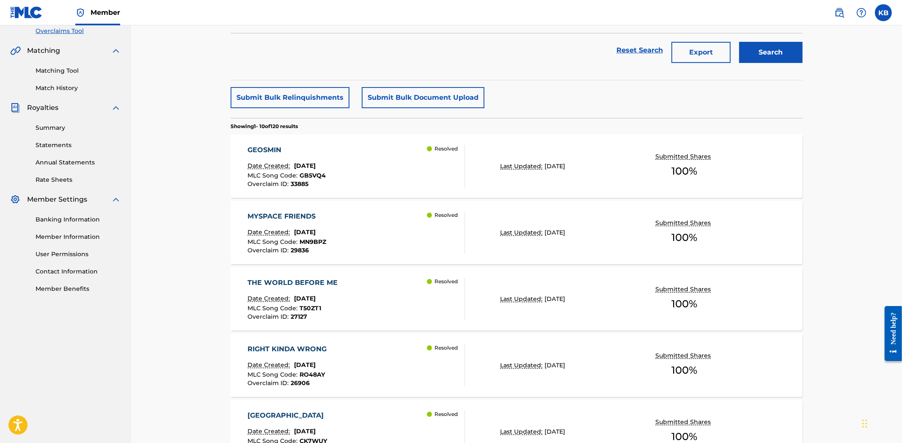
scroll to position [188, 0]
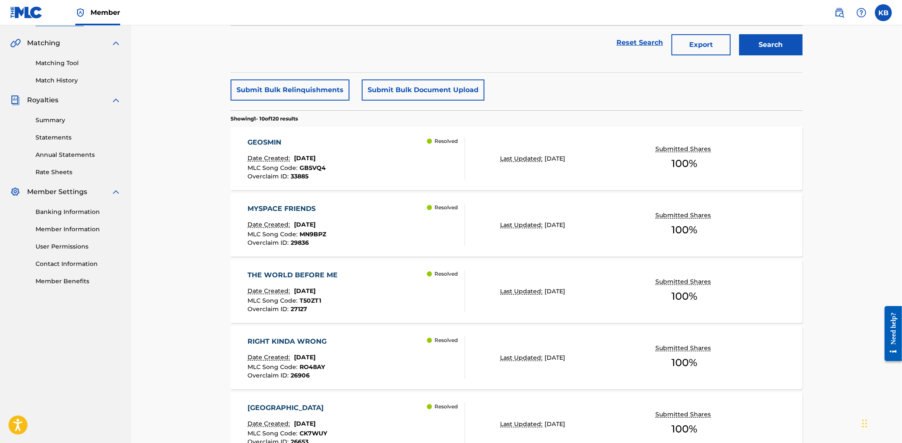
click at [371, 223] on div "MYSPACE FRIENDS Date Created: [DATE] MLC Song Code : MN9BPZ Overclaim ID : 2983…" at bounding box center [356, 225] width 217 height 42
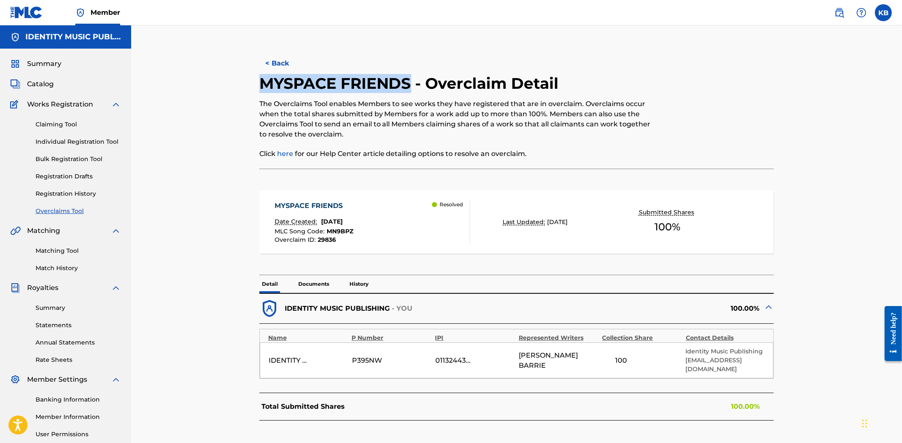
drag, startPoint x: 257, startPoint y: 79, endPoint x: 408, endPoint y: 82, distance: 151.4
click at [408, 82] on div "< Back MYSPACE FRIENDS - Overclaim Detail The Overclaims Tool enables Members t…" at bounding box center [516, 265] width 572 height 437
drag, startPoint x: 521, startPoint y: 358, endPoint x: 585, endPoint y: 363, distance: 64.4
click at [585, 363] on div "[PERSON_NAME]" at bounding box center [557, 361] width 79 height 20
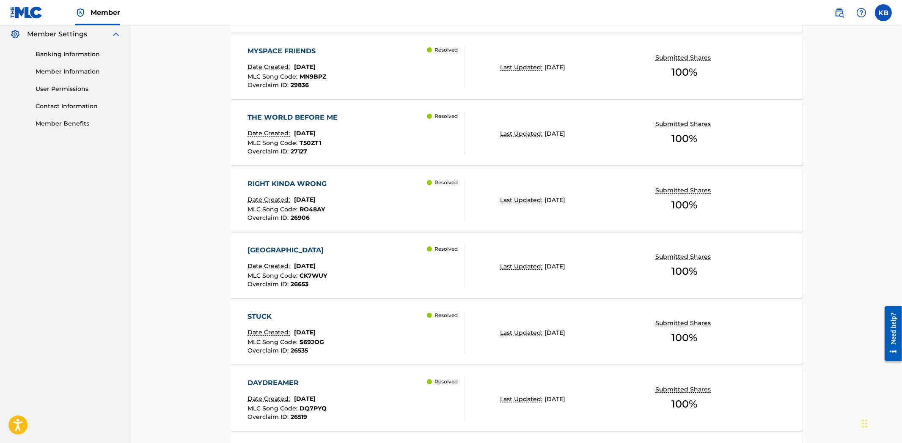
scroll to position [329, 0]
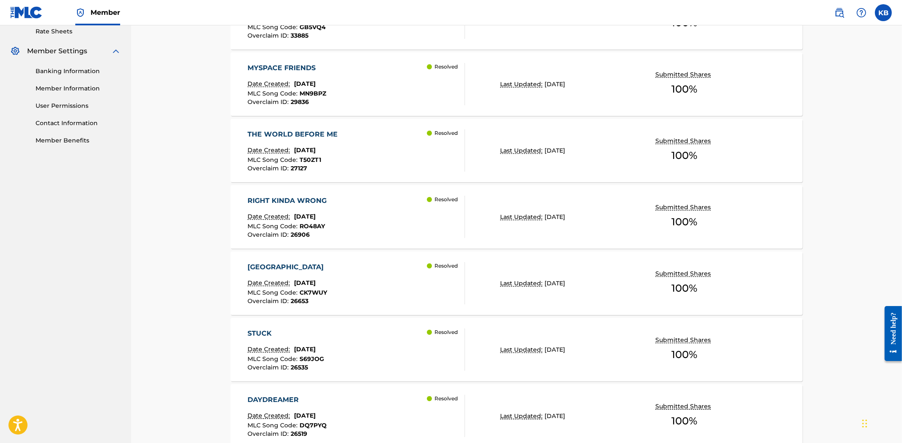
click at [373, 160] on div "THE WORLD BEFORE ME Date Created: [DATE] MLC Song Code : T50ZT1 Overclaim ID : …" at bounding box center [356, 150] width 217 height 42
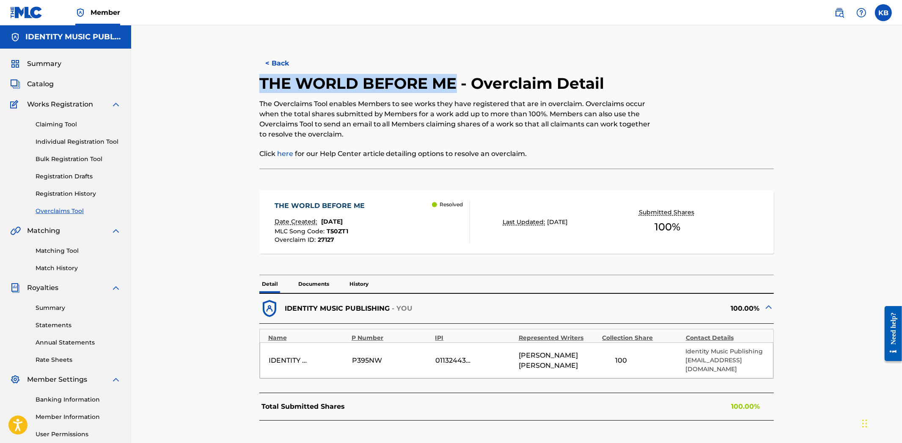
drag, startPoint x: 258, startPoint y: 83, endPoint x: 454, endPoint y: 86, distance: 195.8
click at [454, 86] on div "< Back THE WORLD BEFORE ME - Overclaim Detail The Overclaims Tool enables Membe…" at bounding box center [516, 265] width 572 height 437
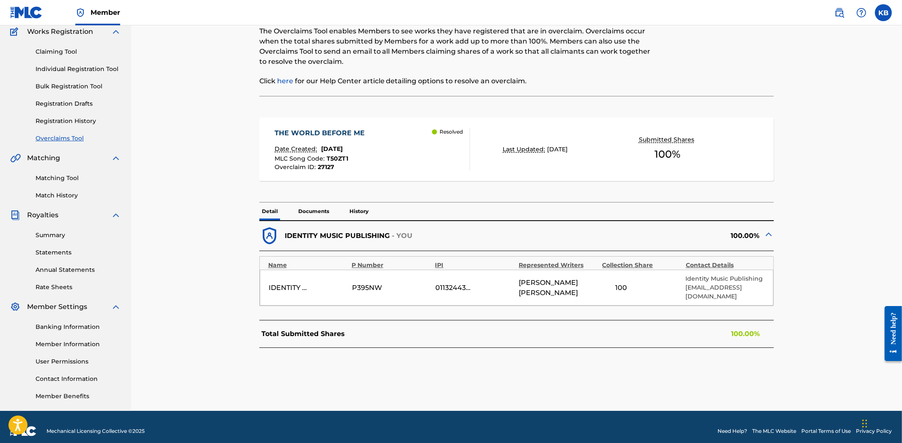
scroll to position [81, 0]
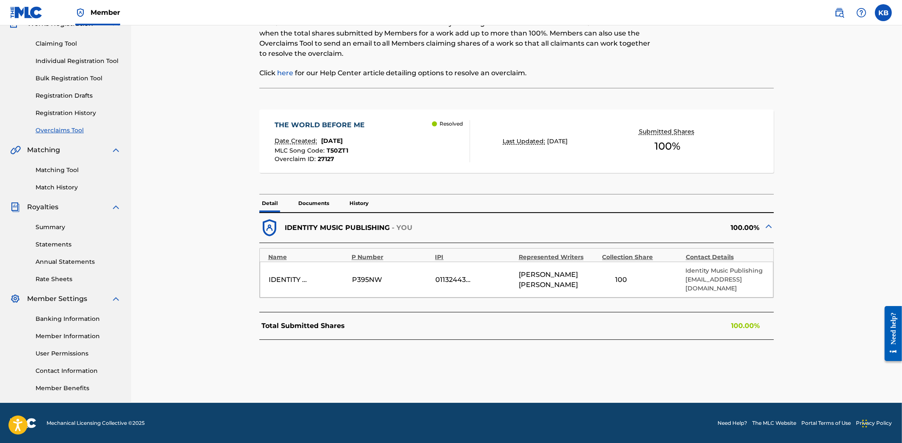
click at [356, 200] on p "History" at bounding box center [359, 204] width 24 height 18
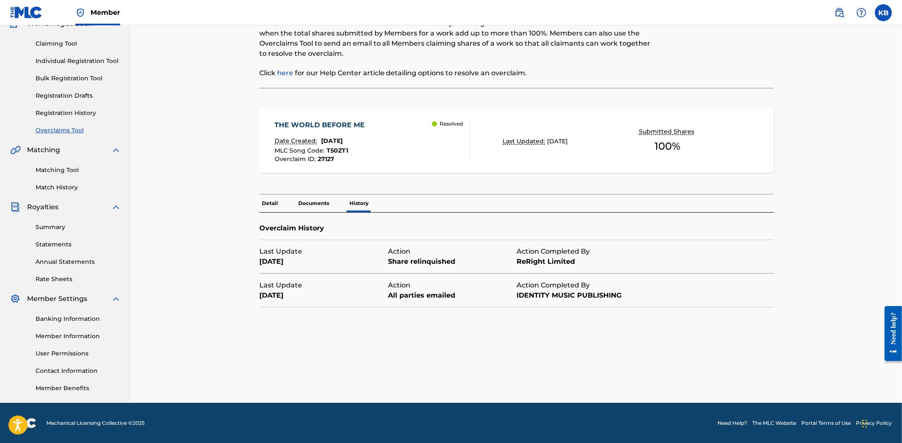
click at [272, 199] on p "Detail" at bounding box center [269, 204] width 21 height 18
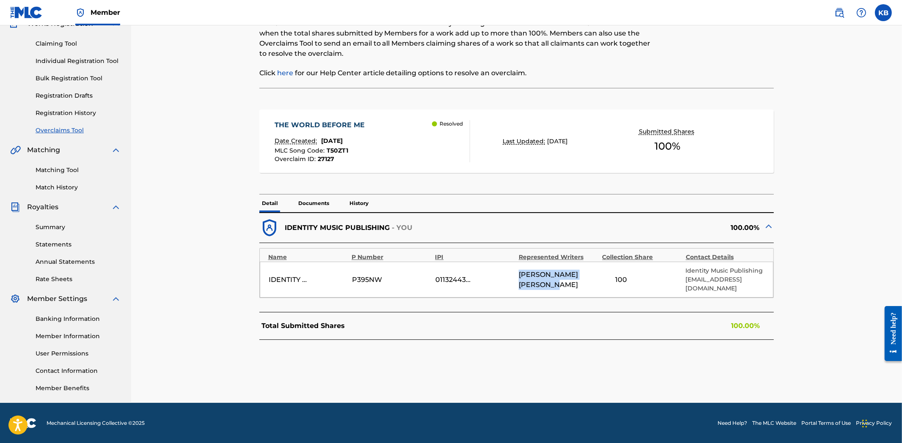
drag, startPoint x: 533, startPoint y: 274, endPoint x: 571, endPoint y: 290, distance: 41.1
click at [571, 290] on div "IDENTITY MUSIC PUBLISHING P395NW 01132443300 [PERSON_NAME] [PERSON_NAME] 100 Id…" at bounding box center [517, 280] width 514 height 36
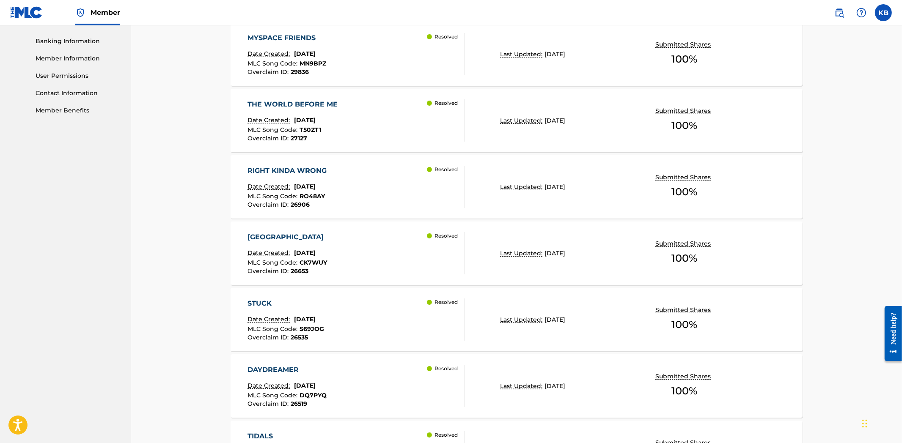
scroll to position [376, 0]
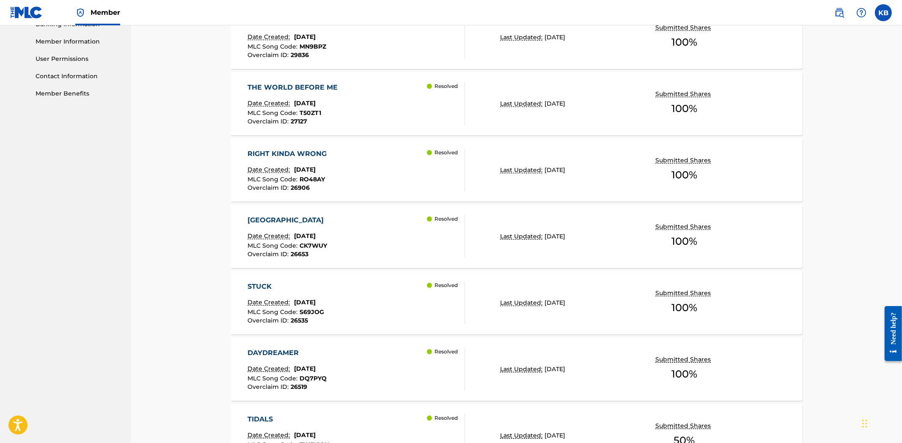
click at [365, 185] on div "RIGHT KINDA WRONG Date Created: [DATE] MLC Song Code : RO48AY Overclaim ID : 26…" at bounding box center [356, 170] width 217 height 42
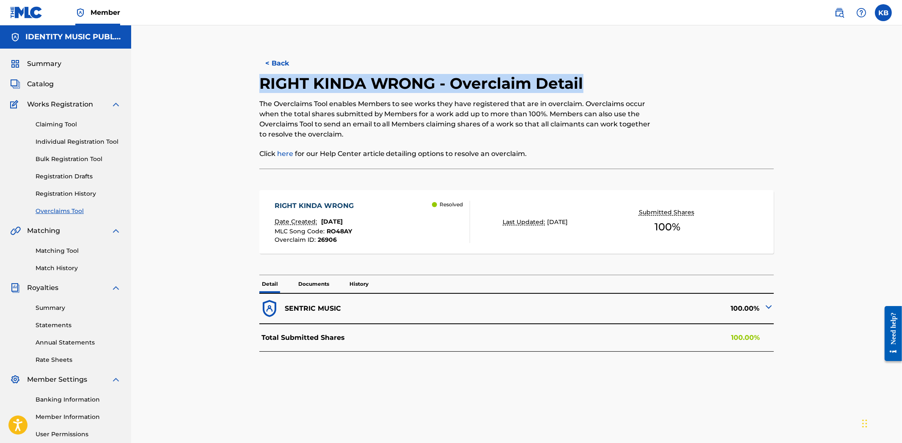
drag, startPoint x: 255, startPoint y: 89, endPoint x: 371, endPoint y: 96, distance: 116.1
click at [371, 96] on div "< Back RIGHT KINDA WRONG - Overclaim Detail The Overclaims Tool enables Members…" at bounding box center [516, 265] width 572 height 437
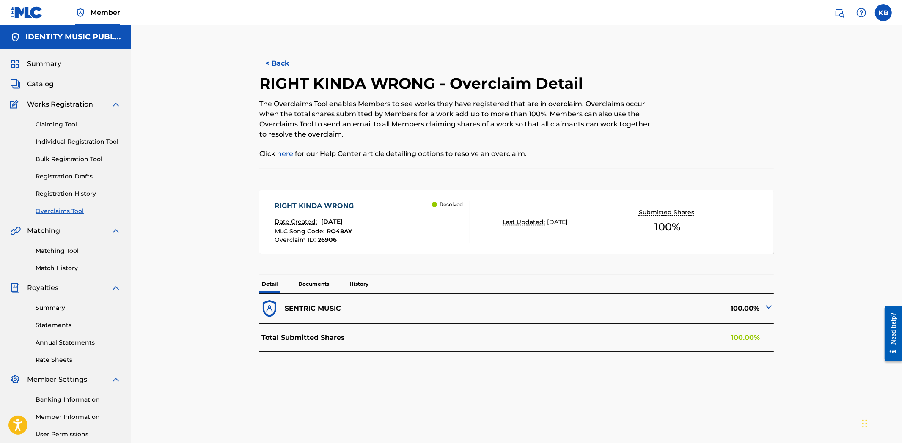
click at [404, 142] on div "The Overclaims Tool enables Members to see works they have registered that are …" at bounding box center [457, 129] width 396 height 60
drag, startPoint x: 438, startPoint y: 82, endPoint x: 251, endPoint y: 88, distance: 187.4
click at [251, 88] on div "< Back RIGHT KINDA WRONG - Overclaim Detail The Overclaims Tool enables Members…" at bounding box center [516, 265] width 572 height 437
click at [766, 307] on img at bounding box center [768, 307] width 10 height 10
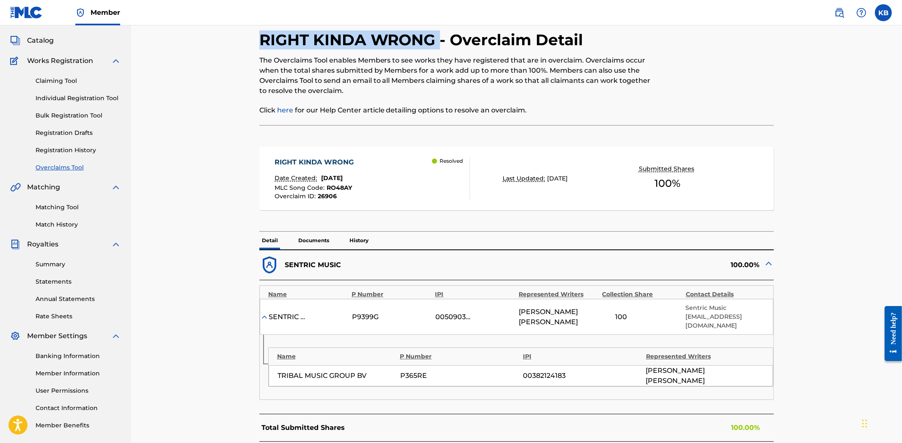
scroll to position [94, 0]
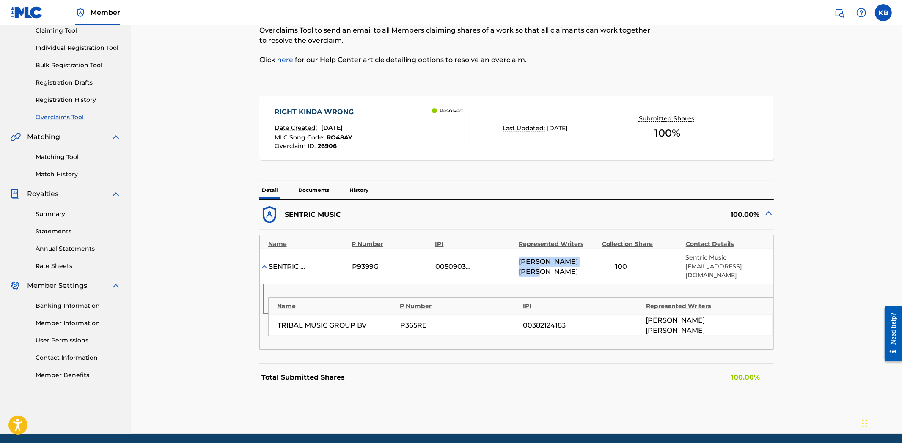
drag, startPoint x: 517, startPoint y: 260, endPoint x: 596, endPoint y: 275, distance: 81.0
click at [596, 275] on div "SENTRIC MUSIC LIMITED P9399G 00509030978 [PERSON_NAME] [PERSON_NAME] 100 Sentri…" at bounding box center [517, 267] width 514 height 36
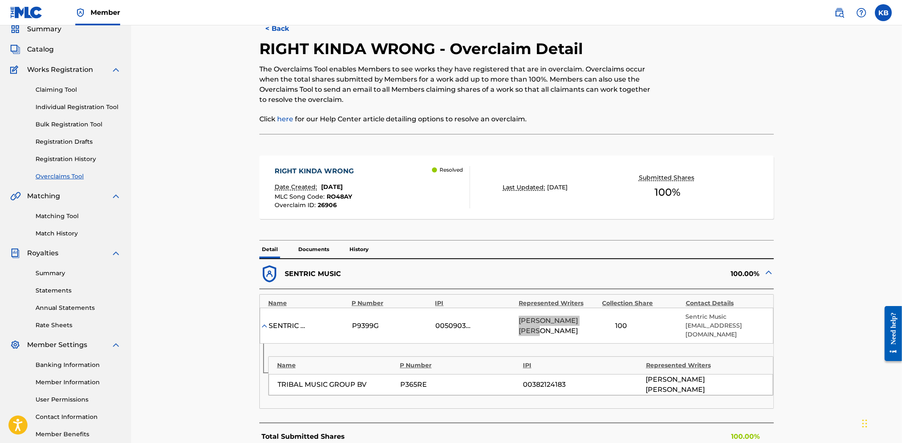
scroll to position [0, 0]
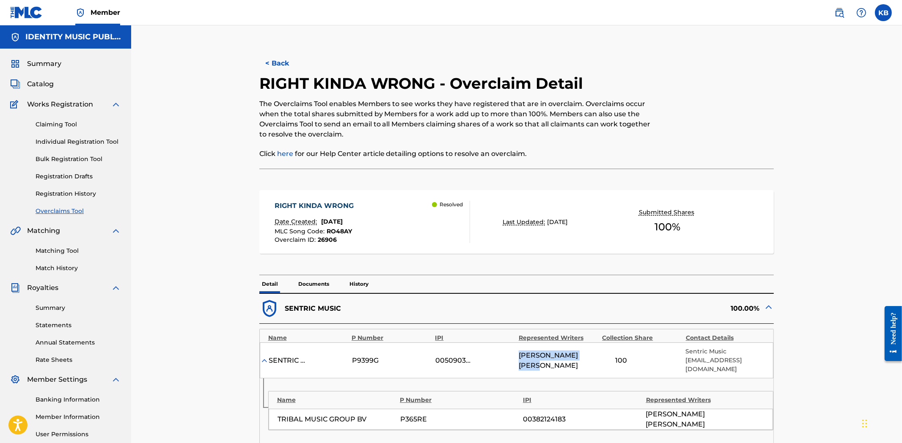
click at [278, 64] on button "< Back" at bounding box center [284, 63] width 51 height 21
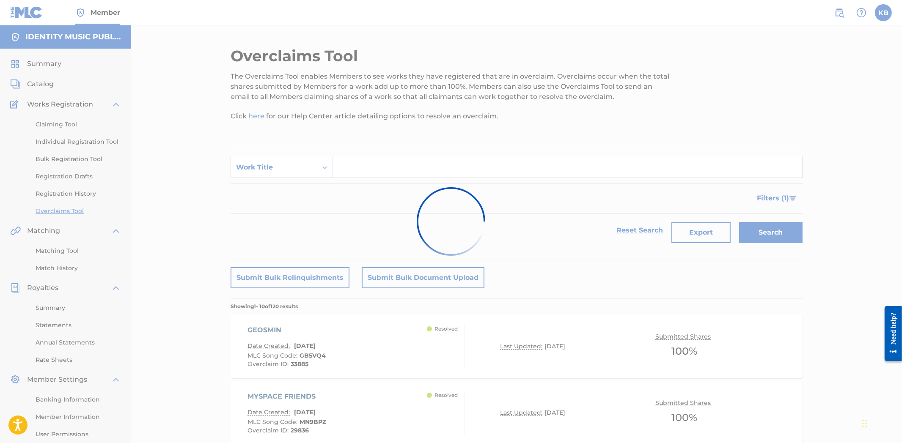
scroll to position [376, 0]
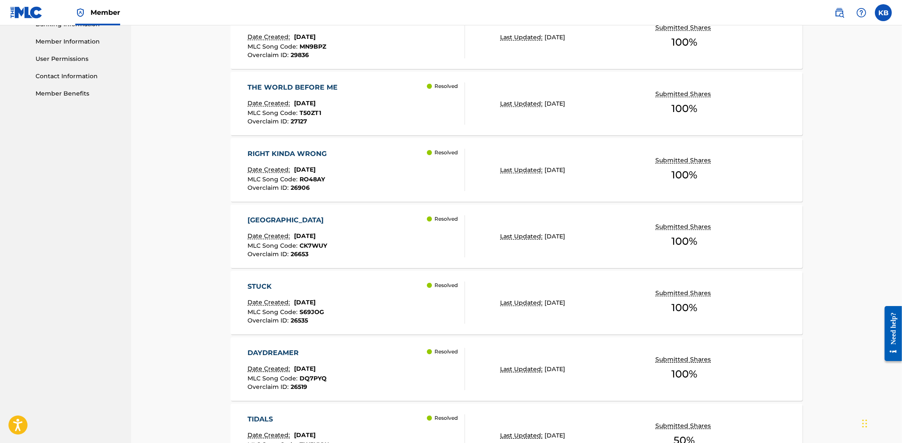
click at [401, 241] on div "CAIRO Date Created: [DATE] MLC Song Code : CK7WUY Overclaim ID : 26653 Resolved" at bounding box center [356, 236] width 217 height 42
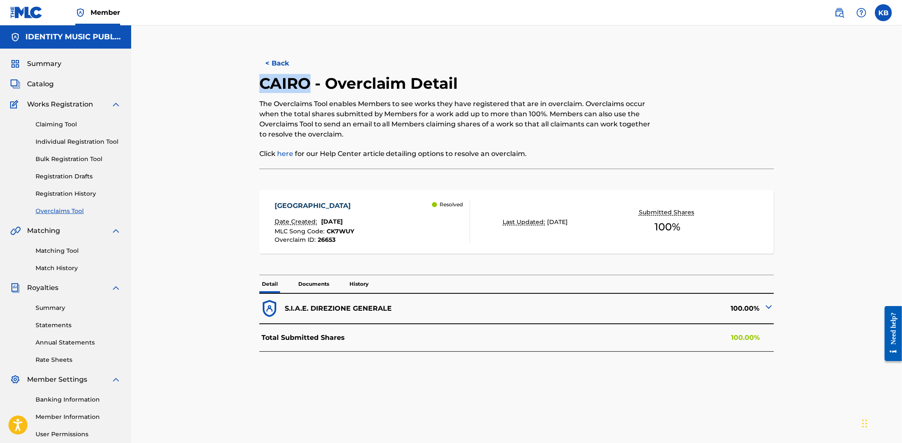
drag, startPoint x: 252, startPoint y: 81, endPoint x: 305, endPoint y: 80, distance: 53.7
click at [305, 80] on div "< Back CAIRO - Overclaim Detail The Overclaims Tool enables Members to see work…" at bounding box center [516, 265] width 572 height 437
click at [768, 307] on img at bounding box center [768, 307] width 10 height 10
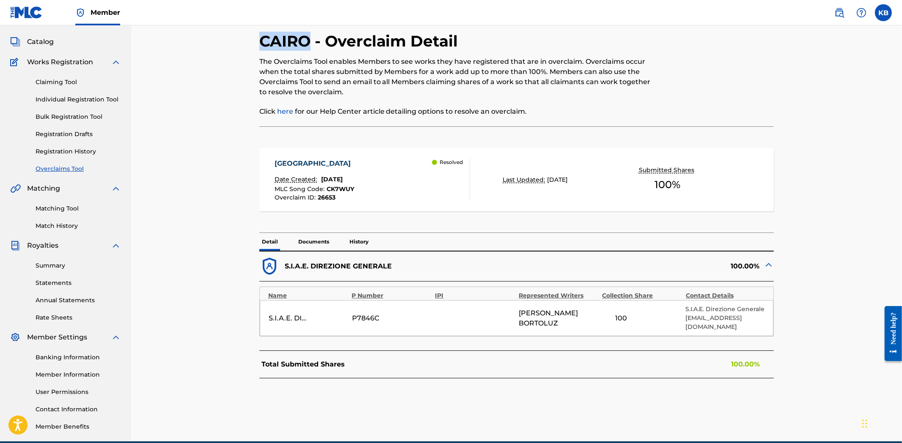
scroll to position [81, 0]
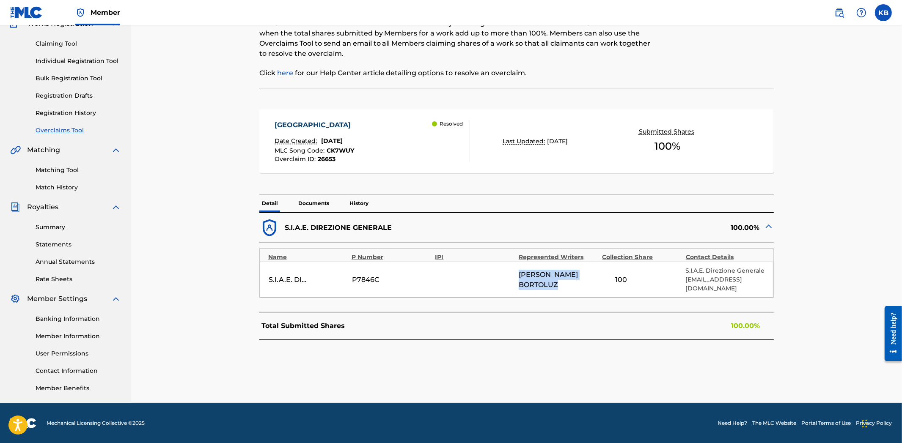
drag, startPoint x: 518, startPoint y: 273, endPoint x: 608, endPoint y: 280, distance: 90.7
click at [608, 280] on div "S.I.A.E. DIREZIONE GENERALE P7846C [PERSON_NAME] 100 S.I.A.E. Direzione General…" at bounding box center [517, 280] width 514 height 36
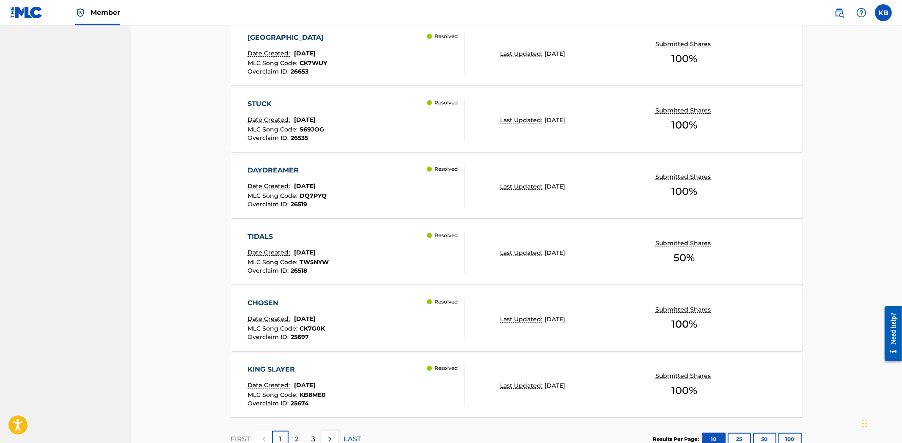
scroll to position [564, 0]
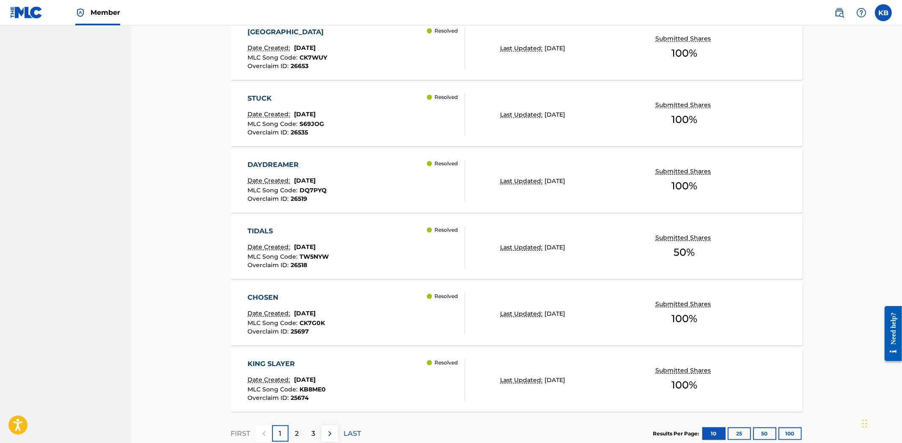
click at [373, 126] on div "STUCK Date Created: [DATE] MLC Song Code : S69JOG Overclaim ID : 26535 Resolved" at bounding box center [356, 114] width 217 height 42
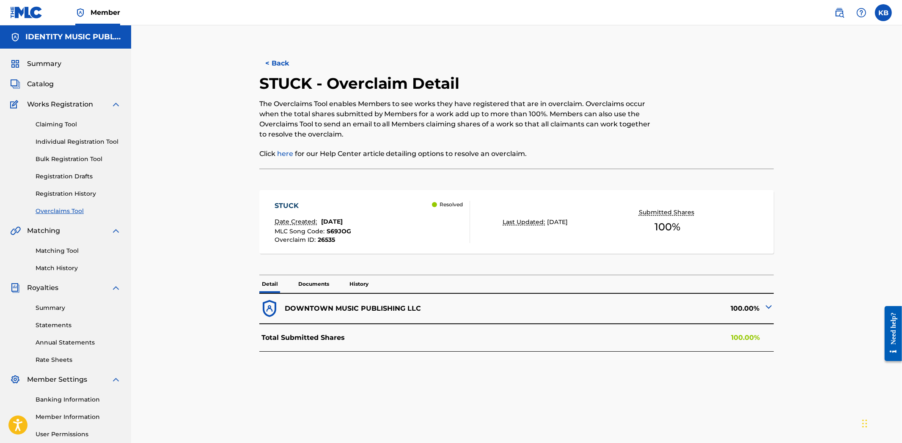
click at [771, 307] on img at bounding box center [768, 307] width 10 height 10
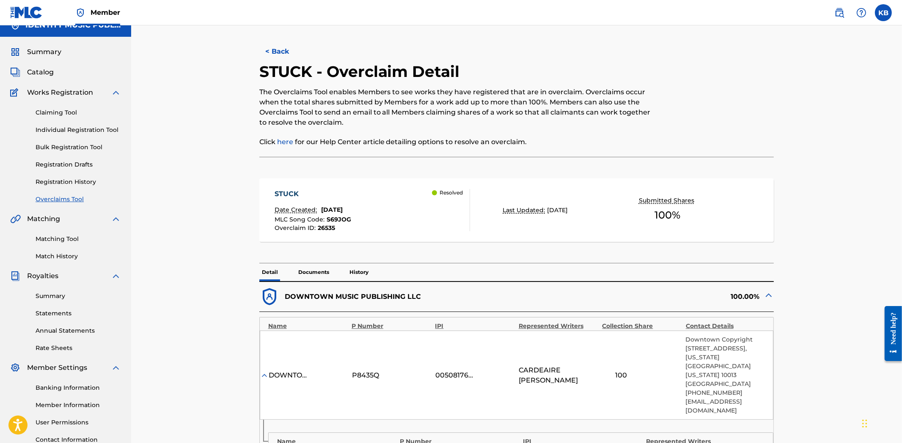
scroll to position [47, 0]
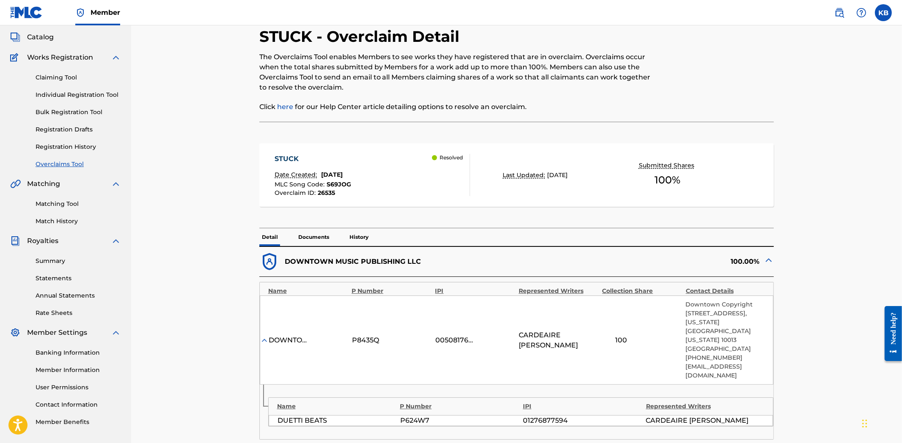
drag, startPoint x: 264, startPoint y: 34, endPoint x: 269, endPoint y: 34, distance: 5.1
click at [269, 34] on h2 "STUCK - Overclaim Detail" at bounding box center [361, 36] width 205 height 19
drag, startPoint x: 255, startPoint y: 34, endPoint x: 311, endPoint y: 35, distance: 56.3
click at [311, 35] on div "< Back STUCK - Overclaim Detail The Overclaims Tool enables Members to see work…" at bounding box center [516, 262] width 572 height 524
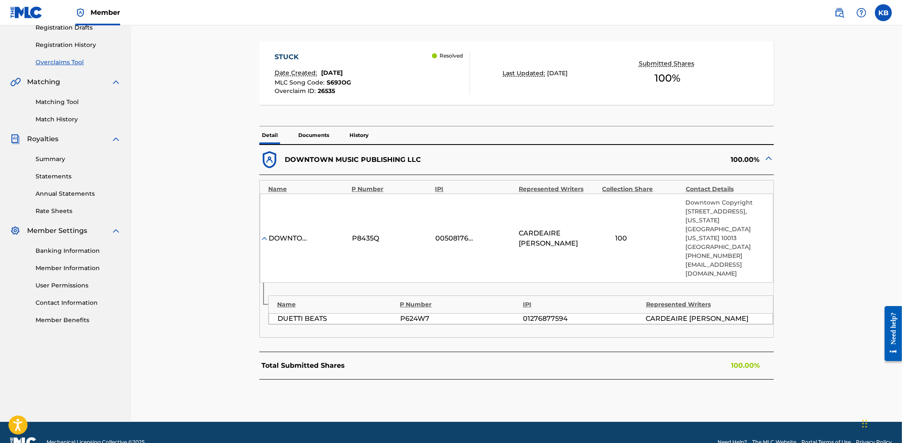
scroll to position [151, 0]
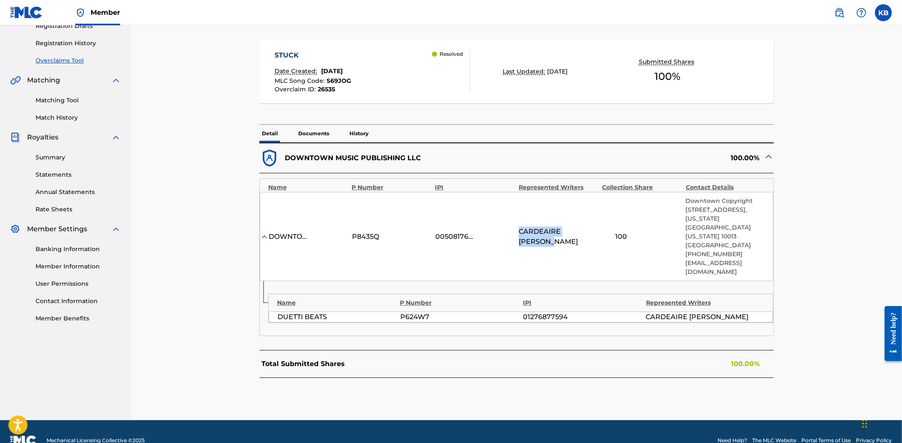
drag, startPoint x: 522, startPoint y: 220, endPoint x: 560, endPoint y: 237, distance: 41.1
click at [560, 237] on div "DOWNTOWN DMP SONGS P8435Q 00508176945 CARDEAIRE [PERSON_NAME][GEOGRAPHIC_DATA] …" at bounding box center [517, 236] width 514 height 89
drag, startPoint x: 277, startPoint y: 299, endPoint x: 330, endPoint y: 302, distance: 52.9
click at [330, 312] on div "DUETTI BEATS" at bounding box center [336, 317] width 118 height 10
click at [513, 261] on div "DOWNTOWN DMP SONGS P8435Q 00508176945 CARDEAIRE [PERSON_NAME][GEOGRAPHIC_DATA] …" at bounding box center [517, 236] width 514 height 89
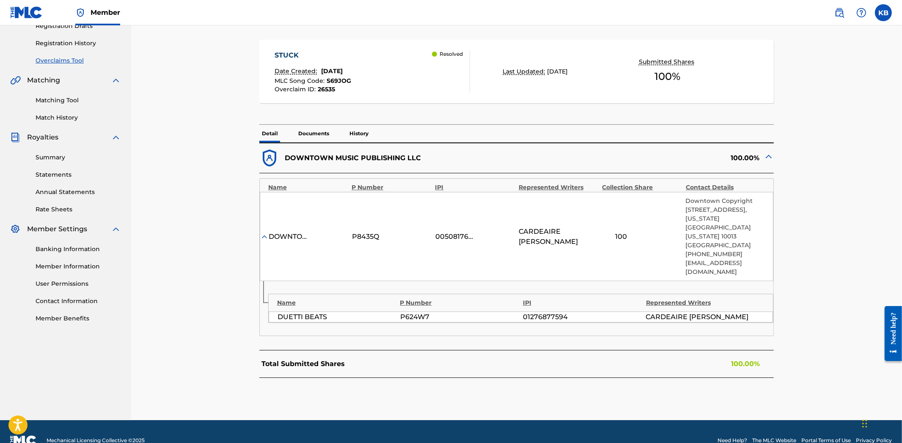
scroll to position [0, 0]
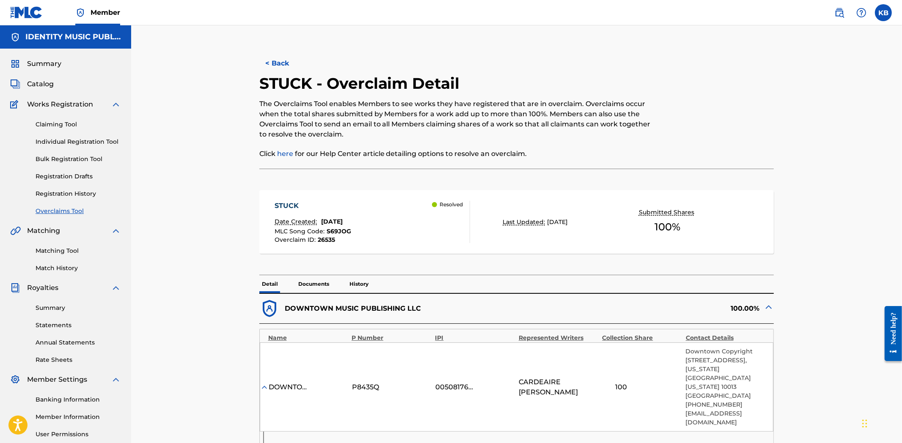
scroll to position [564, 0]
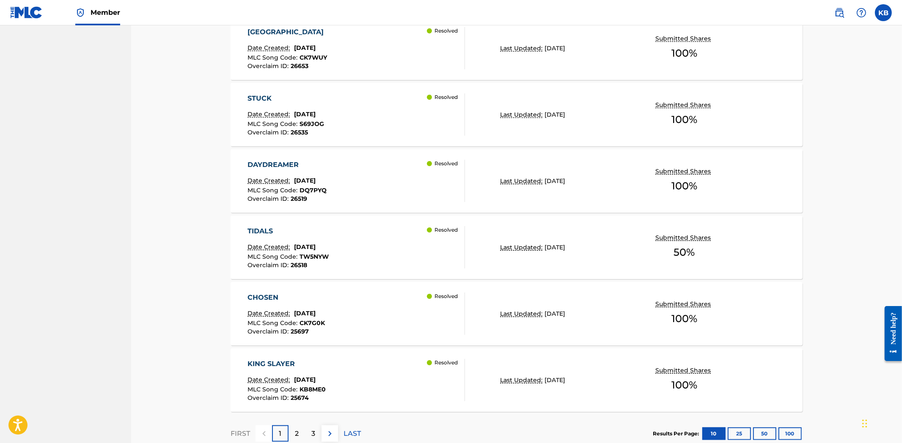
click at [390, 257] on div "TIDALS Date Created: [DATE] MLC Song Code : TW5NYW Overclaim ID : 26518 Resolved" at bounding box center [356, 247] width 217 height 42
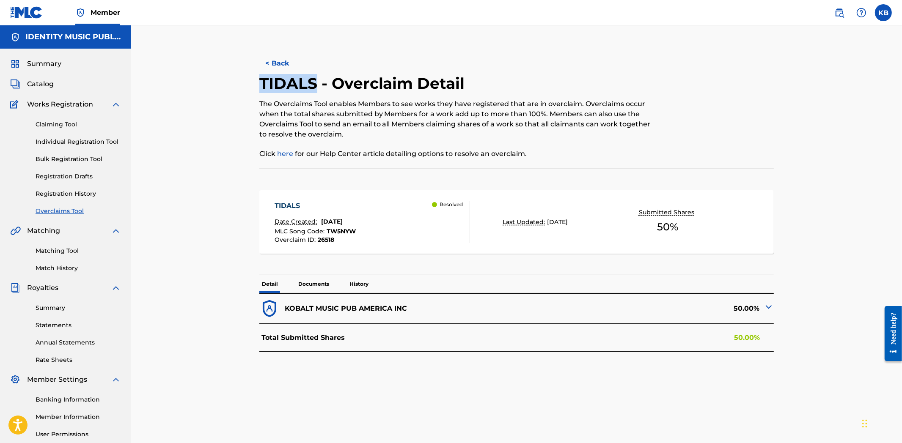
drag, startPoint x: 255, startPoint y: 77, endPoint x: 315, endPoint y: 77, distance: 59.6
click at [315, 77] on div "< Back TIDALS - Overclaim Detail The Overclaims Tool enables Members to see wor…" at bounding box center [516, 265] width 572 height 437
click at [771, 307] on img at bounding box center [768, 307] width 10 height 10
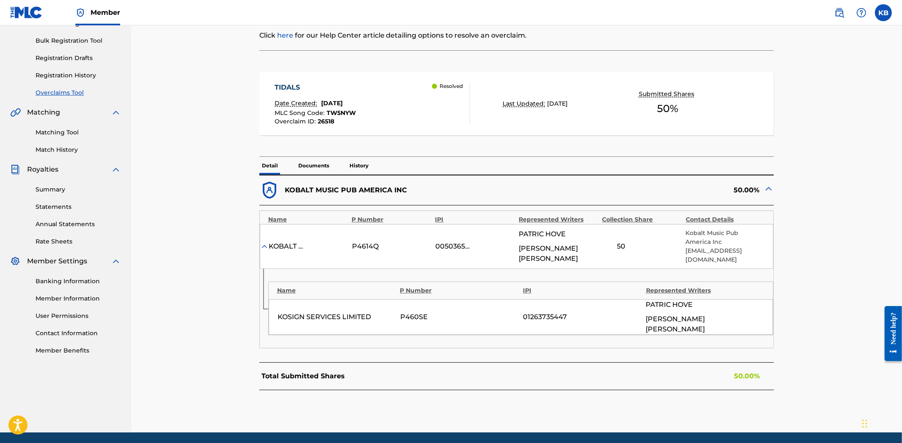
scroll to position [138, 0]
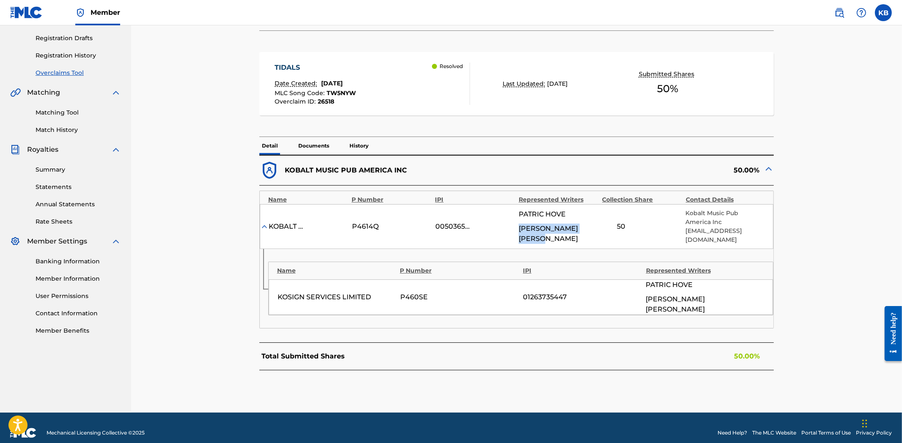
drag, startPoint x: 517, startPoint y: 230, endPoint x: 888, endPoint y: 293, distance: 376.5
click at [582, 235] on div "KOBALT MUSIC PUB AMERICA INC P4614Q 00503659557 [PERSON_NAME] [PERSON_NAME] 50 …" at bounding box center [517, 226] width 514 height 45
drag, startPoint x: 284, startPoint y: 167, endPoint x: 340, endPoint y: 174, distance: 56.2
click at [340, 174] on div "KOBALT MUSIC PUB AMERICA INC" at bounding box center [387, 170] width 257 height 21
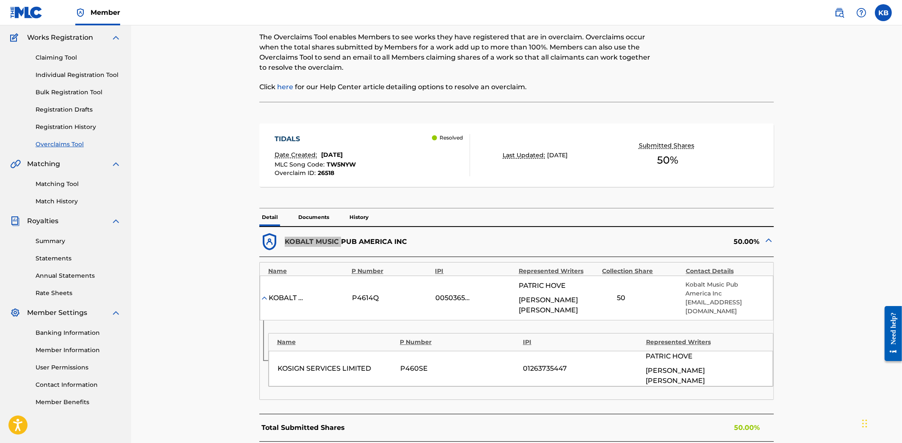
scroll to position [0, 0]
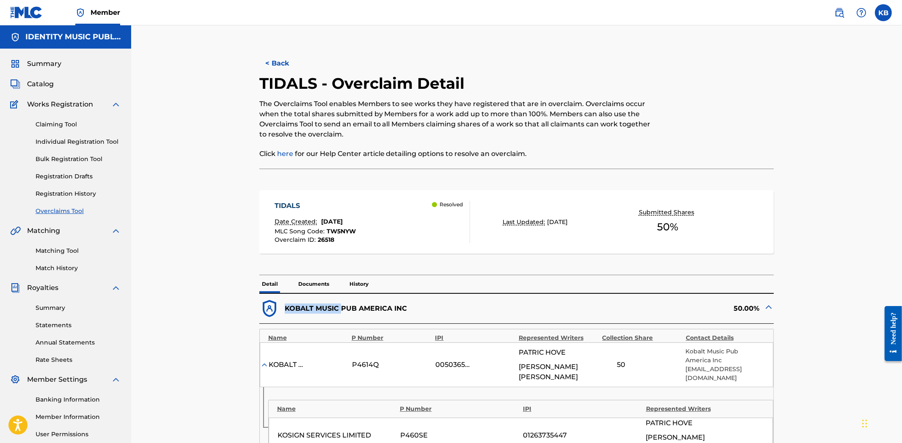
click at [285, 60] on button "< Back" at bounding box center [284, 63] width 51 height 21
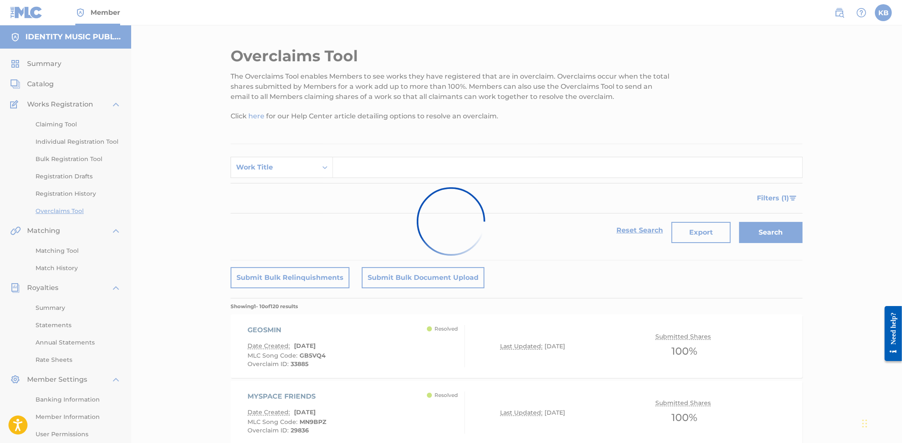
scroll to position [564, 0]
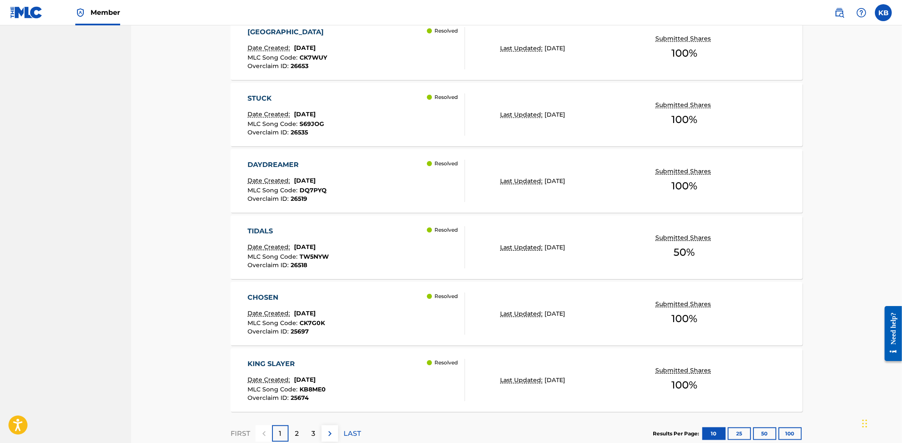
click at [364, 314] on div "CHOSEN Date Created: [DATE] MLC Song Code : CK7G0K Overclaim ID : 25697 Resolved" at bounding box center [356, 314] width 217 height 42
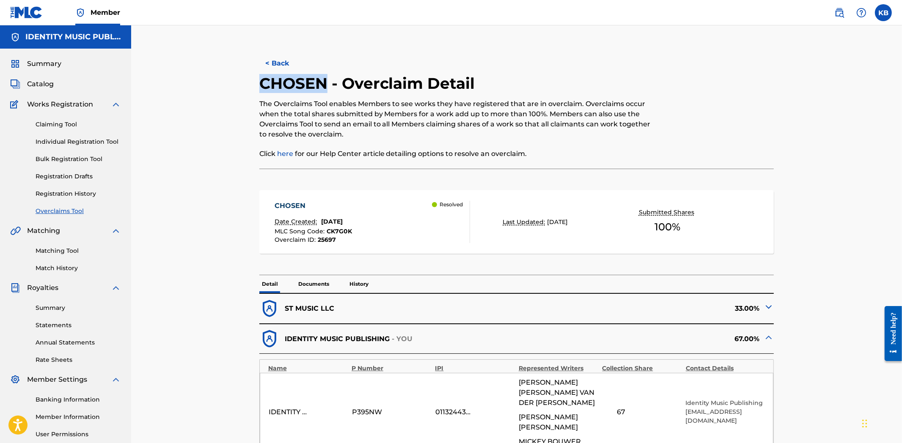
drag, startPoint x: 258, startPoint y: 82, endPoint x: 329, endPoint y: 83, distance: 70.6
click at [329, 83] on div "< Back CHOSEN - Overclaim Detail The Overclaims Tool enables Members to see wor…" at bounding box center [516, 291] width 572 height 489
click at [271, 59] on button "< Back" at bounding box center [284, 63] width 51 height 21
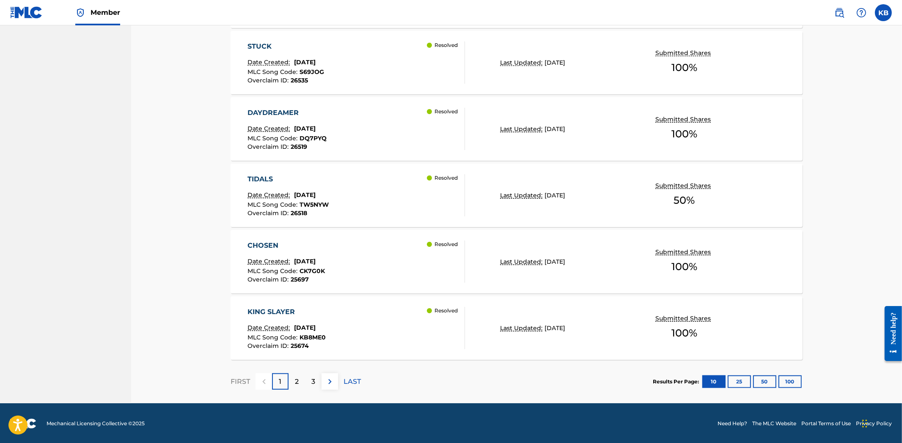
scroll to position [616, 0]
click at [368, 325] on div "KING SLAYER Date Created: [DATE] MLC Song Code : KB8ME0 Overclaim ID : 25674 Re…" at bounding box center [356, 328] width 217 height 42
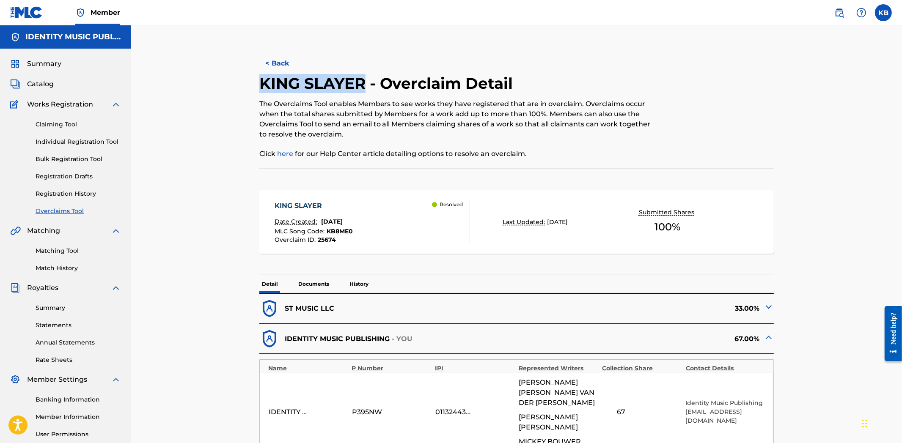
drag, startPoint x: 257, startPoint y: 82, endPoint x: 363, endPoint y: 87, distance: 105.8
click at [363, 87] on div "< Back KING SLAYER - Overclaim Detail The Overclaims Tool enables Members to se…" at bounding box center [516, 291] width 572 height 489
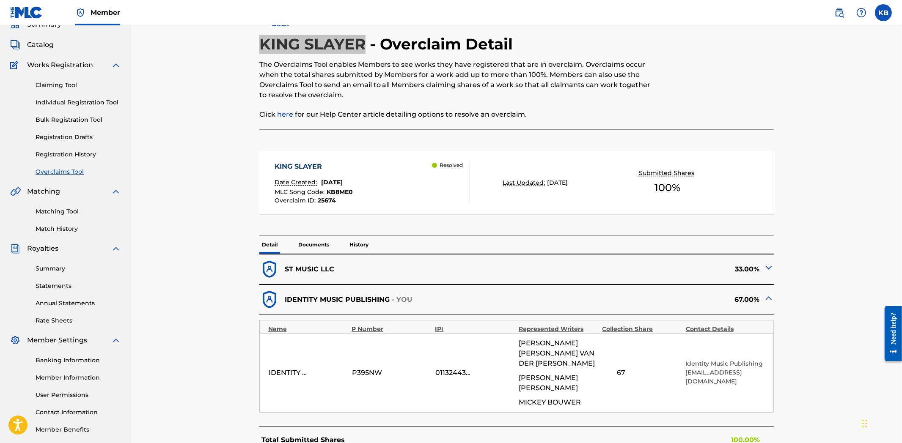
scroll to position [94, 0]
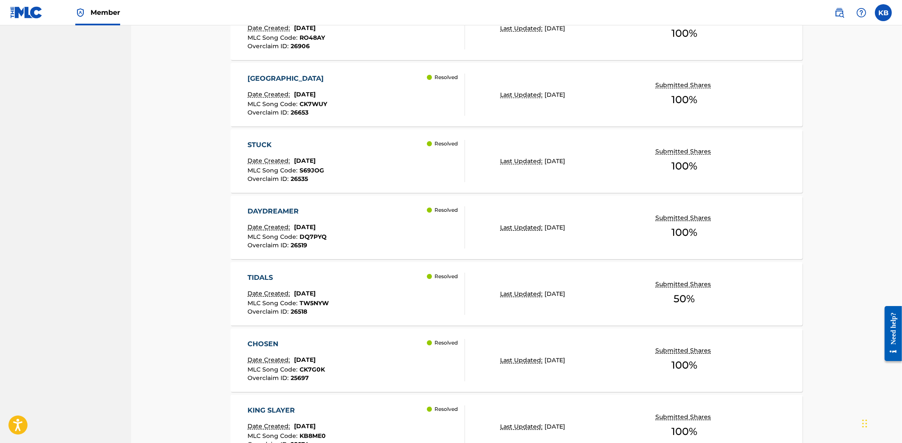
scroll to position [616, 0]
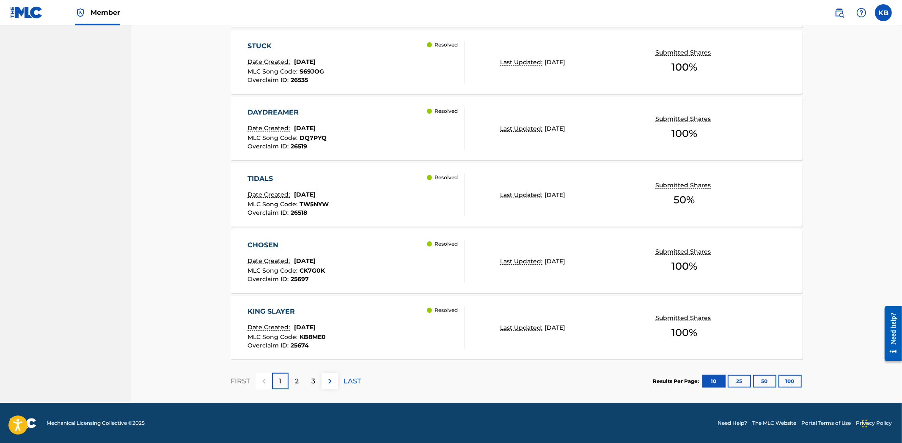
click at [291, 382] on div "2" at bounding box center [296, 381] width 16 height 16
